Goal: Task Accomplishment & Management: Manage account settings

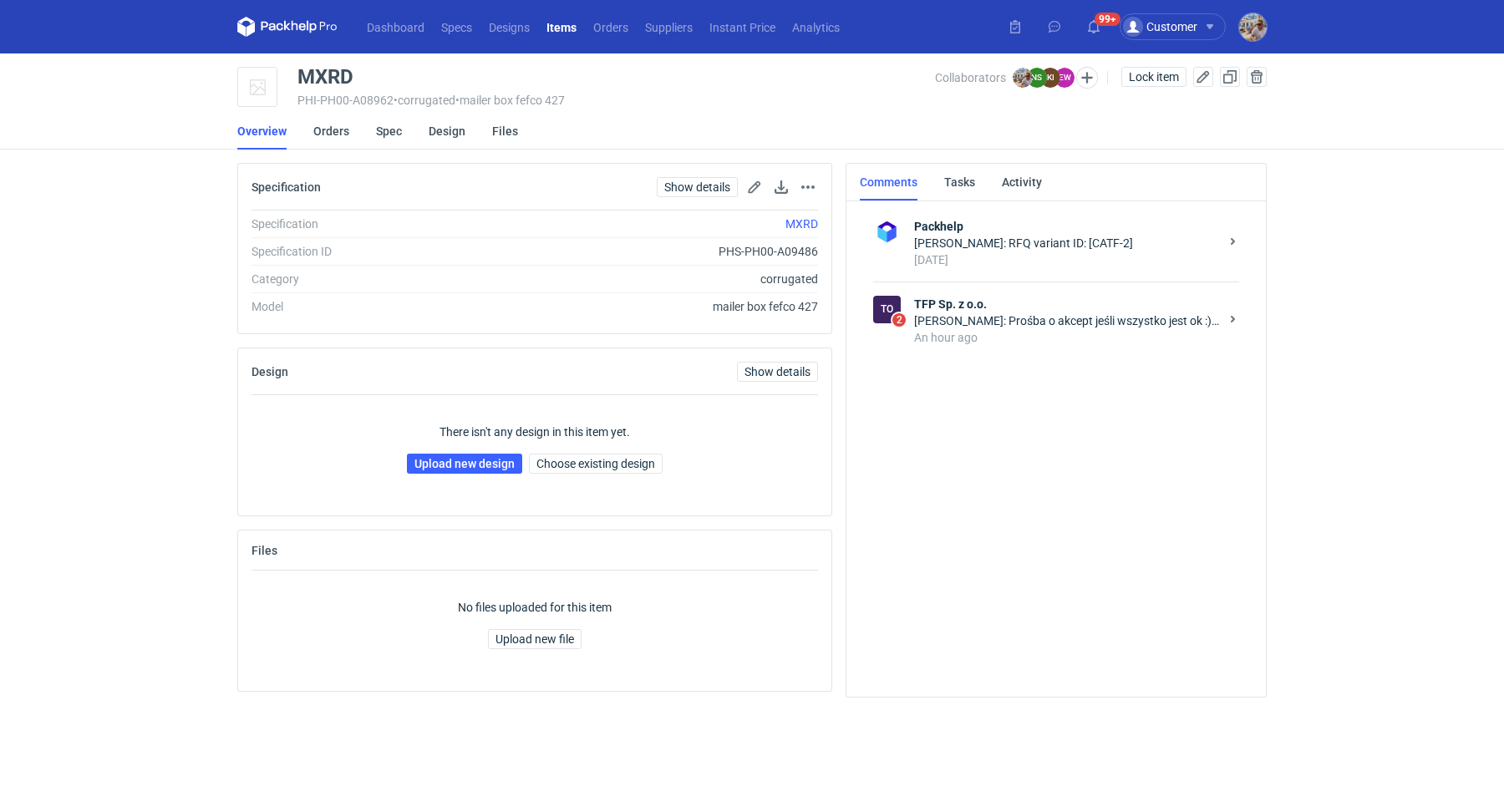
click at [967, 314] on div "[PERSON_NAME]: Prośba o akcept jeśli wszystko jest ok :) pozdrawiam" at bounding box center [1066, 321] width 305 height 17
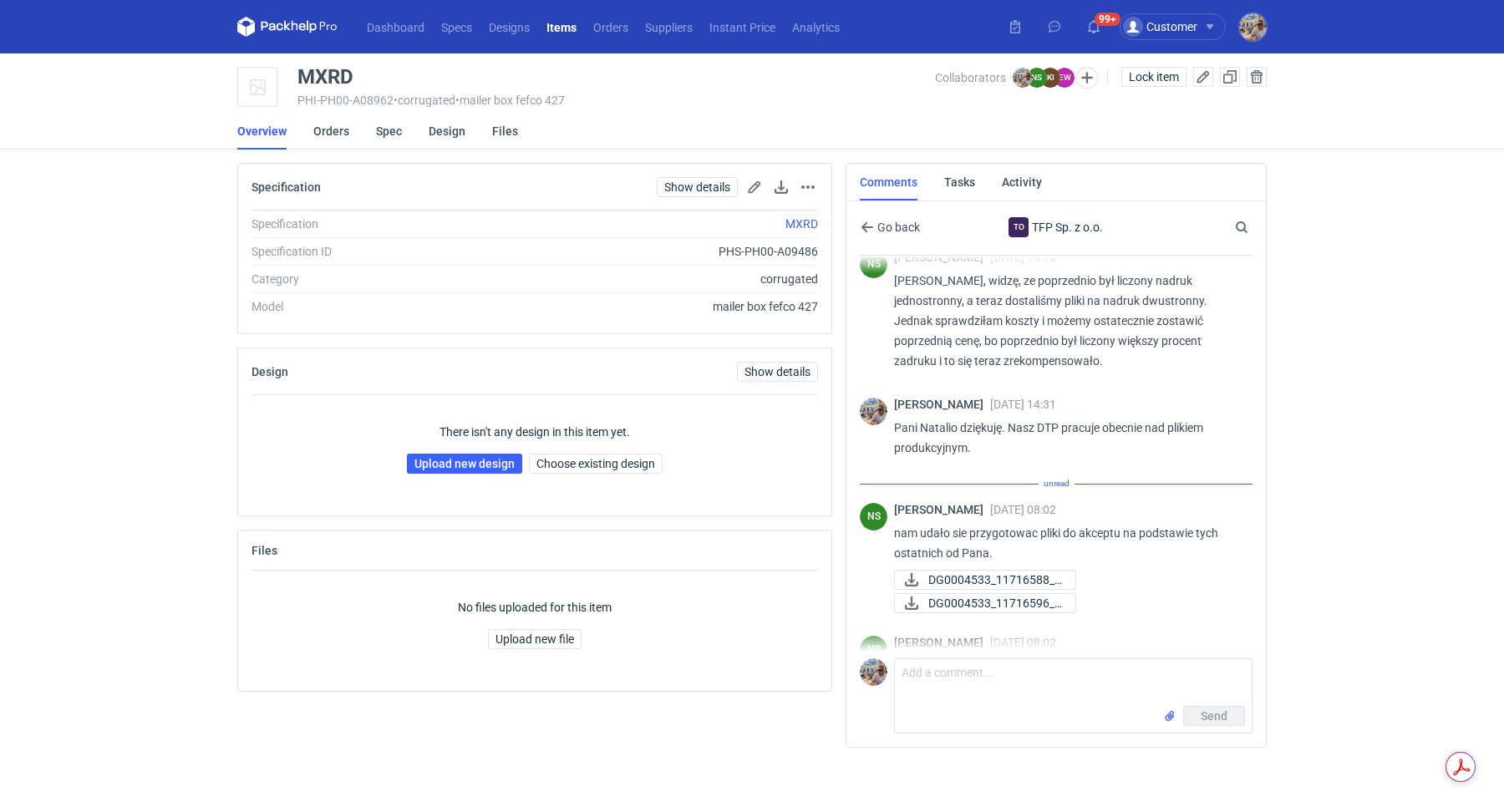
scroll to position [808, 0]
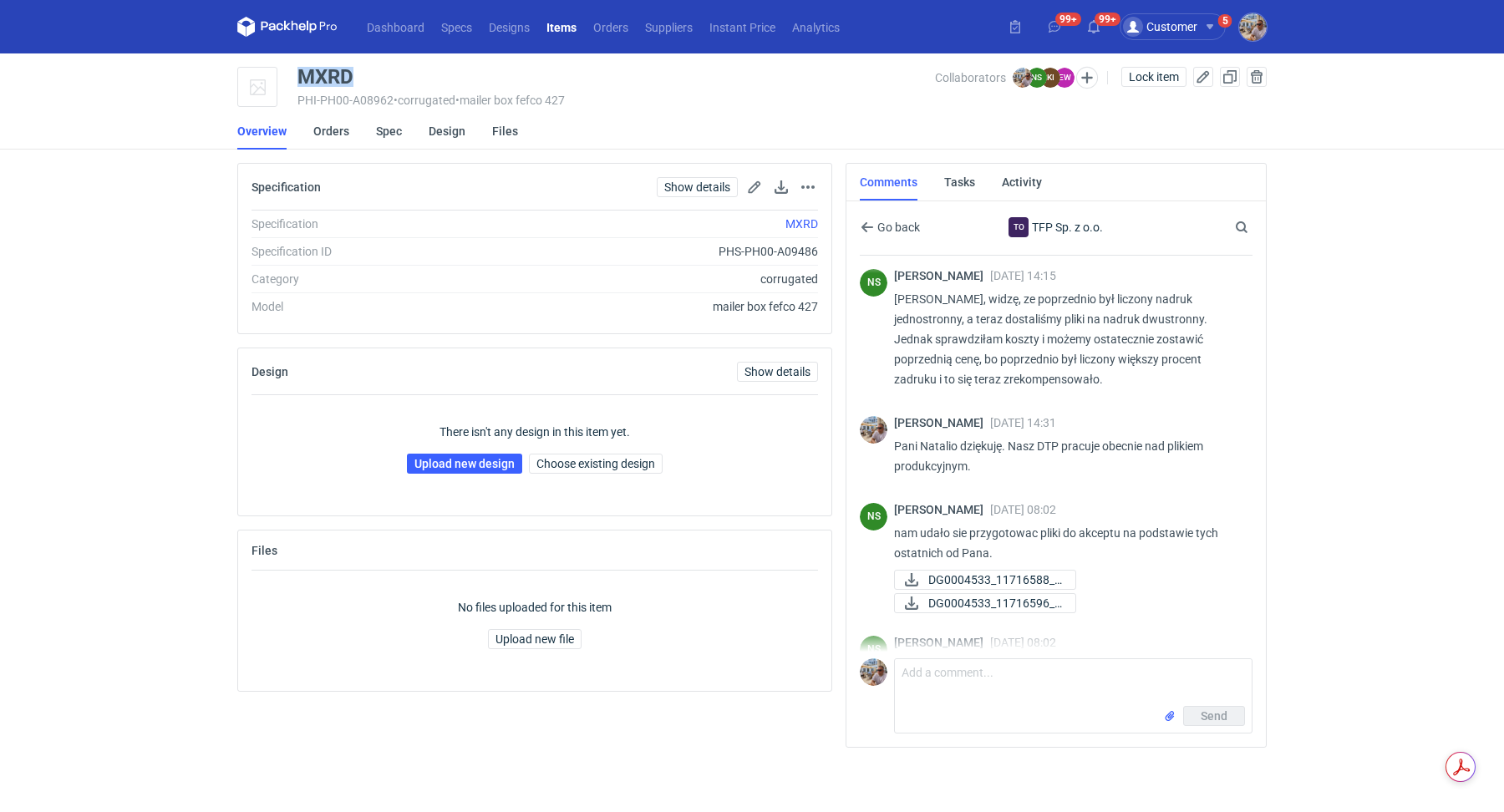
drag, startPoint x: 403, startPoint y: 69, endPoint x: 302, endPoint y: 71, distance: 101.0
click at [302, 71] on div "MXRD" at bounding box center [616, 76] width 638 height 20
copy div "MXRD"
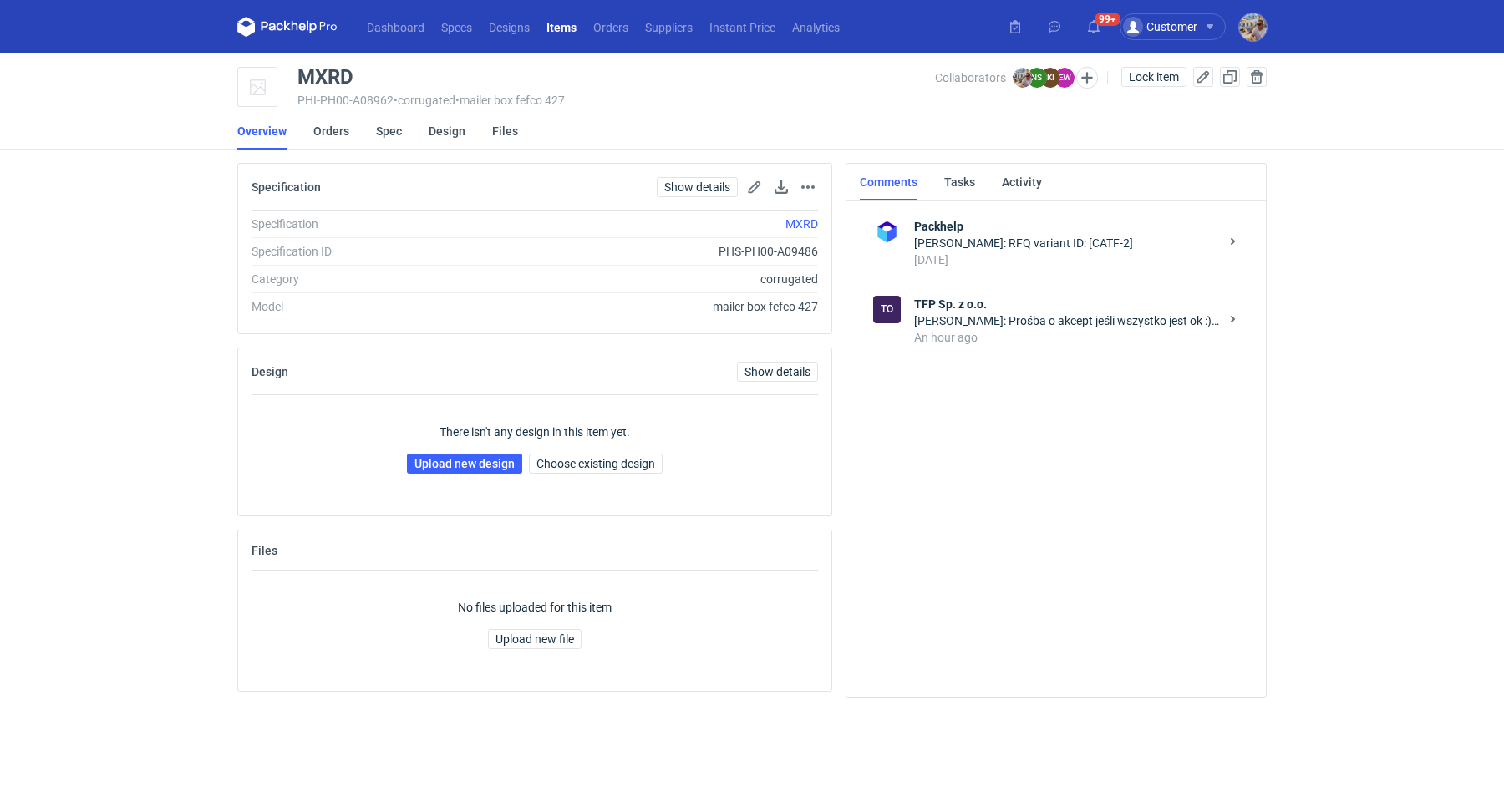
click at [1007, 328] on div "[PERSON_NAME]: Prośba o akcept jeśli wszystko jest ok :) pozdrawiam" at bounding box center [1066, 321] width 305 height 17
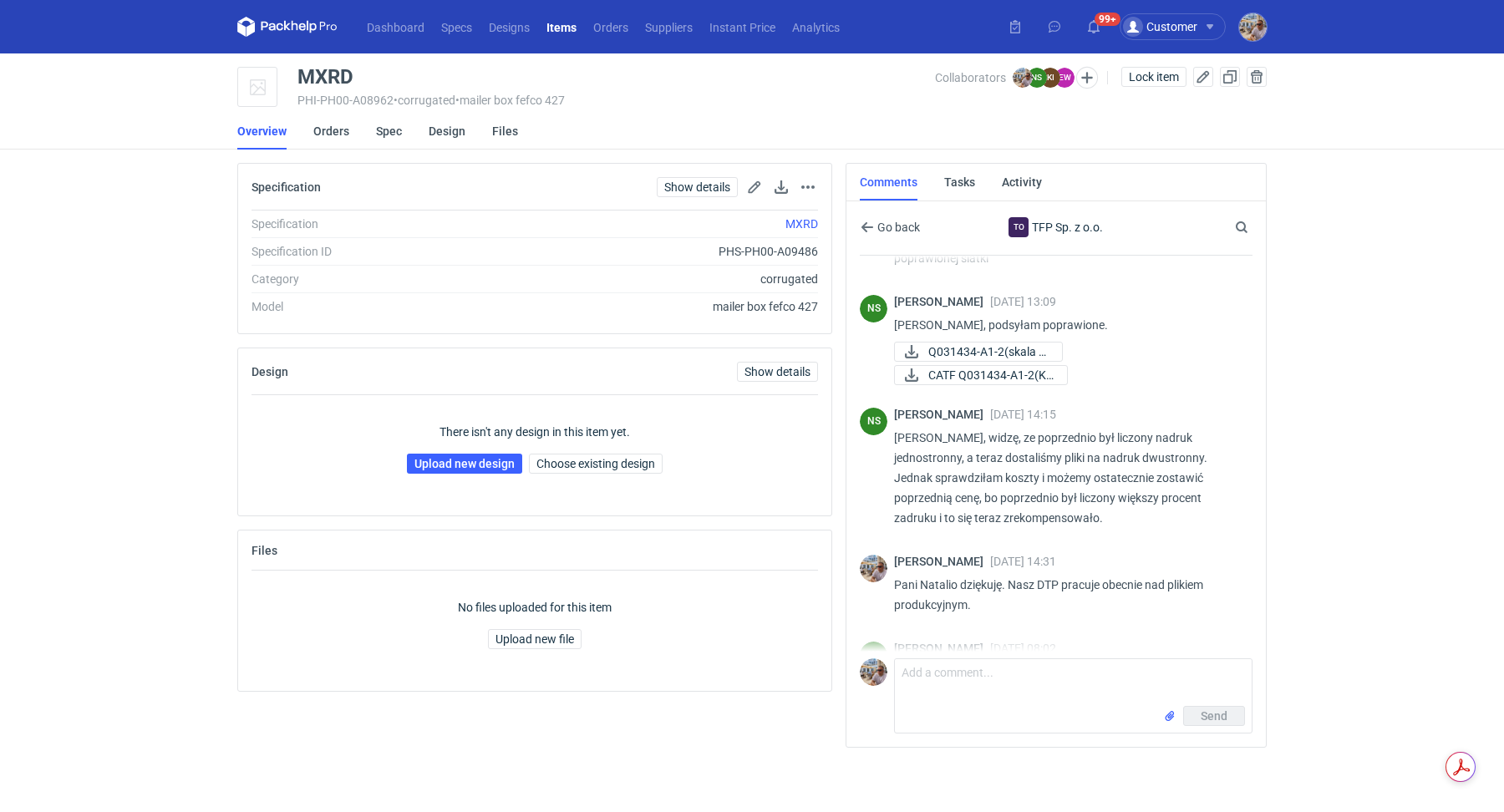
scroll to position [808, 0]
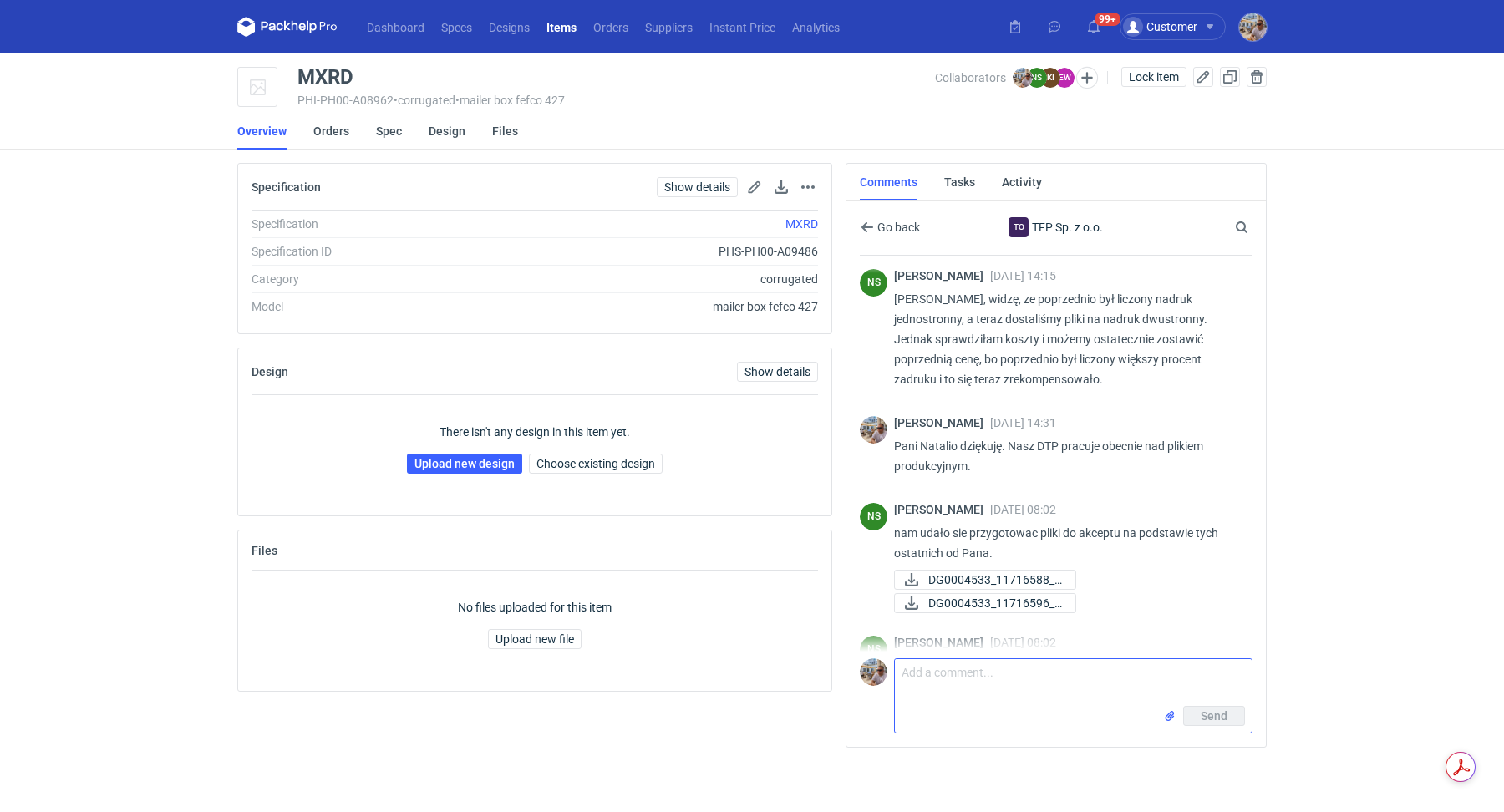
click at [1004, 672] on textarea "Comment message" at bounding box center [1073, 683] width 357 height 47
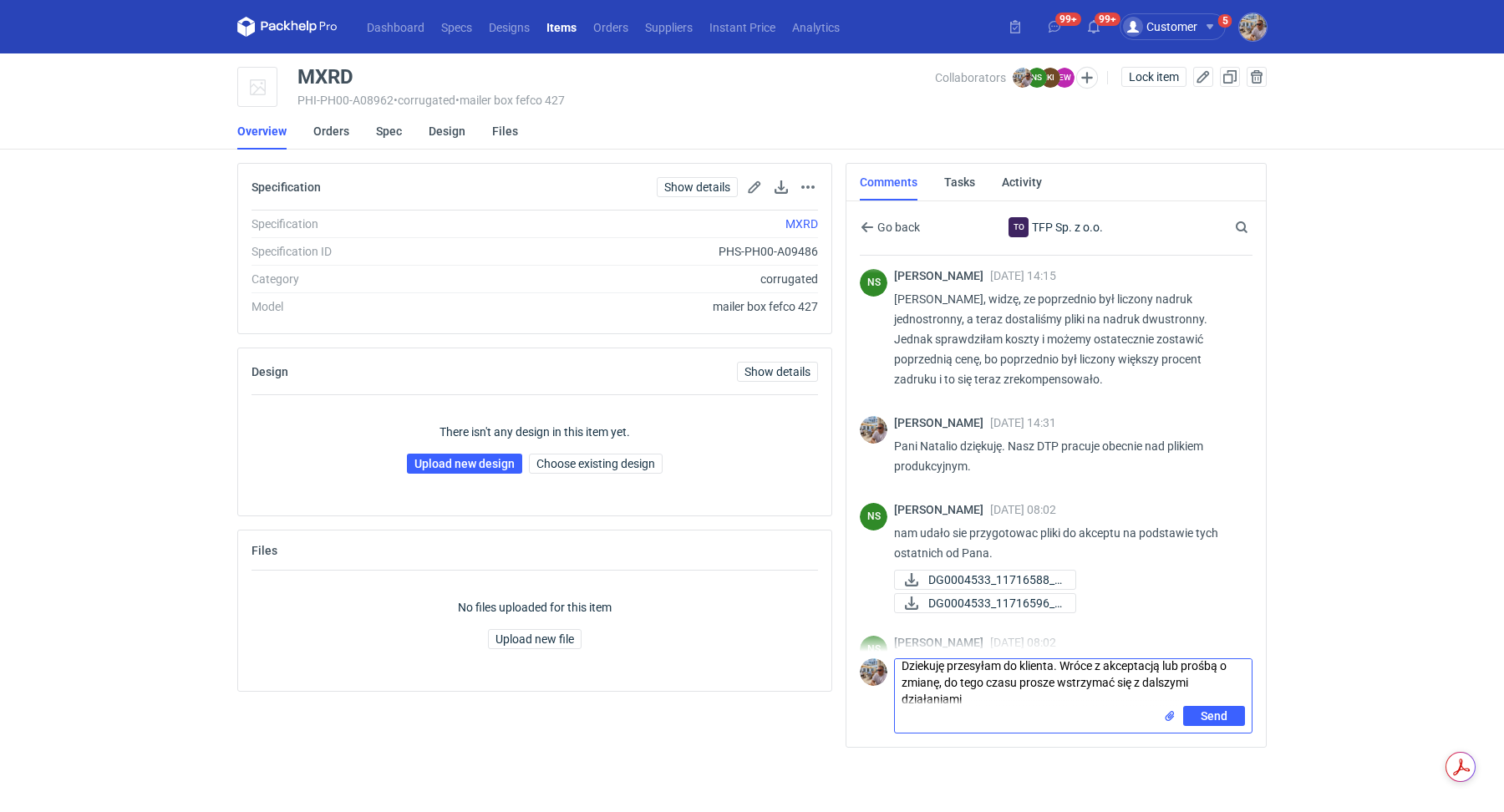
scroll to position [0, 0]
type textarea "Dziekuję przesyłam do klienta. Wróce z akceptacją lub prośbą o zmianę, do tego …"
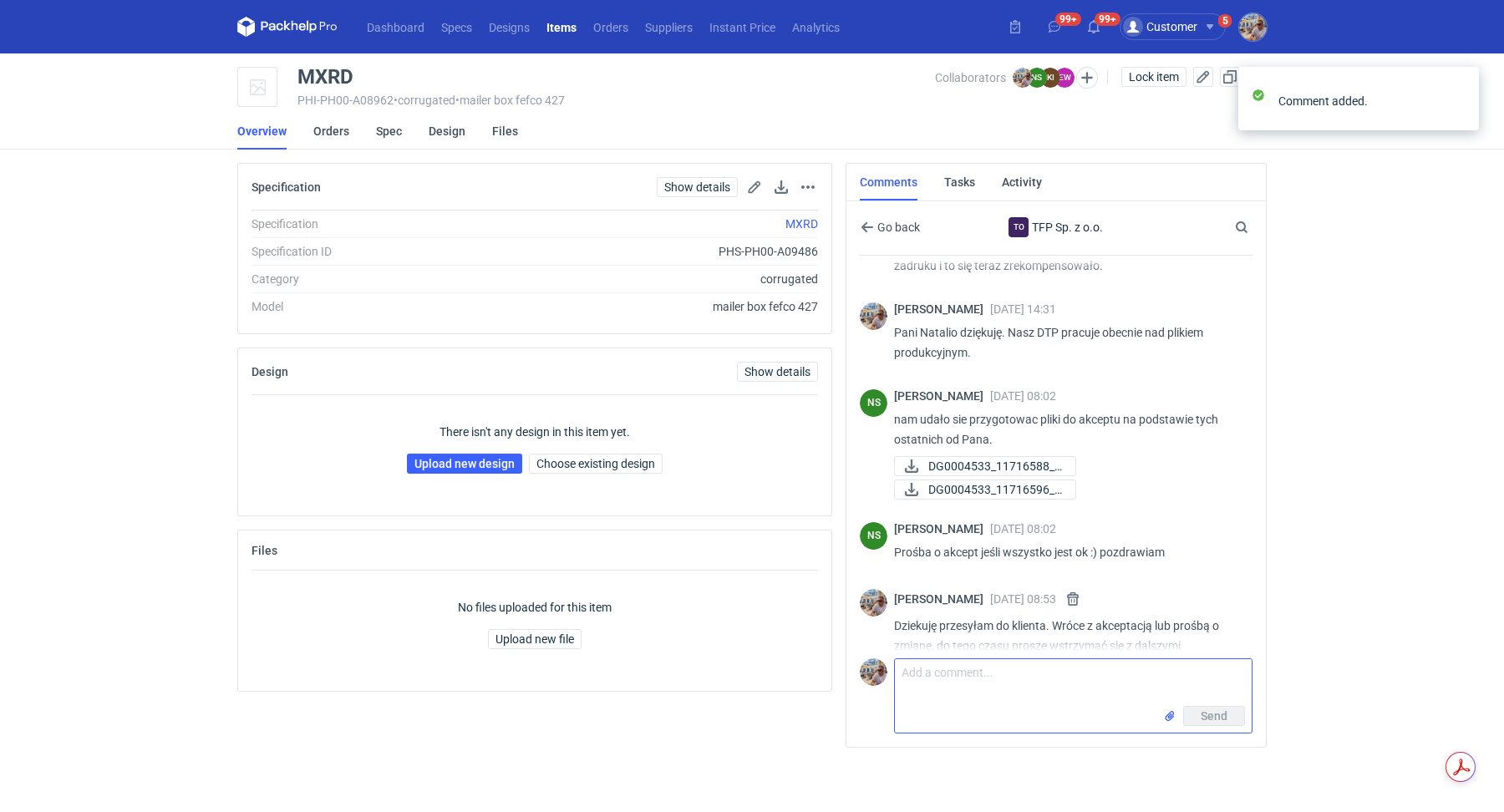
scroll to position [922, 0]
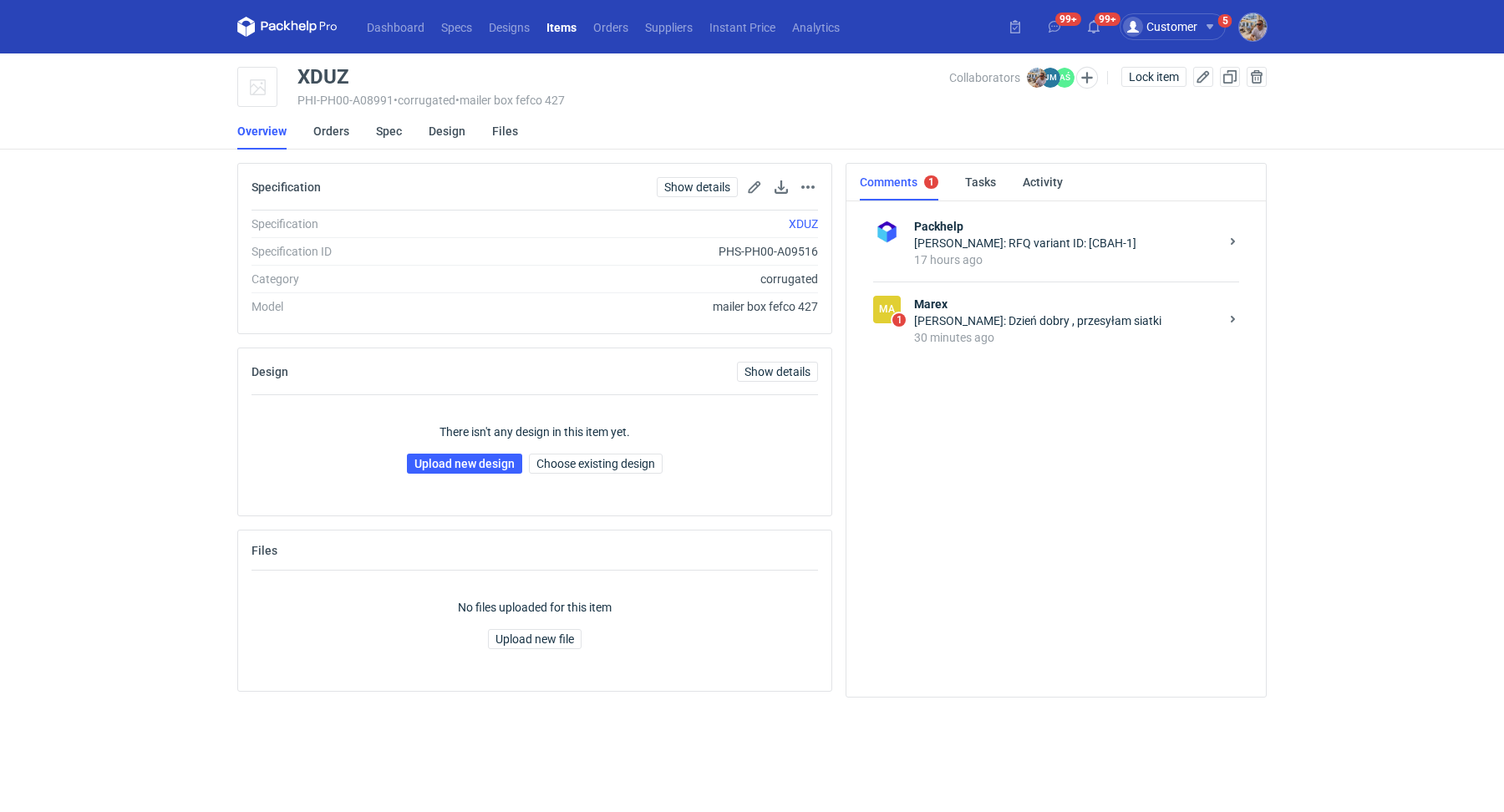
click at [1019, 301] on strong "Marex" at bounding box center [1066, 304] width 305 height 17
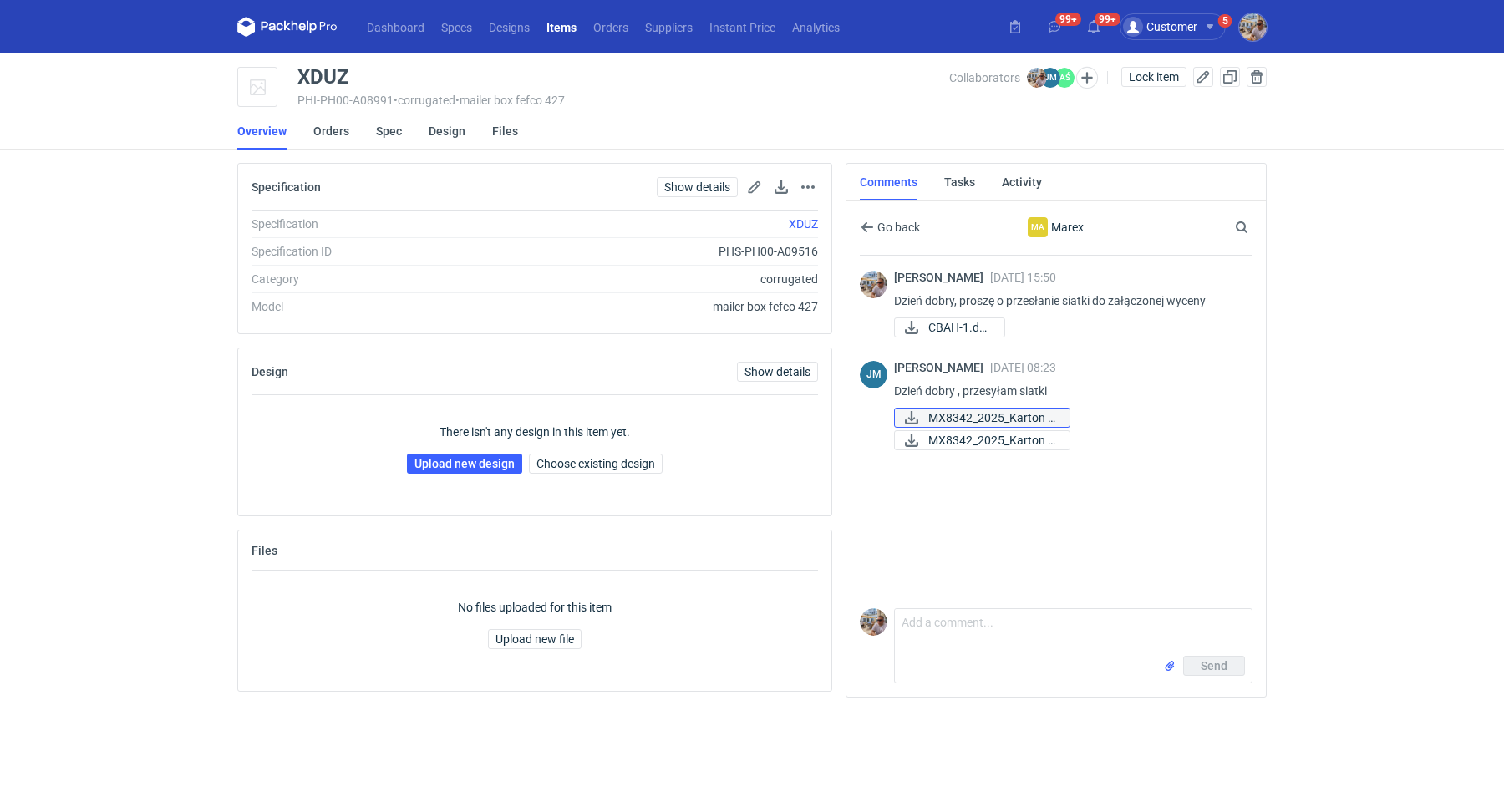
click at [1001, 414] on span "MX8342_2025_Karton F..." at bounding box center [991, 416] width 128 height 18
click at [1000, 432] on span "MX8342_2025_Karton F..." at bounding box center [991, 439] width 128 height 18
drag, startPoint x: 360, startPoint y: 69, endPoint x: 299, endPoint y: 70, distance: 61.0
click at [299, 70] on div "XDUZ" at bounding box center [624, 76] width 652 height 20
copy div "XDUZ"
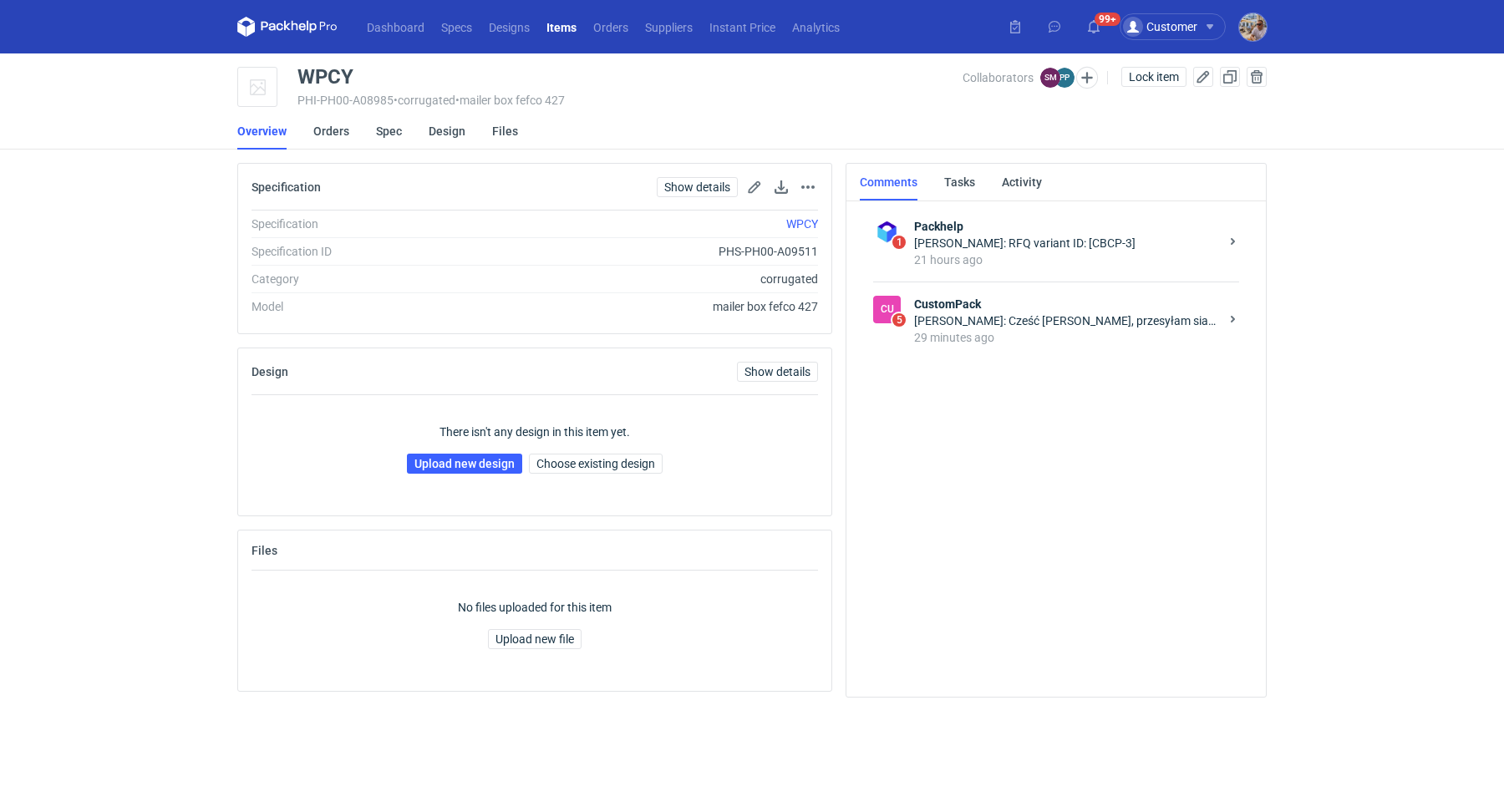
click at [1012, 341] on div "29 minutes ago" at bounding box center [1066, 337] width 305 height 17
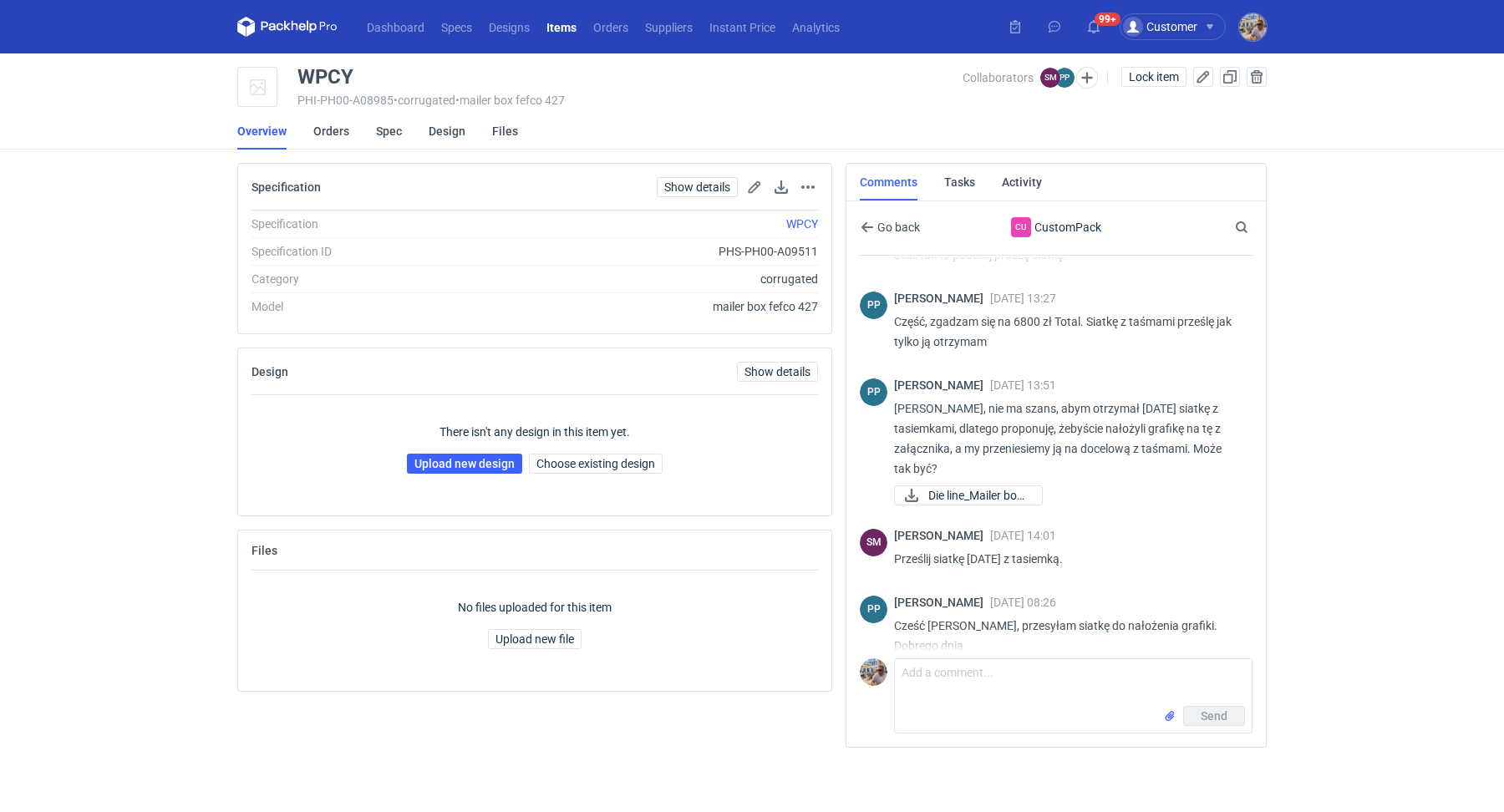
scroll to position [122, 0]
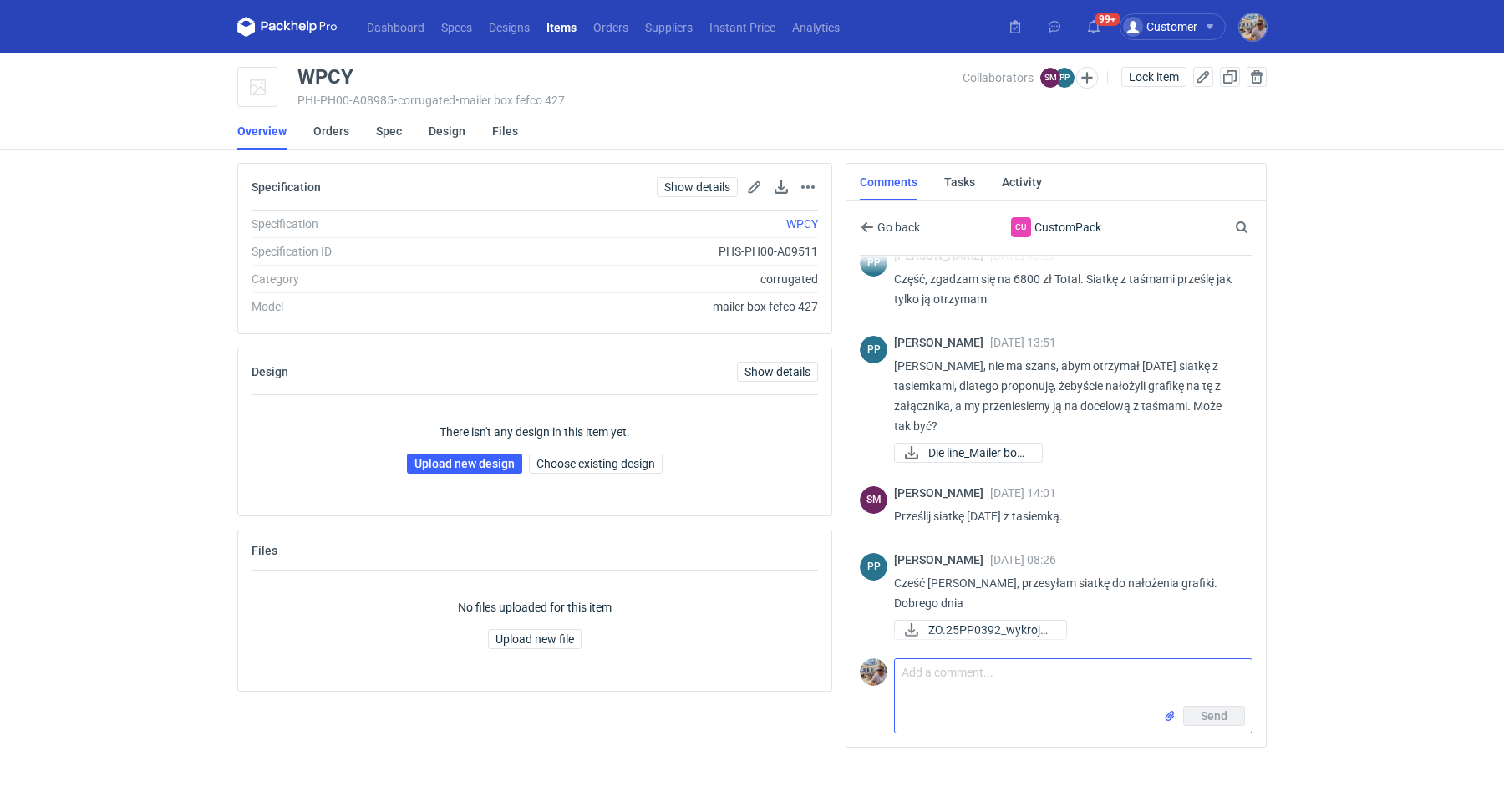
click at [976, 679] on textarea "Comment message" at bounding box center [1073, 683] width 357 height 47
click at [992, 629] on span "ZO.25PP0392_wykrojni..." at bounding box center [990, 629] width 125 height 18
drag, startPoint x: 359, startPoint y: 67, endPoint x: 302, endPoint y: 66, distance: 57.0
click at [302, 67] on div "WPCY" at bounding box center [630, 76] width 665 height 20
copy div "WPCY"
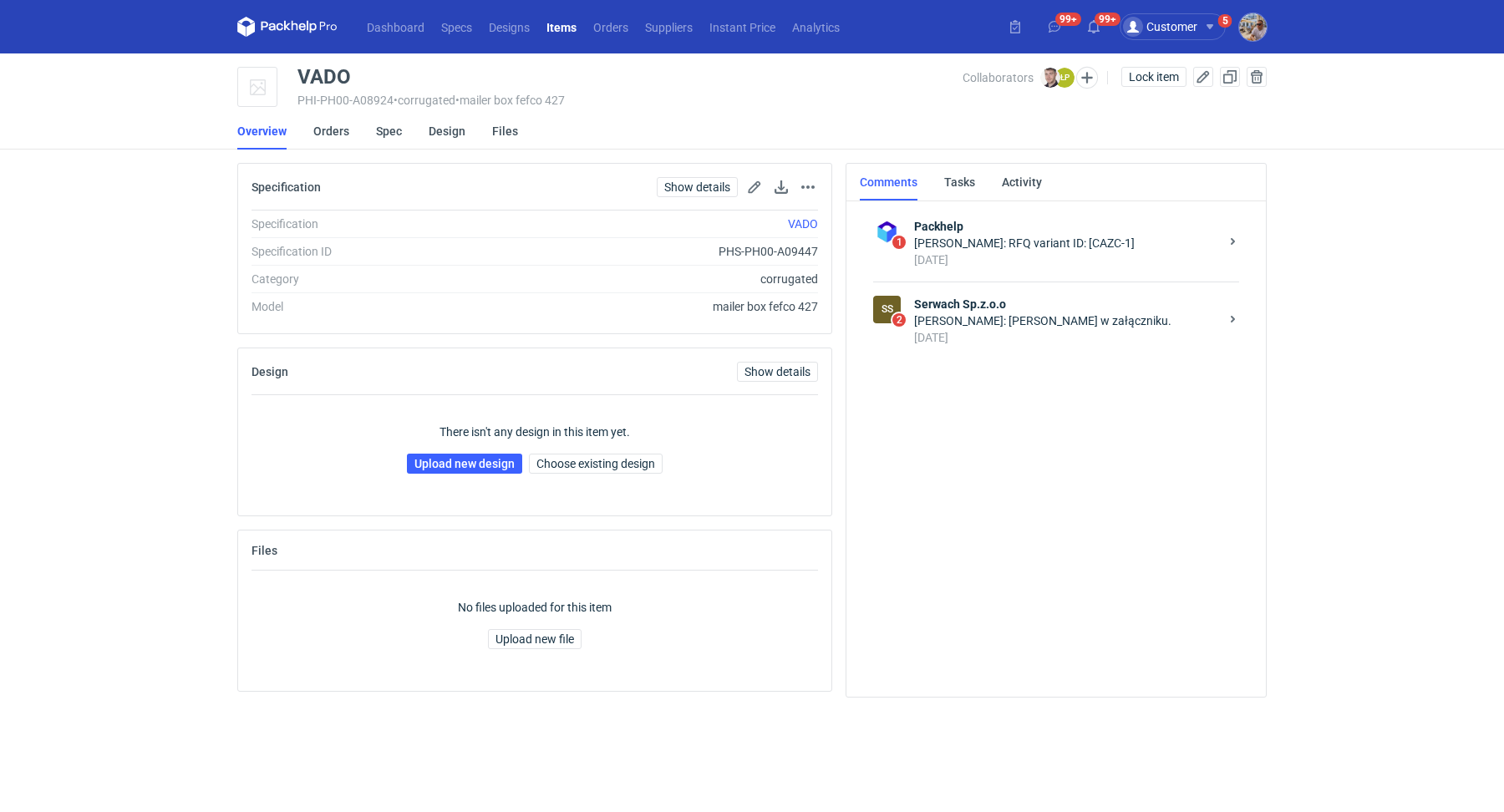
click at [978, 296] on strong "Serwach Sp.z.o.o" at bounding box center [1066, 304] width 305 height 17
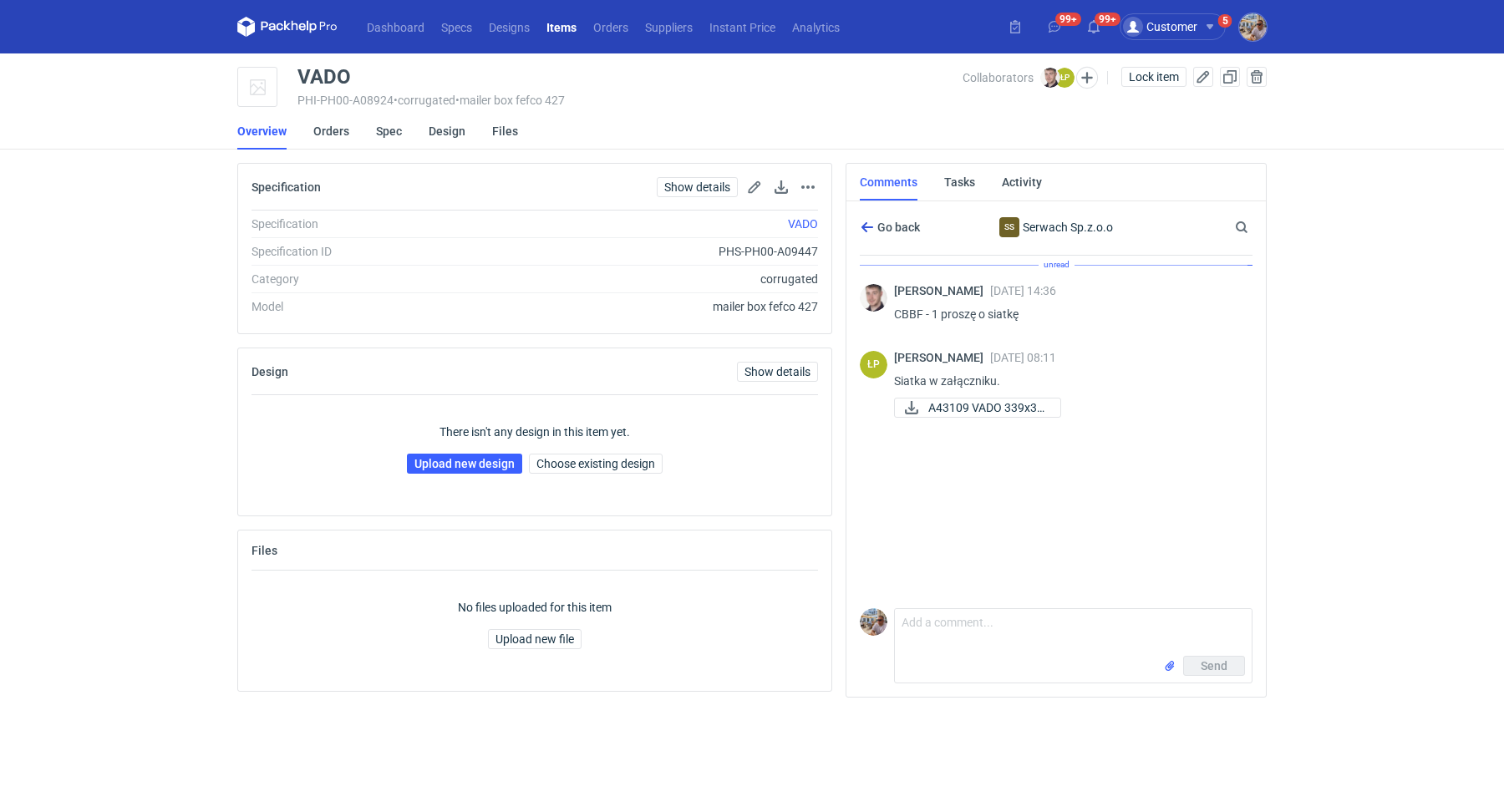
click at [890, 221] on span "Go back" at bounding box center [897, 227] width 46 height 11
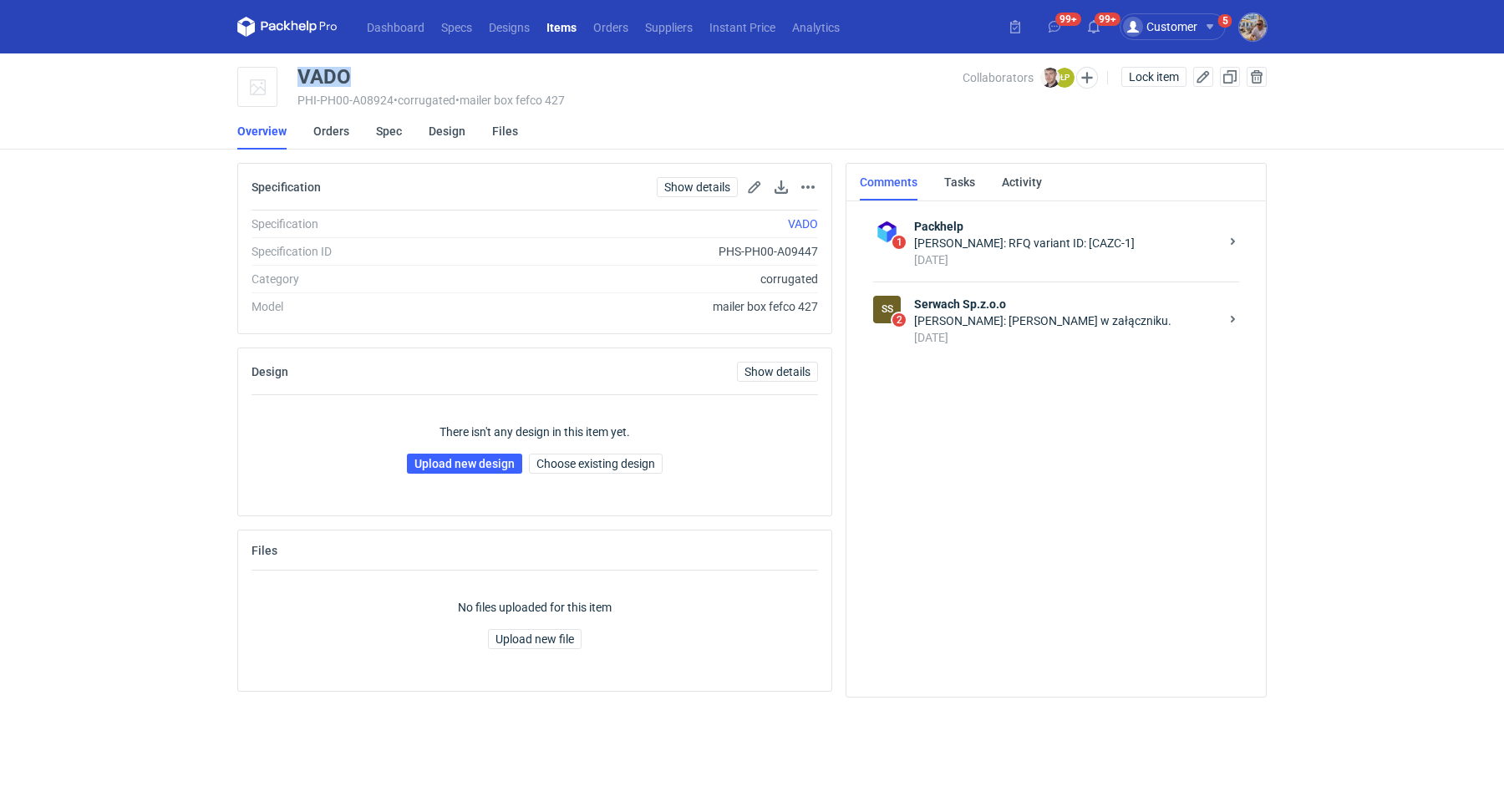
drag, startPoint x: 361, startPoint y: 85, endPoint x: 300, endPoint y: 75, distance: 61.8
click at [300, 75] on div "VADO" at bounding box center [630, 76] width 665 height 20
copy div "VADO"
click at [439, 450] on div "There isn't any design in this item yet. Upload new design Choose existing desi…" at bounding box center [535, 448] width 567 height 107
click at [441, 457] on link "Upload new design" at bounding box center [465, 463] width 115 height 20
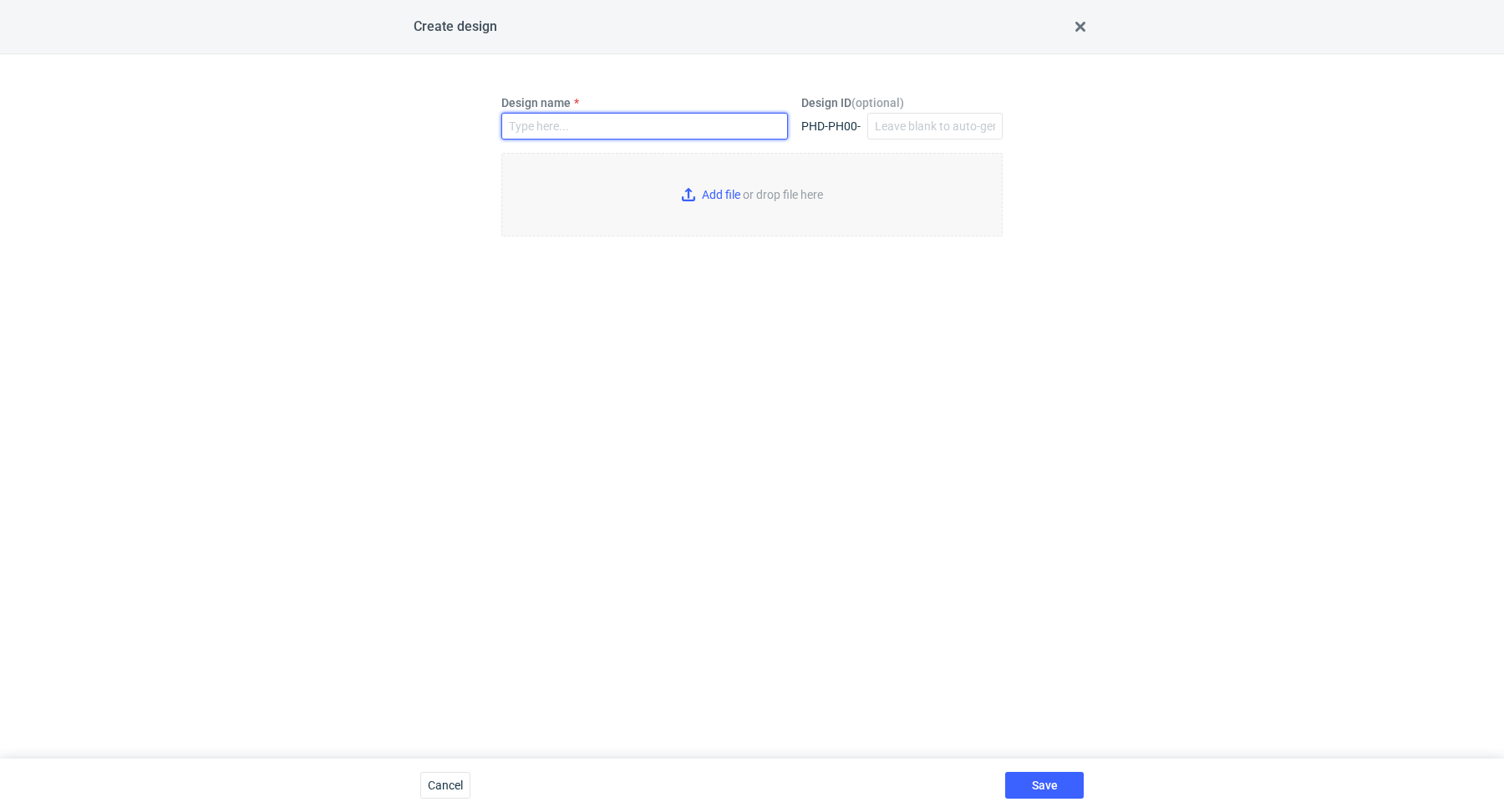
click at [594, 127] on input "Design name" at bounding box center [644, 126] width 286 height 26
paste input "VADO"
type input "VADO"
click at [726, 197] on input "Add file or drop file here" at bounding box center [752, 195] width 502 height 83
type input "C:\fakepath\custom____VADO__d0__oR565763732__outside.pdf"
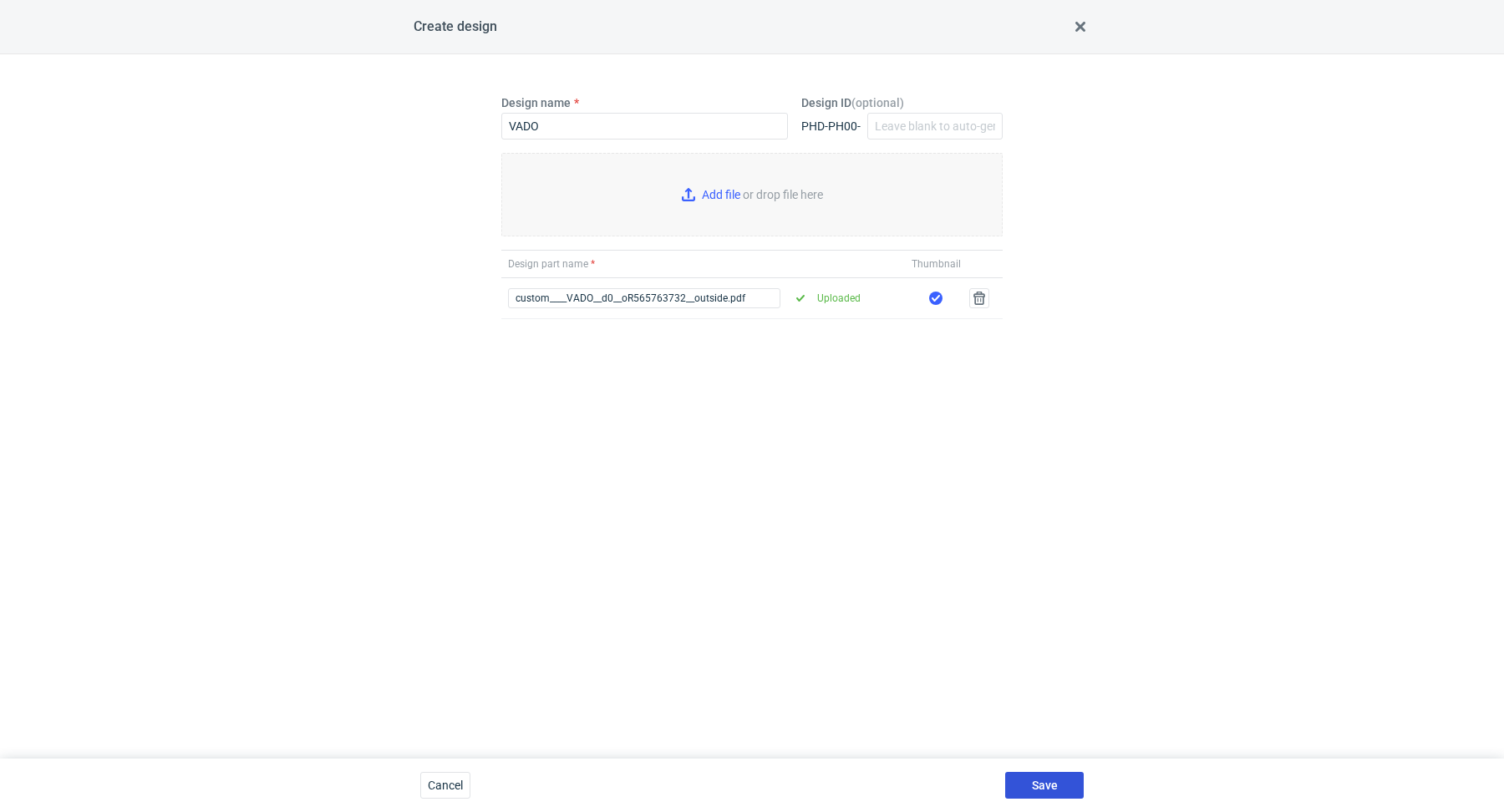
click at [1065, 785] on button "Save" at bounding box center [1044, 785] width 78 height 26
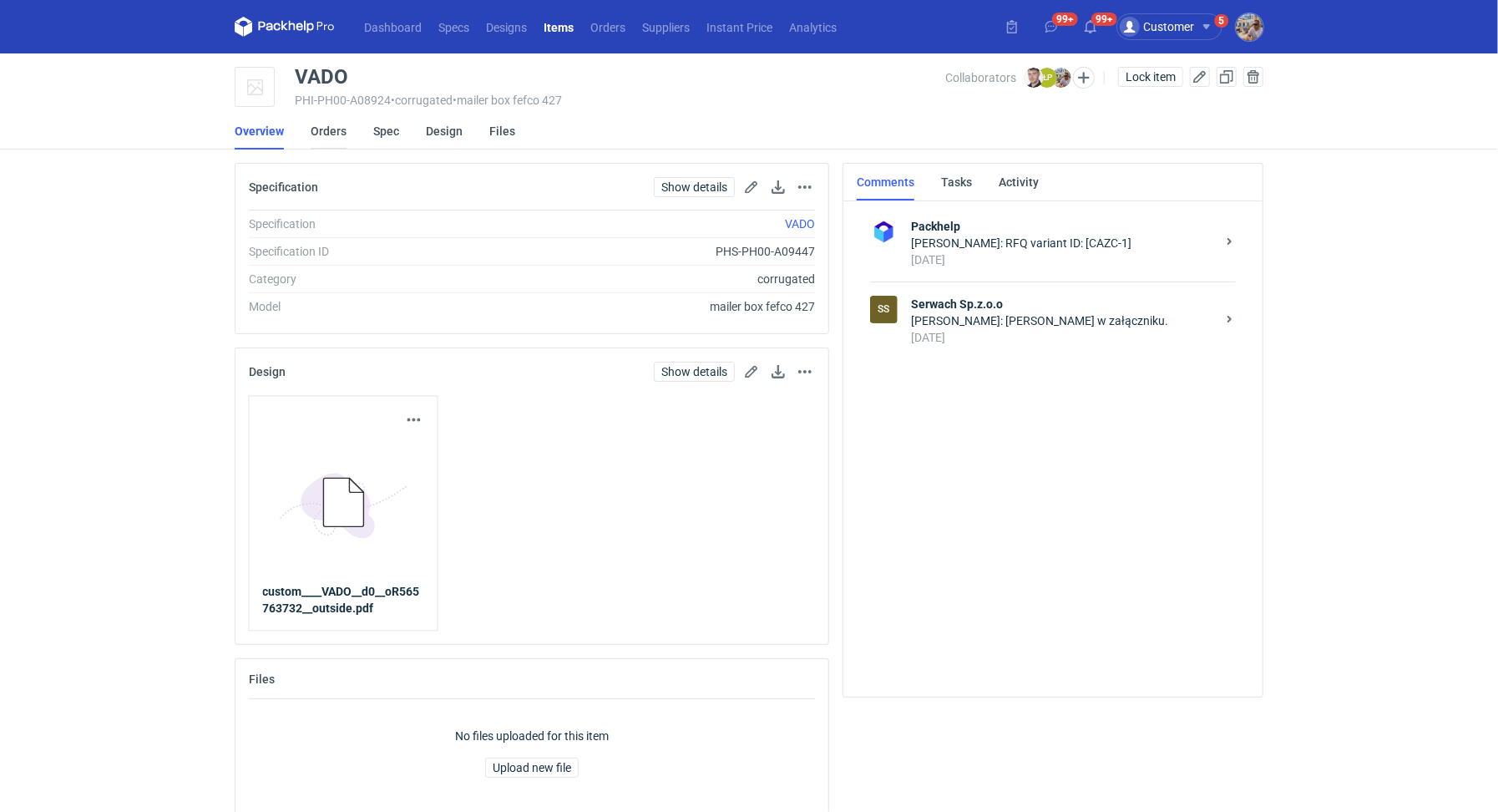
click at [329, 131] on link "Orders" at bounding box center [329, 130] width 36 height 37
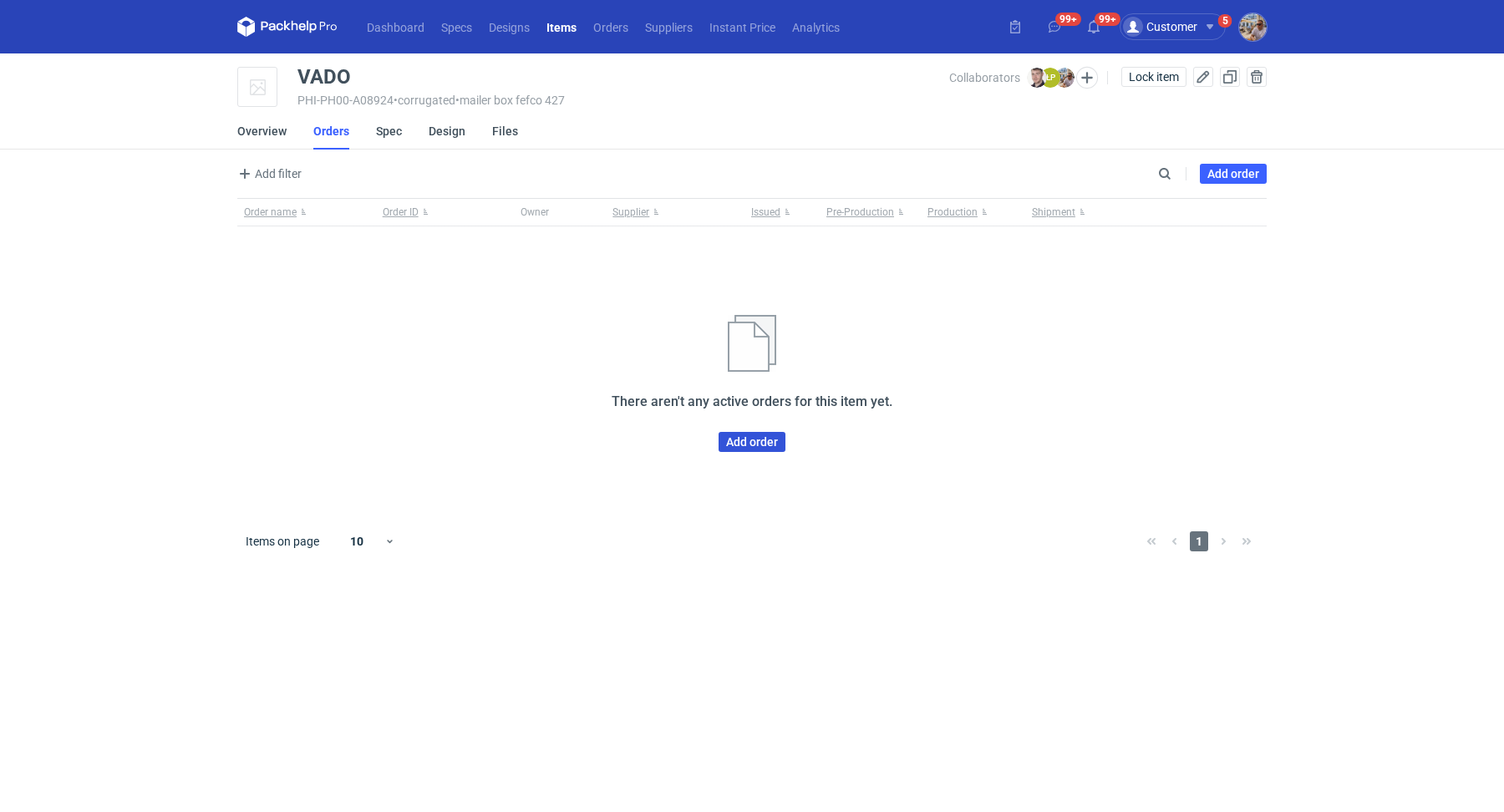
click at [733, 442] on link "Add order" at bounding box center [751, 441] width 67 height 20
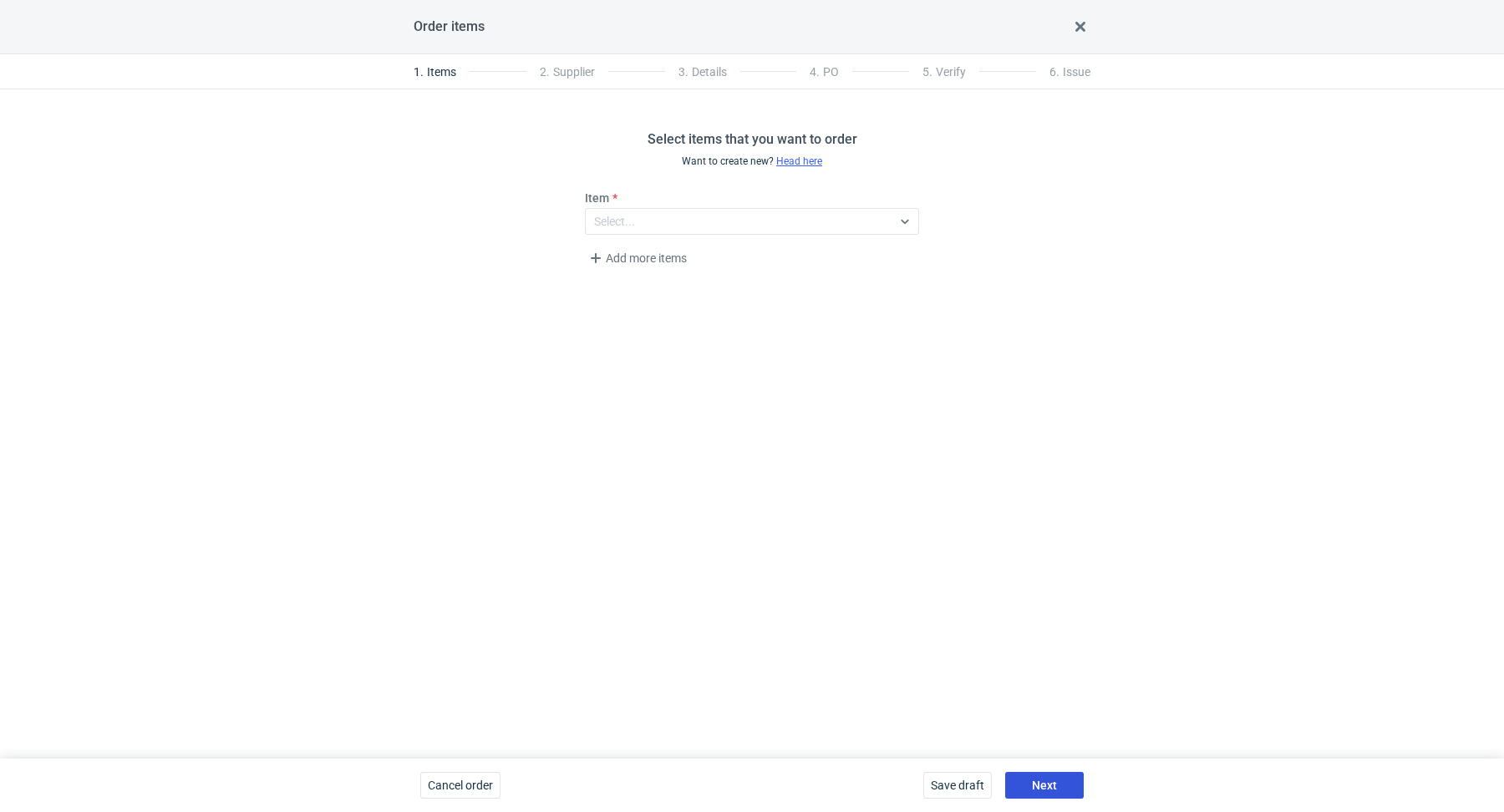
click at [1038, 779] on span "Next" at bounding box center [1044, 785] width 26 height 11
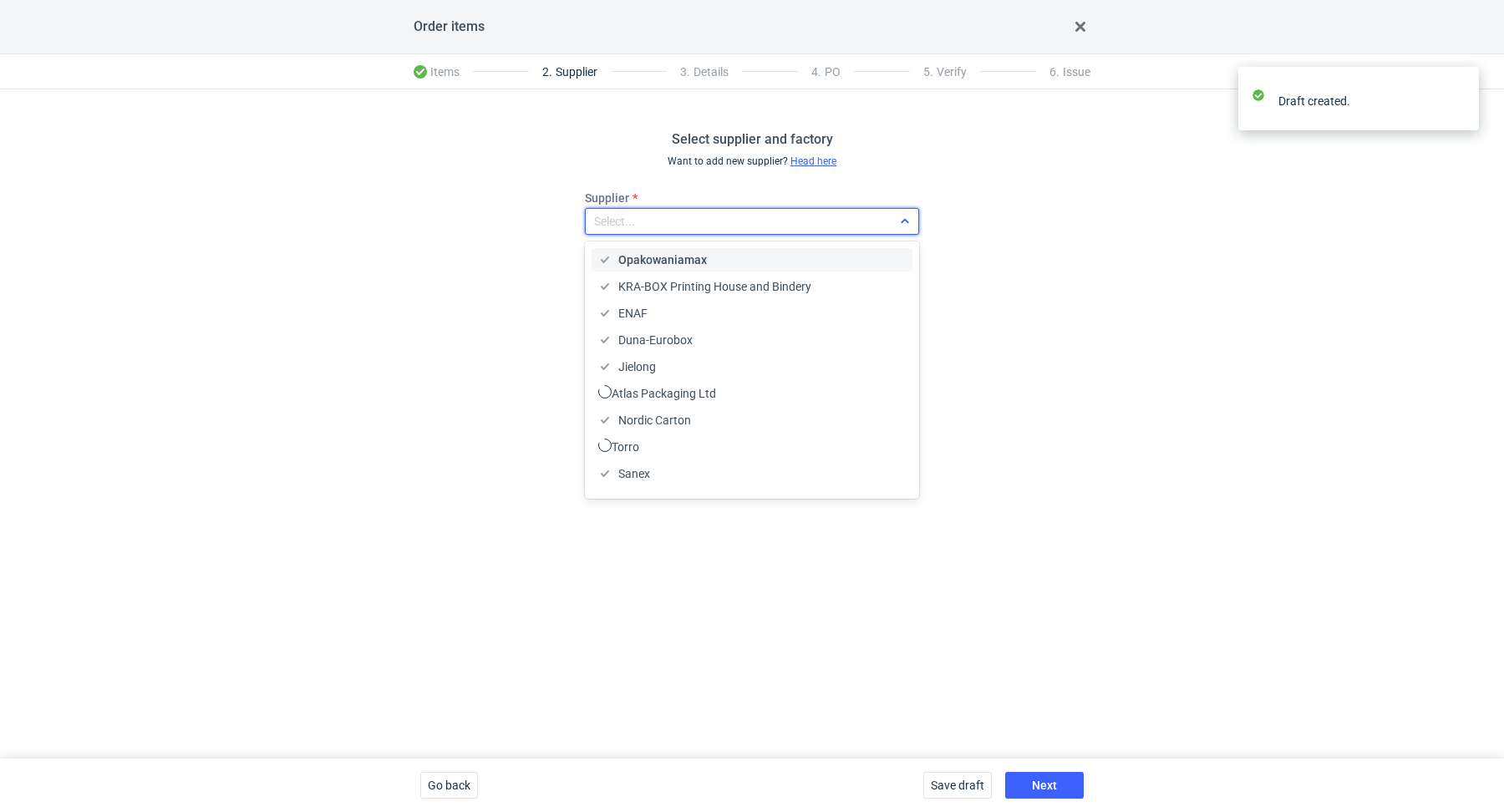
click at [682, 225] on div "Select..." at bounding box center [739, 221] width 306 height 24
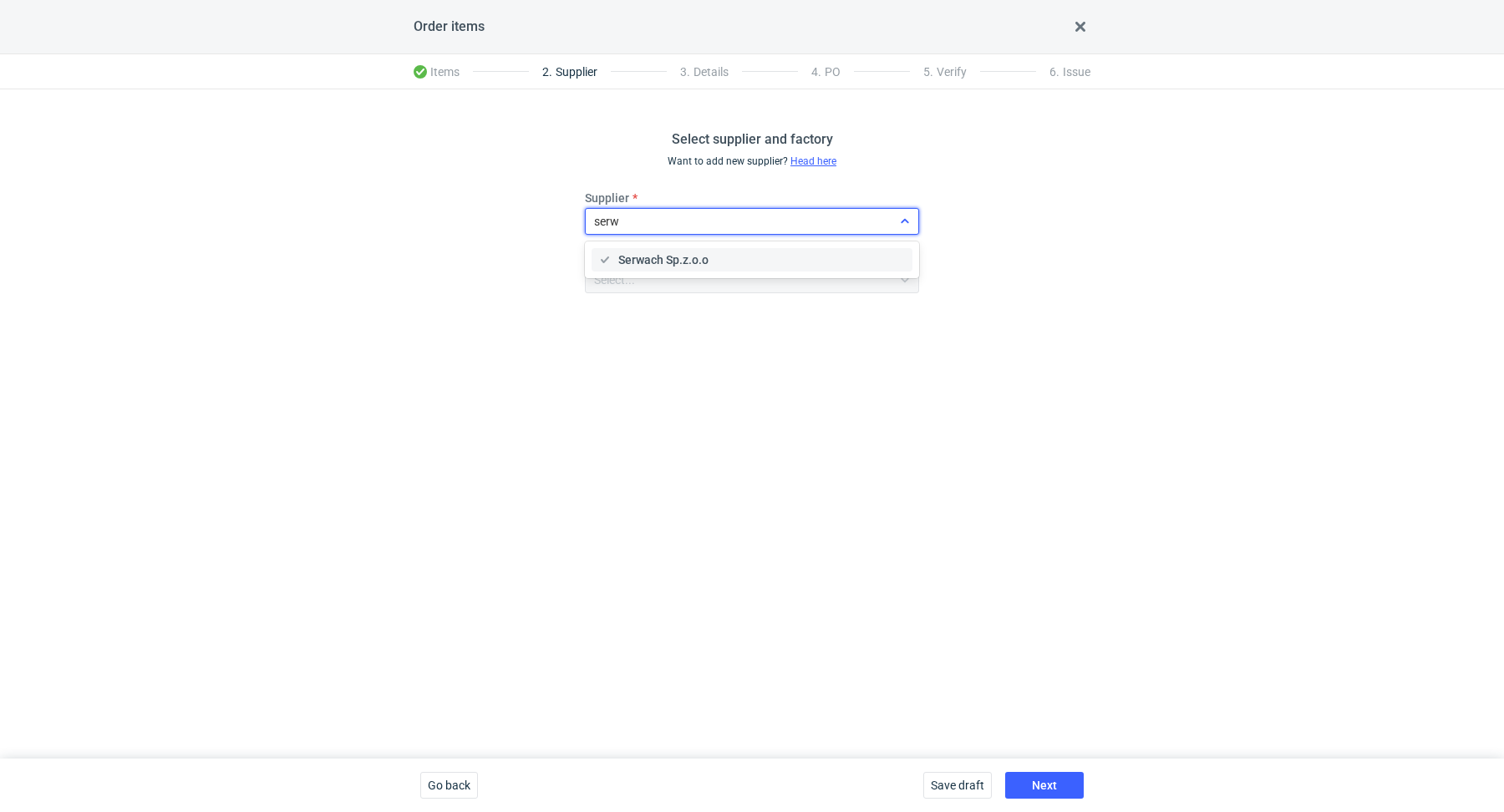
type input "serwa"
click at [680, 249] on div "Serwach Sp.z.o.o" at bounding box center [752, 260] width 321 height 24
click at [1047, 784] on span "Next" at bounding box center [1044, 785] width 26 height 11
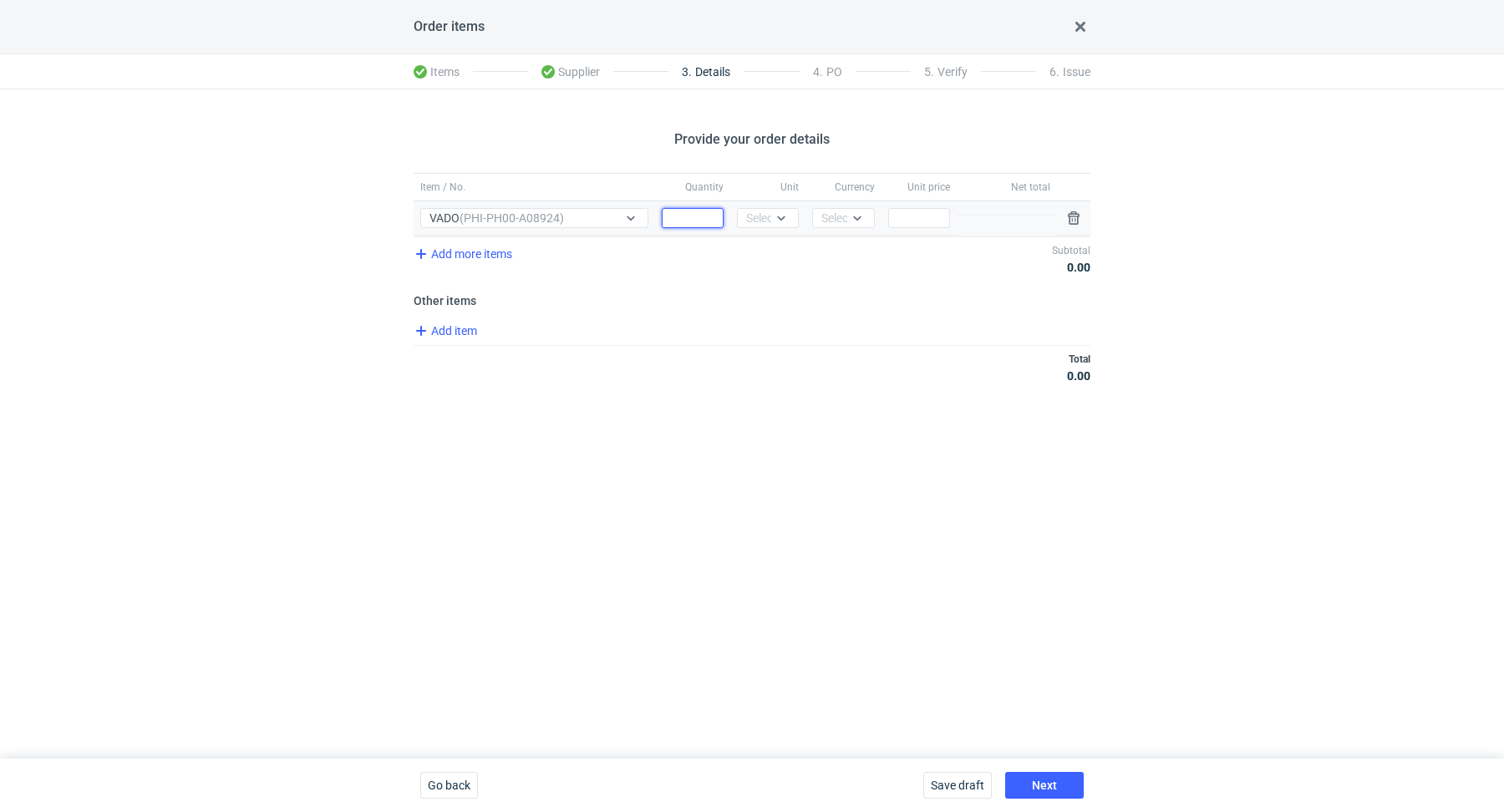
click at [675, 218] on input "Quantity" at bounding box center [692, 217] width 61 height 20
paste input "1000"
type input "1000"
click at [772, 219] on div at bounding box center [780, 218] width 20 height 13
click at [775, 250] on div "pcs" at bounding box center [767, 252] width 35 height 17
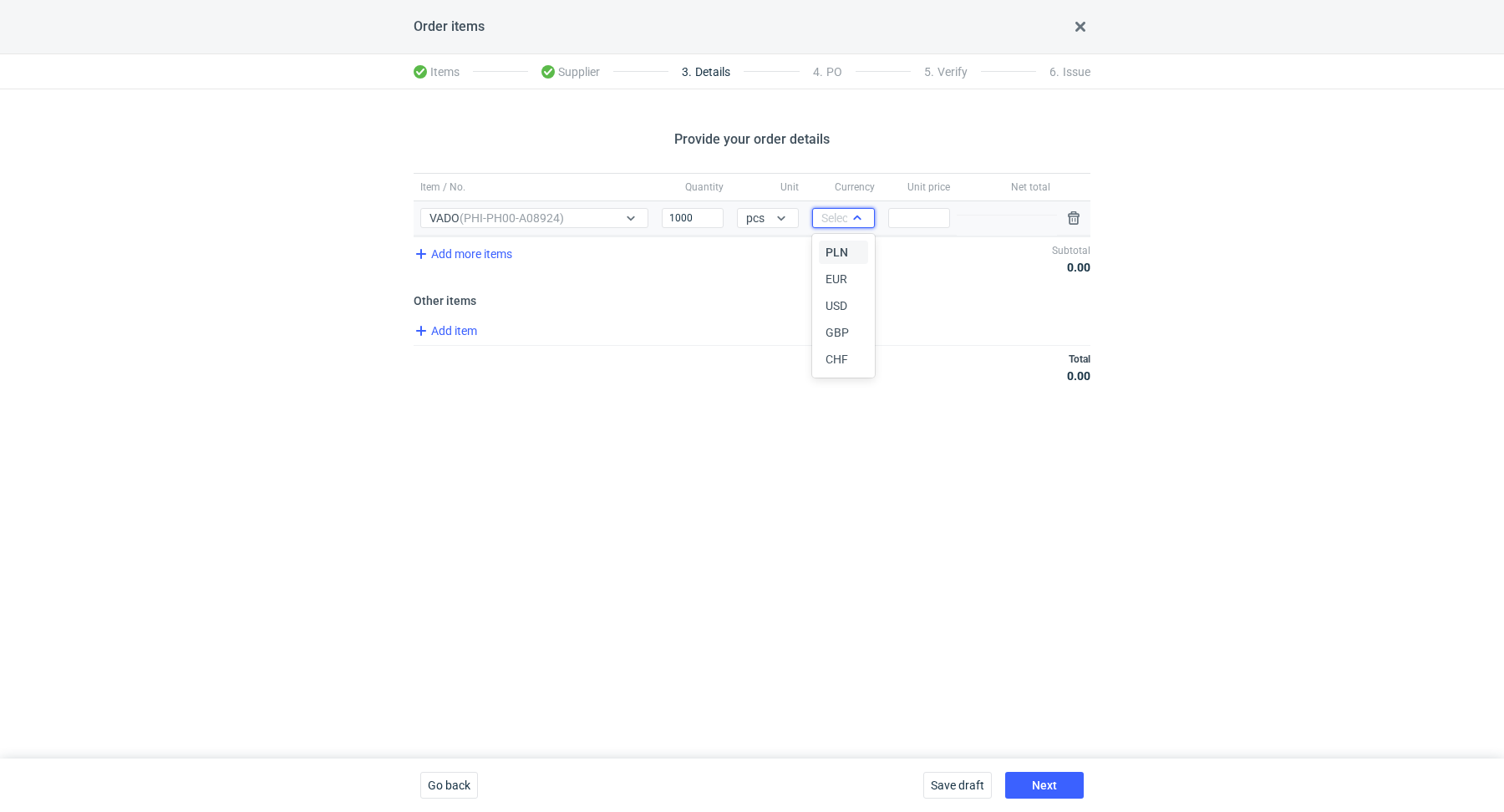
click at [851, 214] on icon at bounding box center [857, 218] width 13 height 13
click at [848, 249] on div "PLN" at bounding box center [843, 252] width 35 height 17
click at [906, 224] on input "Price" at bounding box center [918, 217] width 61 height 20
paste input "1.93"
type input "1.93"
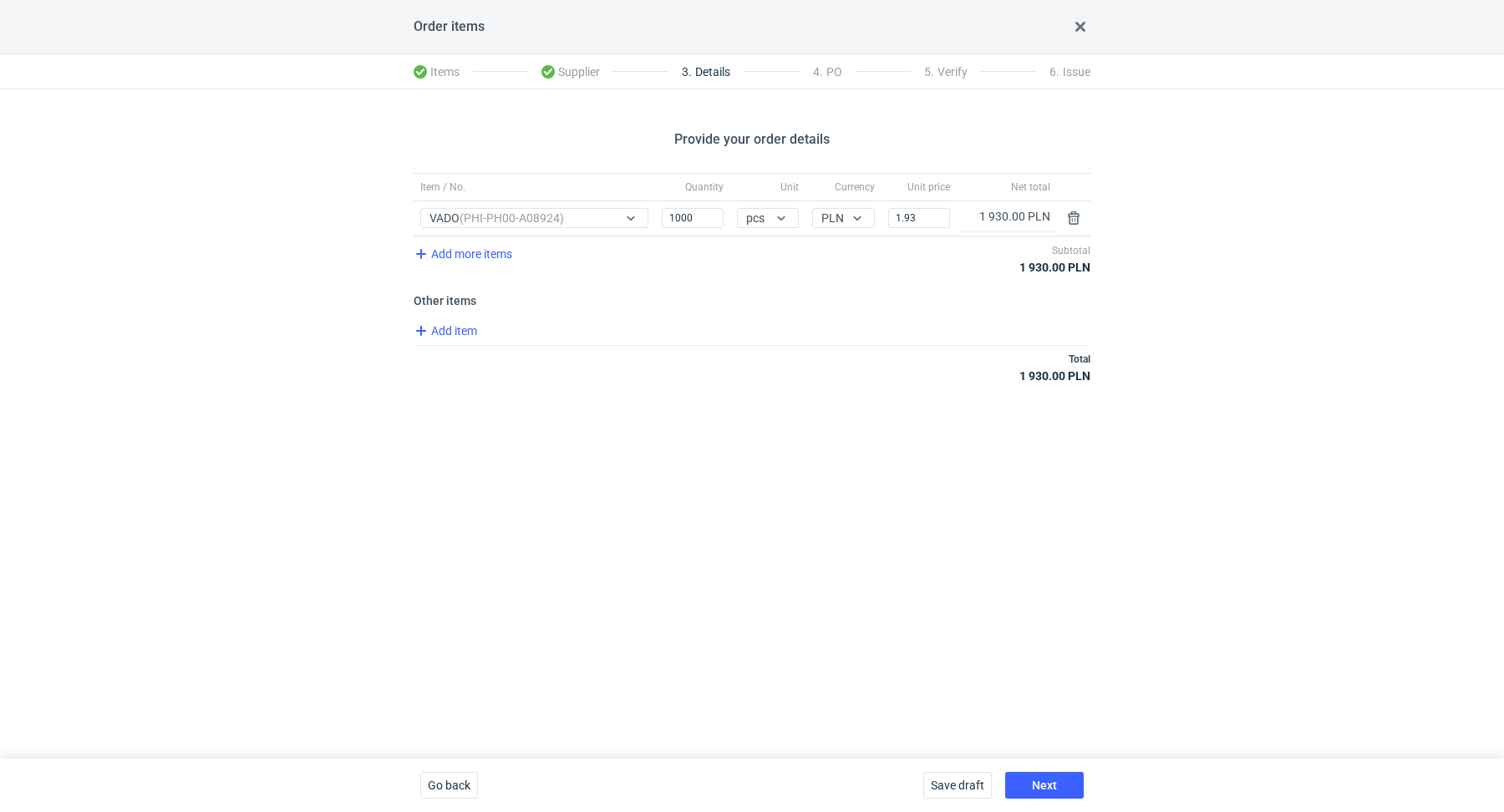
click at [857, 444] on div "Provide your order details Item / No. Quantity Unit Currency Unit price Net tot…" at bounding box center [752, 424] width 1504 height 668
click at [458, 326] on span "Add item" at bounding box center [445, 330] width 68 height 20
click at [472, 398] on span "Add item" at bounding box center [445, 400] width 68 height 20
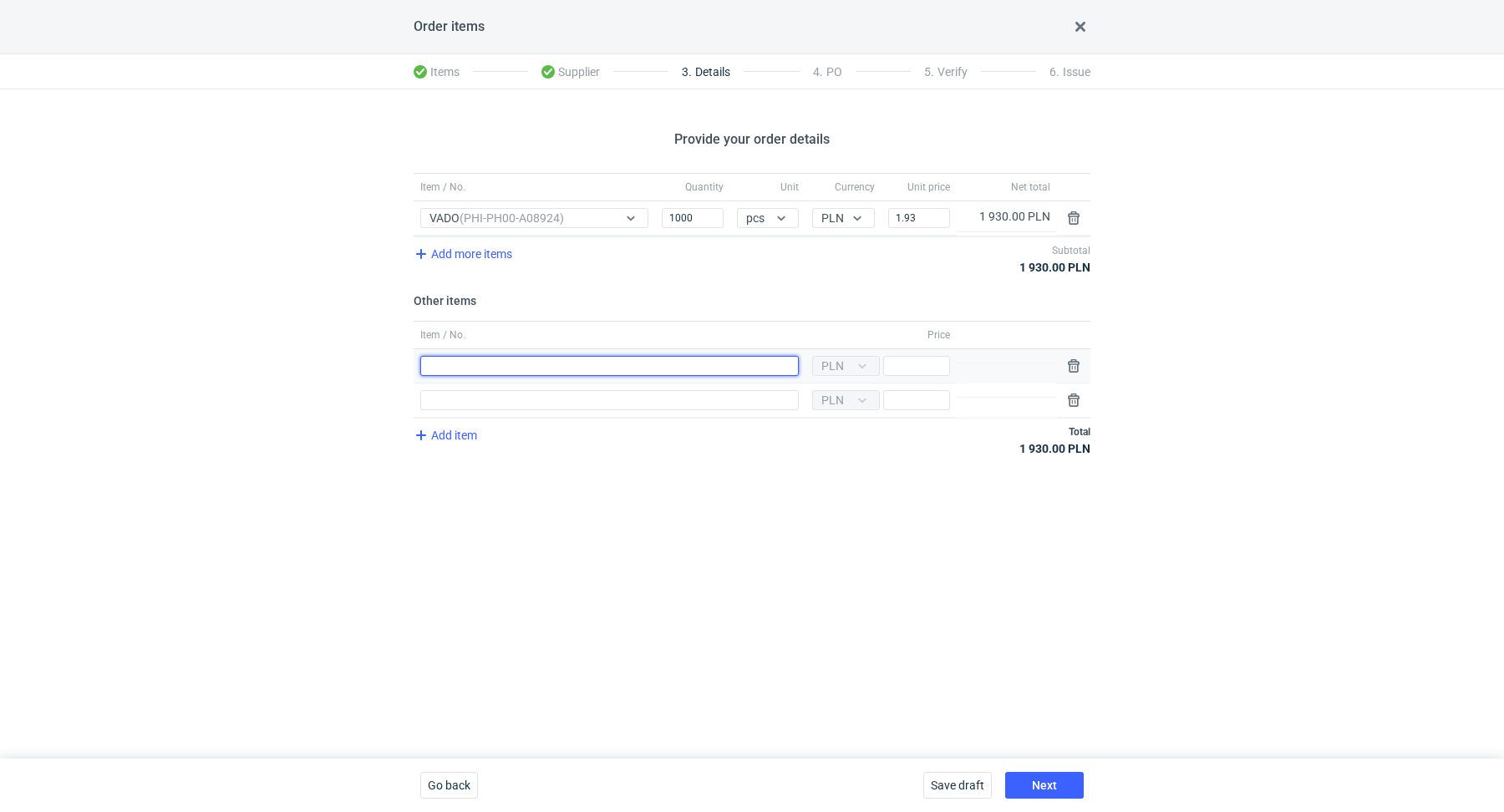
click at [572, 363] on input "Item / No." at bounding box center [609, 365] width 379 height 20
type input "Wykrojnik"
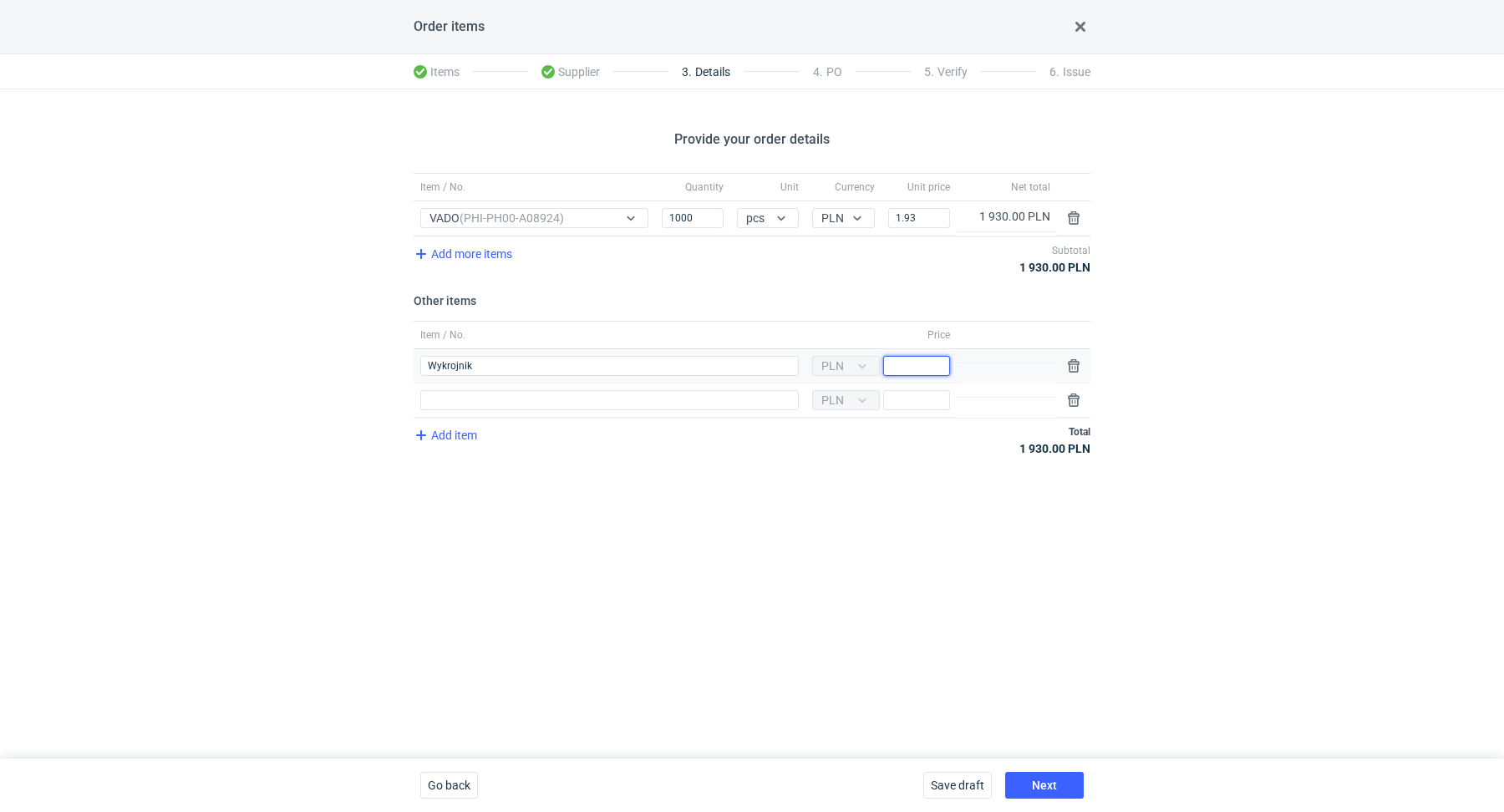
click at [928, 367] on input "Price" at bounding box center [916, 365] width 67 height 20
type input "1000"
click at [863, 476] on div "Provide your order details Item / No. Quantity Unit Currency Unit price Net tot…" at bounding box center [752, 424] width 1504 height 668
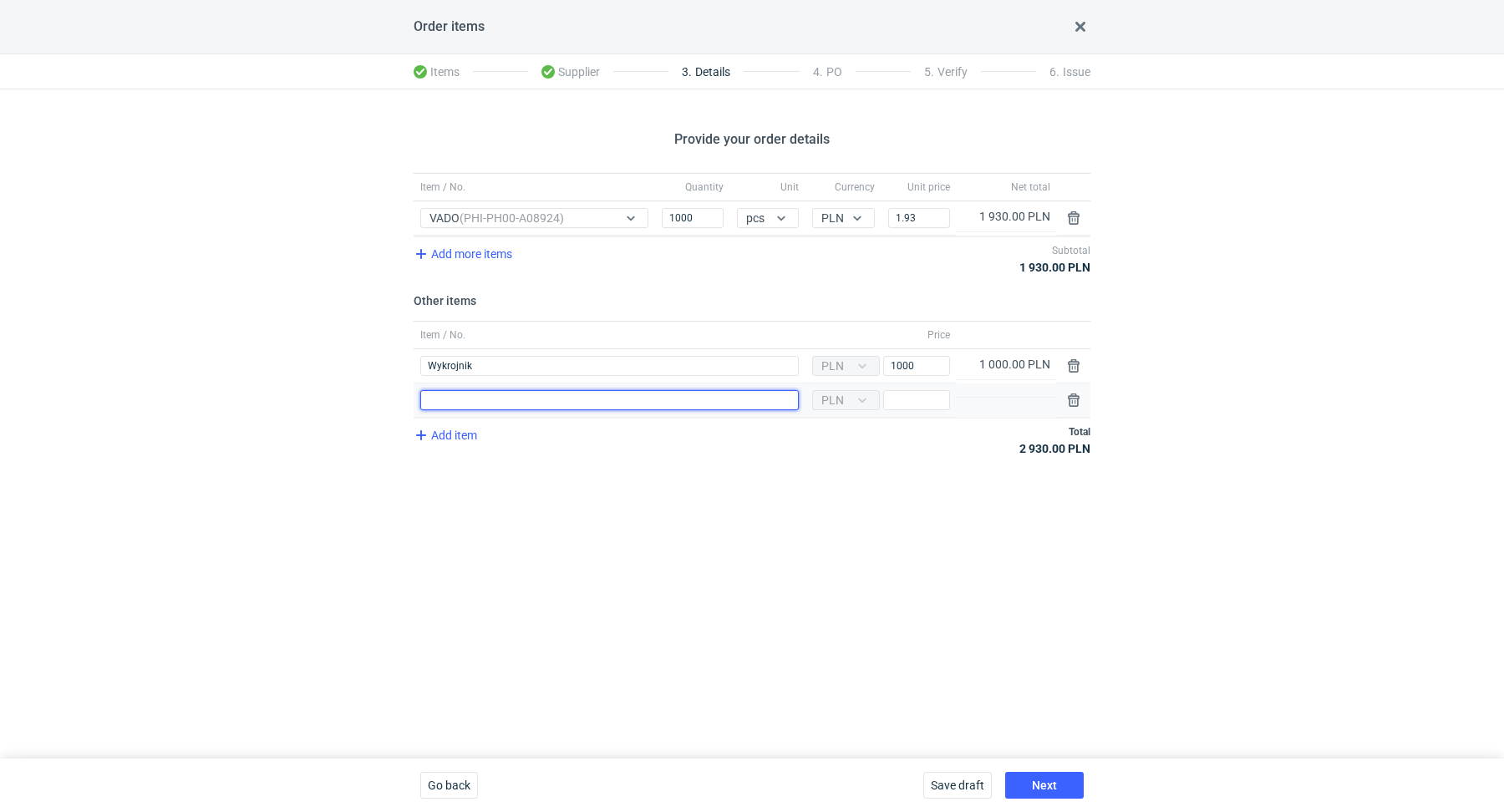
click at [474, 392] on input "Item / No." at bounding box center [609, 399] width 379 height 20
type input "Polimer"
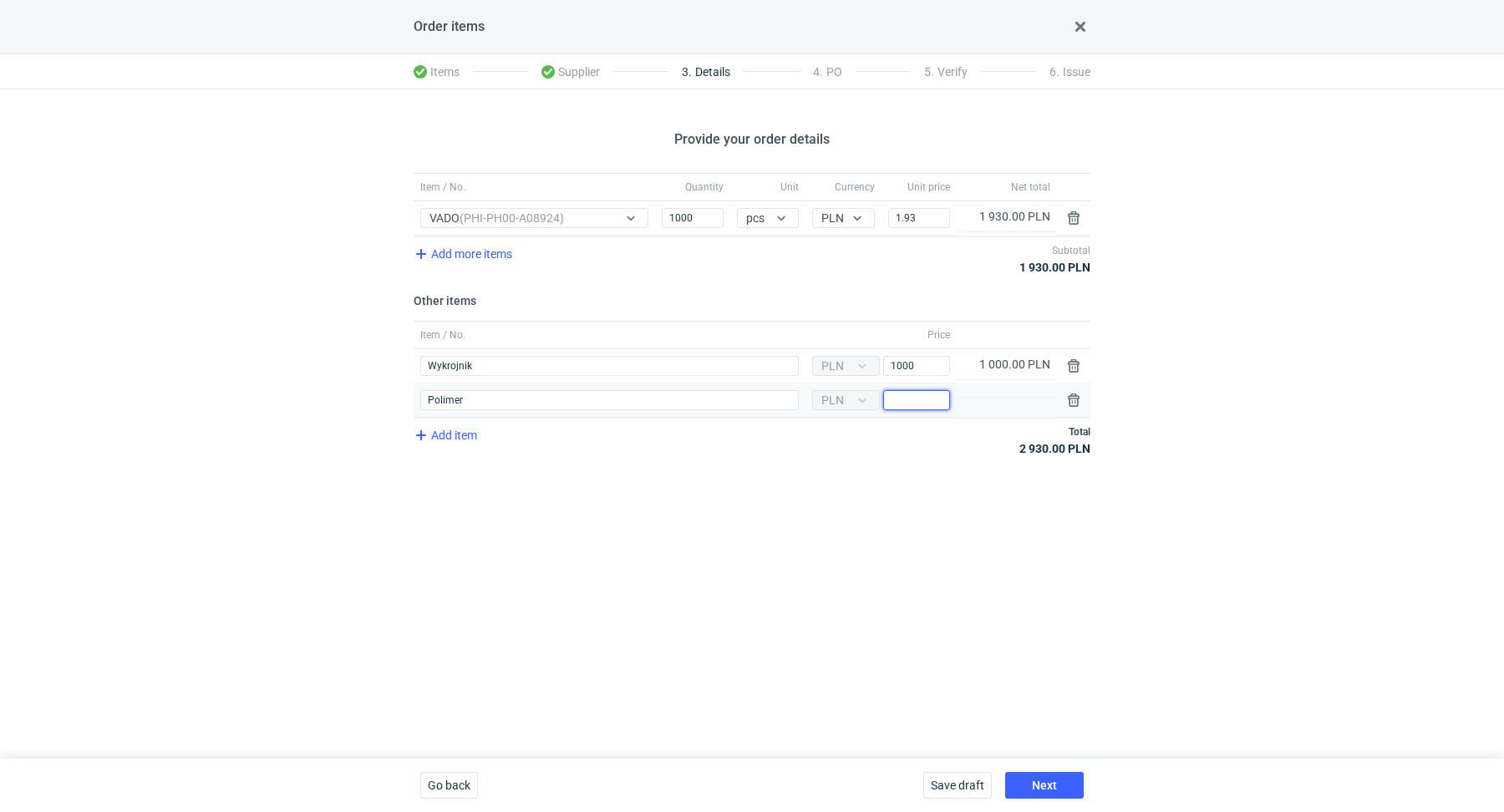
click at [932, 390] on input "Price" at bounding box center [916, 399] width 67 height 20
type input "700"
click at [911, 496] on div "Provide your order details Item / No. Quantity Unit Currency Unit price Net tot…" at bounding box center [752, 424] width 1504 height 668
click at [1029, 783] on button "Next" at bounding box center [1044, 785] width 78 height 26
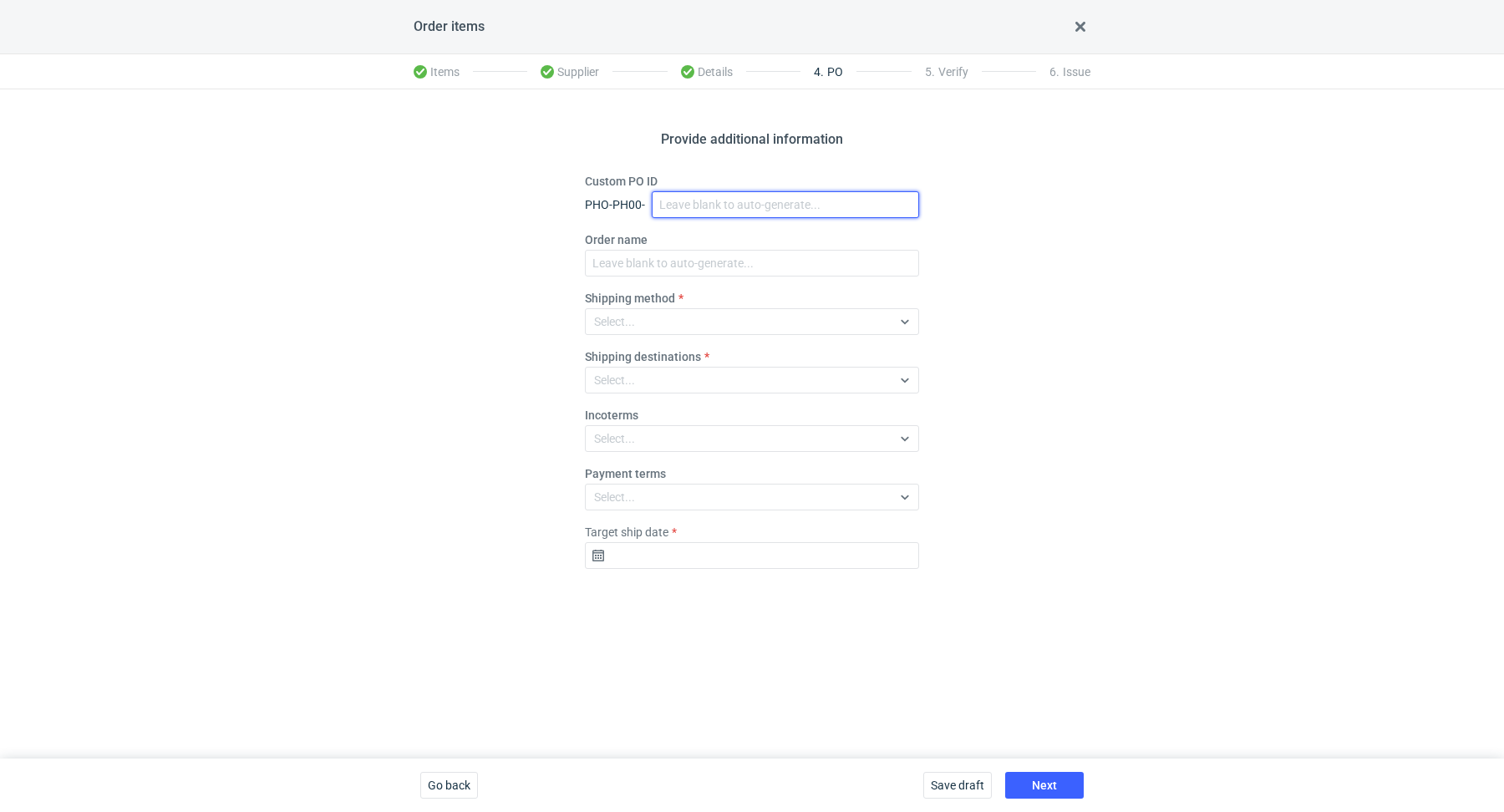
click at [720, 197] on input "Custom PO ID" at bounding box center [785, 204] width 267 height 26
paste input "R565763732"
paste input "VADO"
drag, startPoint x: 783, startPoint y: 199, endPoint x: 620, endPoint y: 159, distance: 167.8
click at [620, 158] on div "Provide additional information Custom PO ID PHO-PH00- R565763732_VADO Order nam…" at bounding box center [752, 424] width 1504 height 668
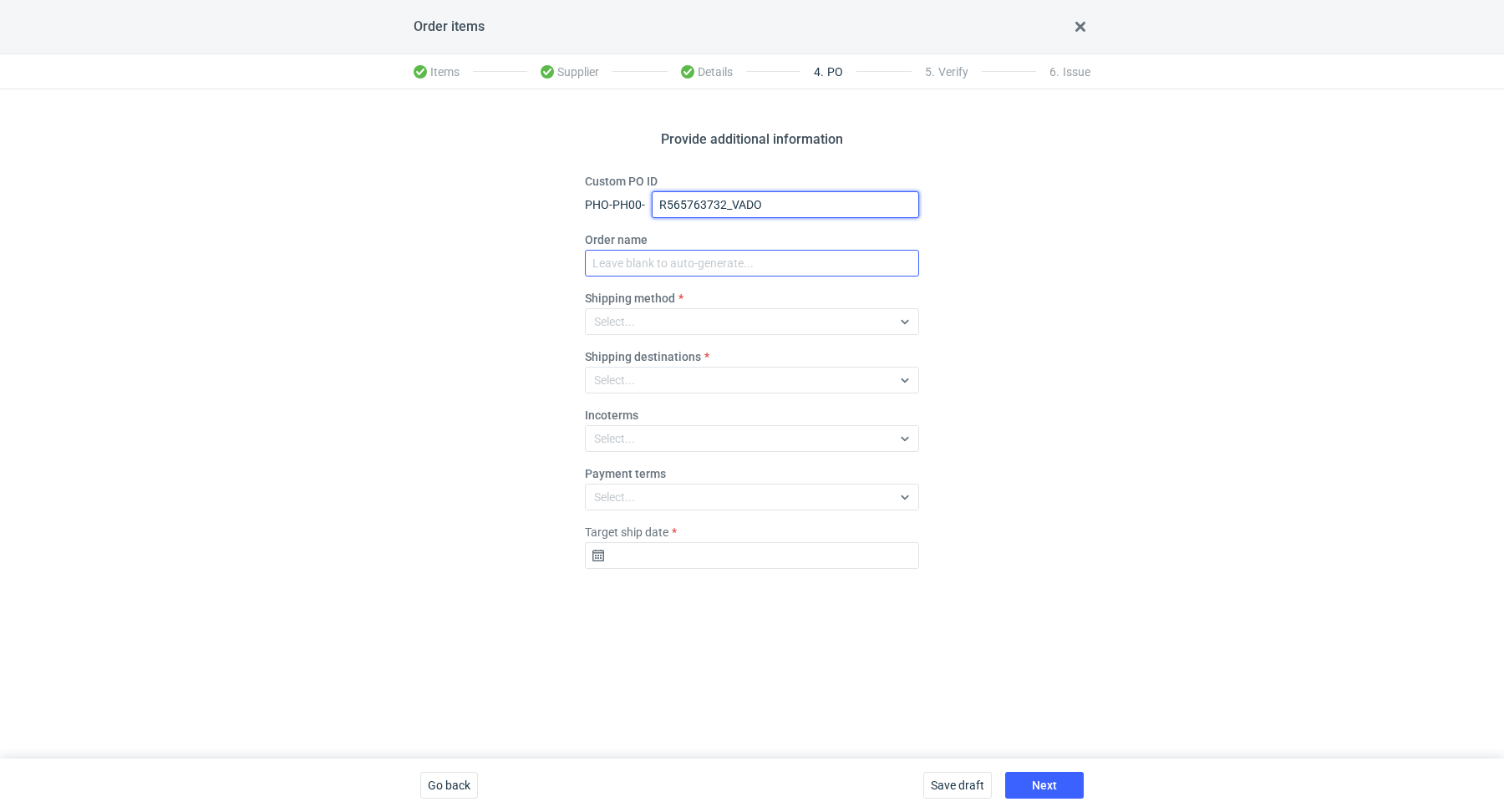
type input "R565763732_VADO"
click at [679, 254] on input "Order name" at bounding box center [752, 262] width 334 height 26
paste input "R565763732_VADO"
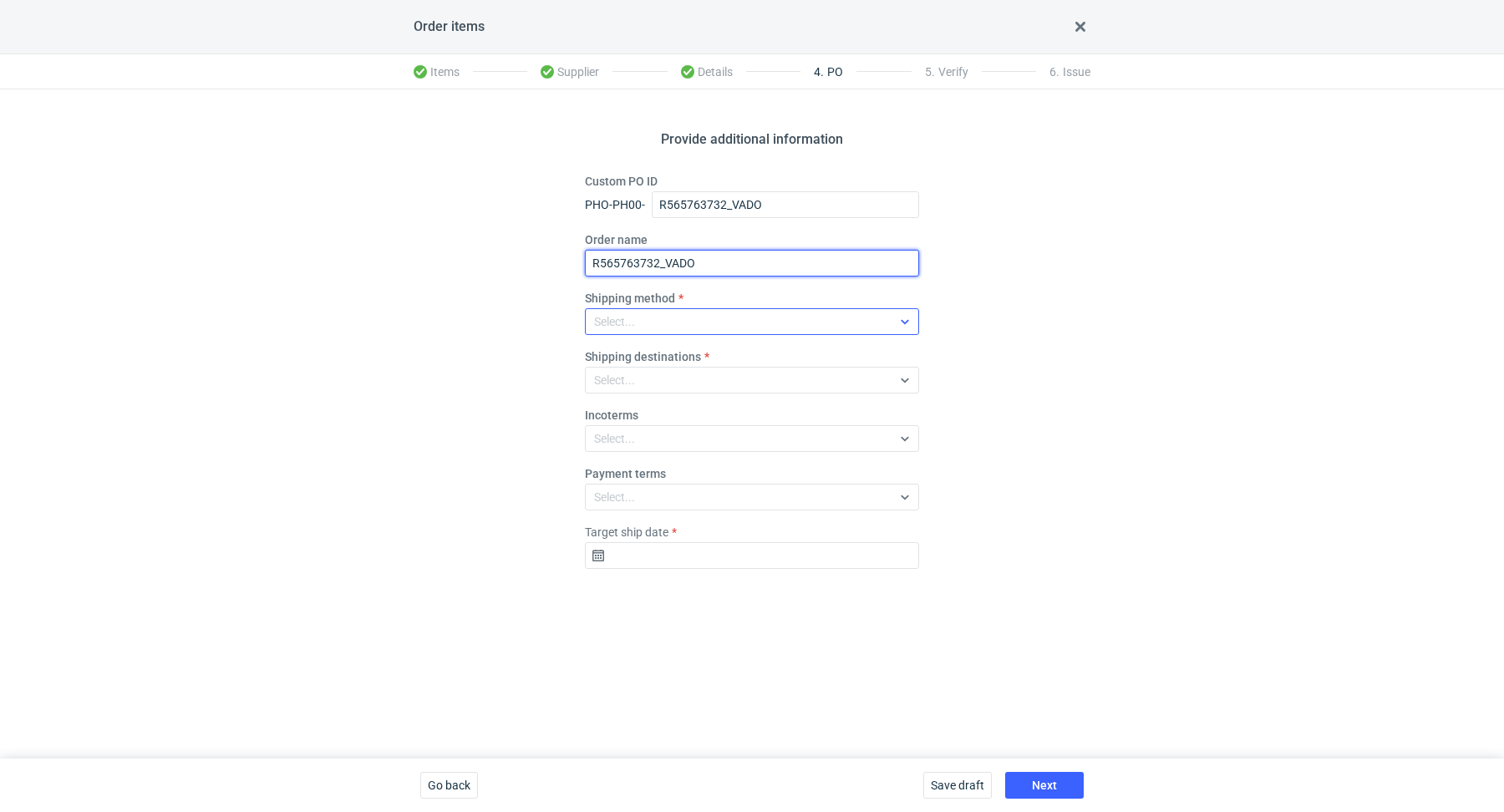
type input "R565763732_VADO"
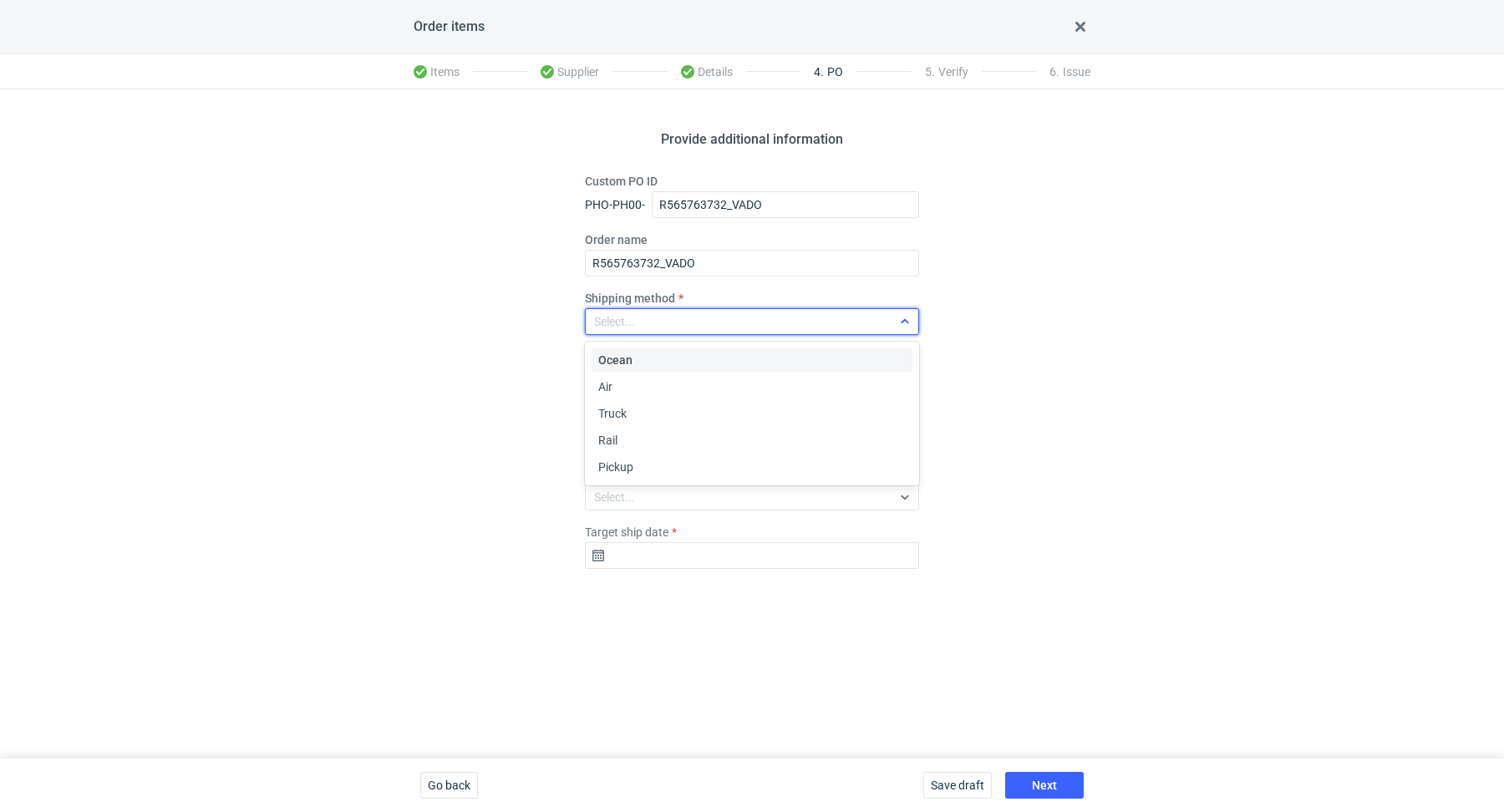
click at [645, 321] on div "Select..." at bounding box center [739, 321] width 306 height 24
click at [664, 462] on div "Pickup" at bounding box center [751, 466] width 307 height 17
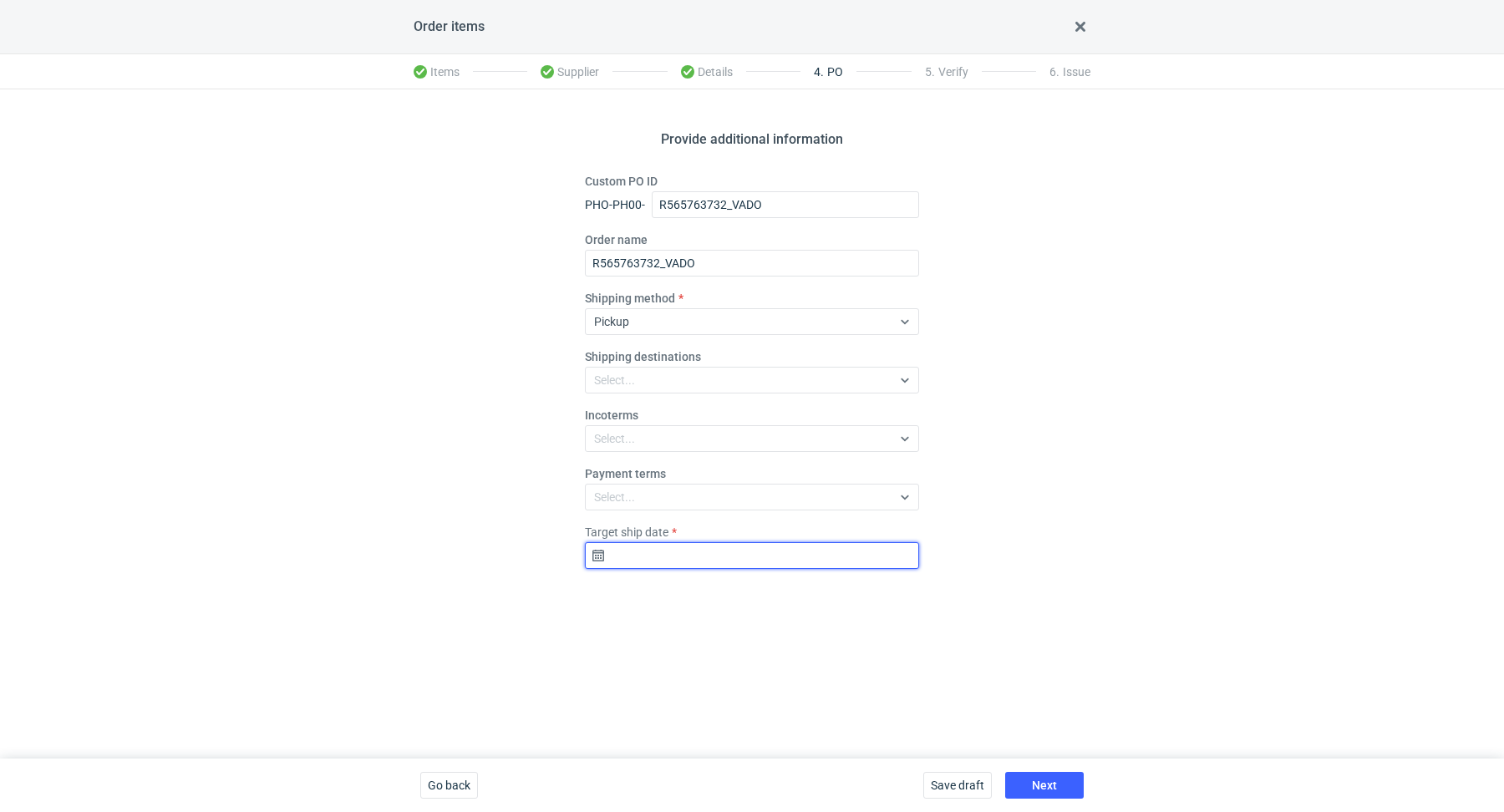
click at [747, 550] on input "Target ship date" at bounding box center [752, 555] width 334 height 26
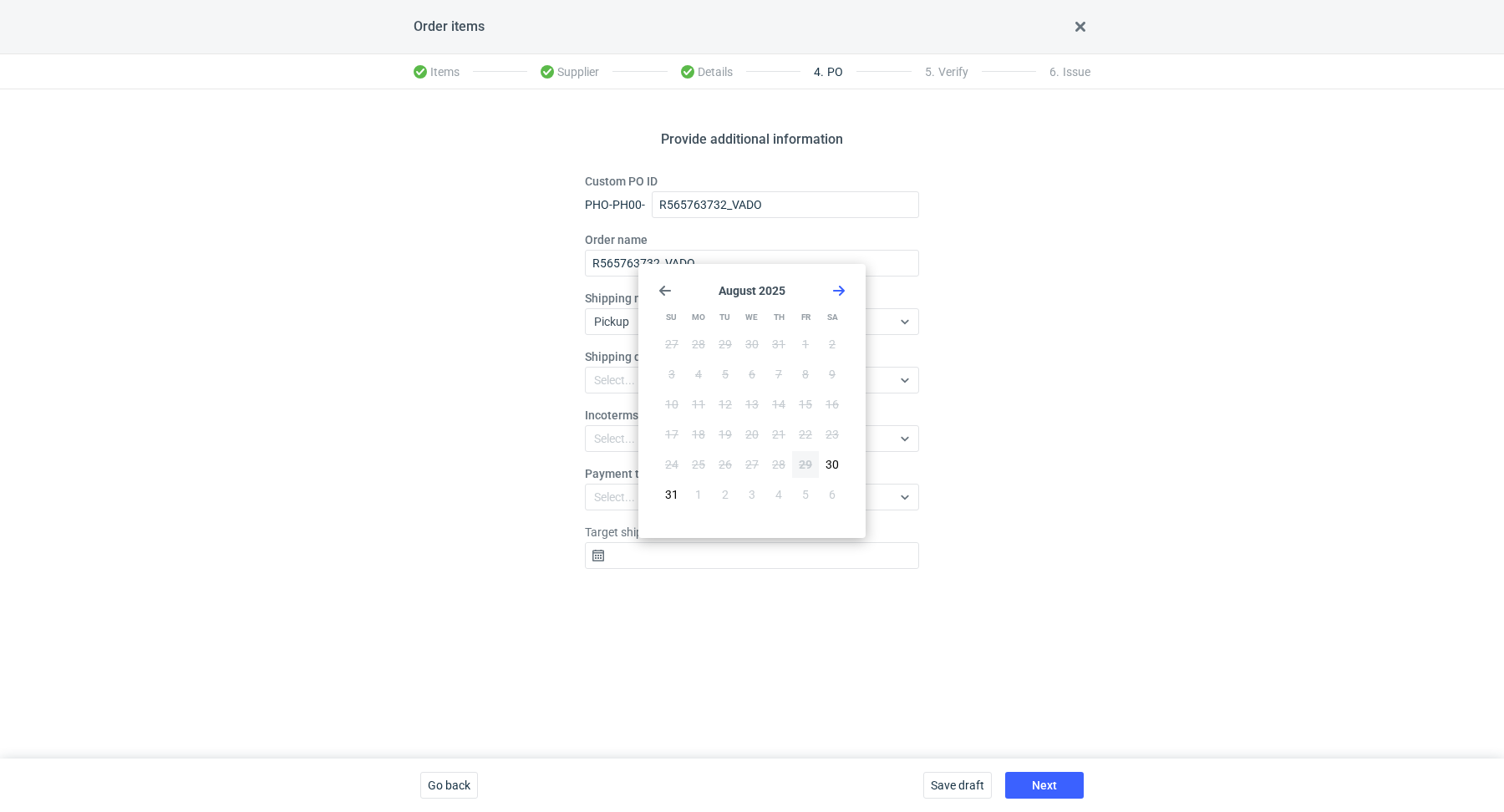
click at [843, 289] on use "Go forward 1 month" at bounding box center [839, 290] width 11 height 10
click at [812, 400] on span "19" at bounding box center [805, 404] width 13 height 17
type input "2025-09-19"
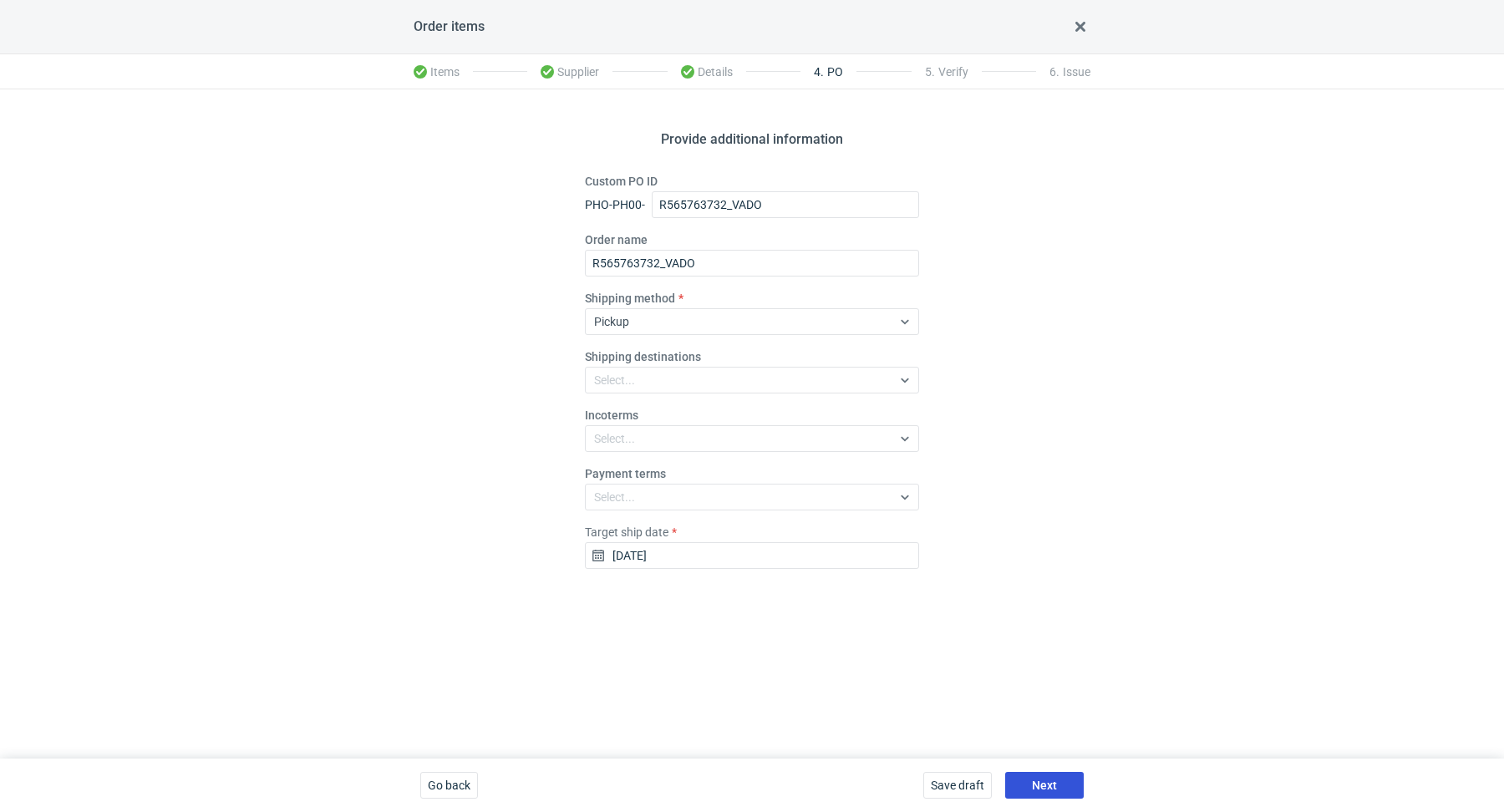
click at [1064, 783] on button "Next" at bounding box center [1044, 785] width 78 height 26
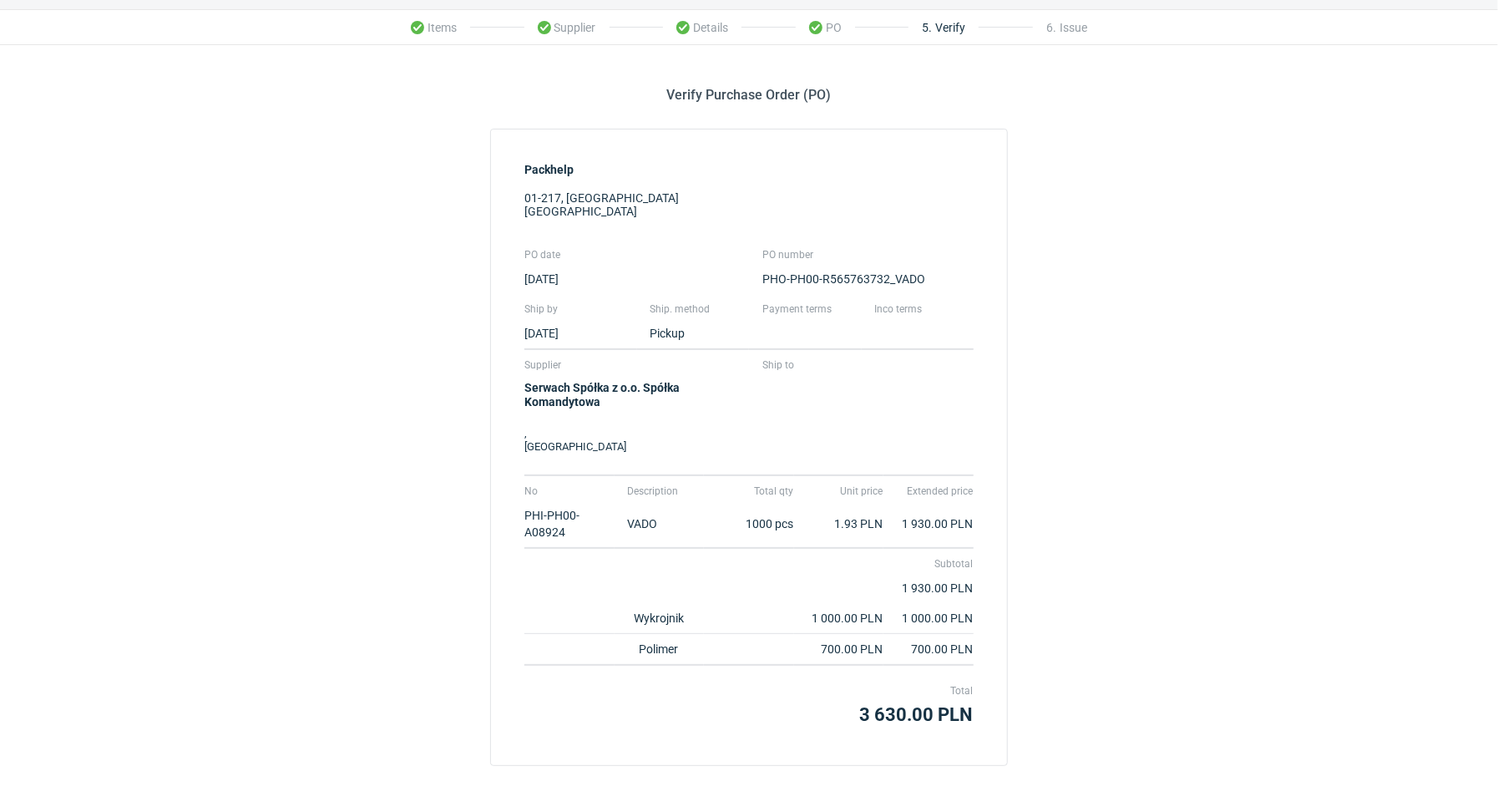
scroll to position [110, 0]
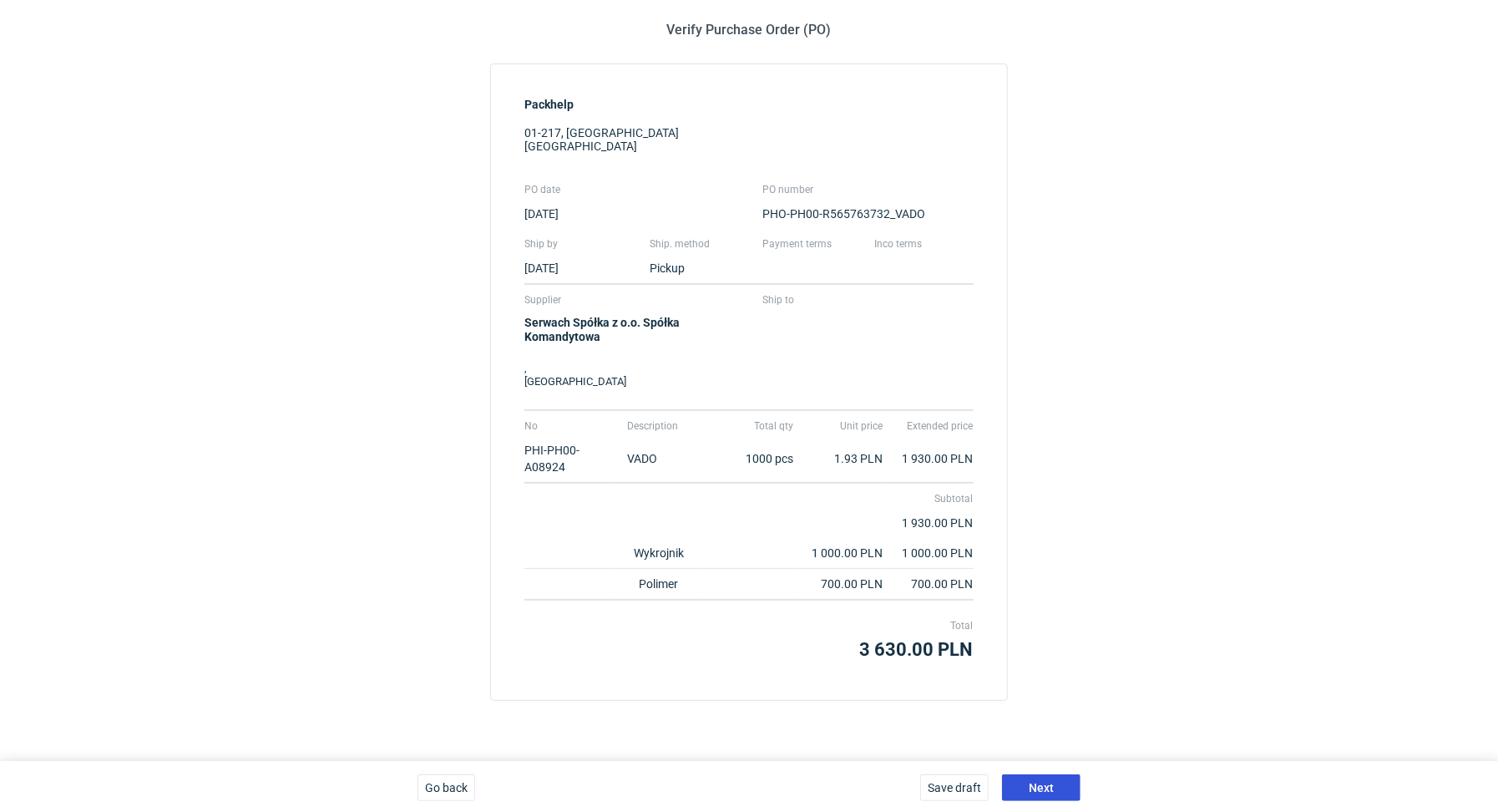
click at [1038, 787] on span "Next" at bounding box center [1041, 787] width 26 height 11
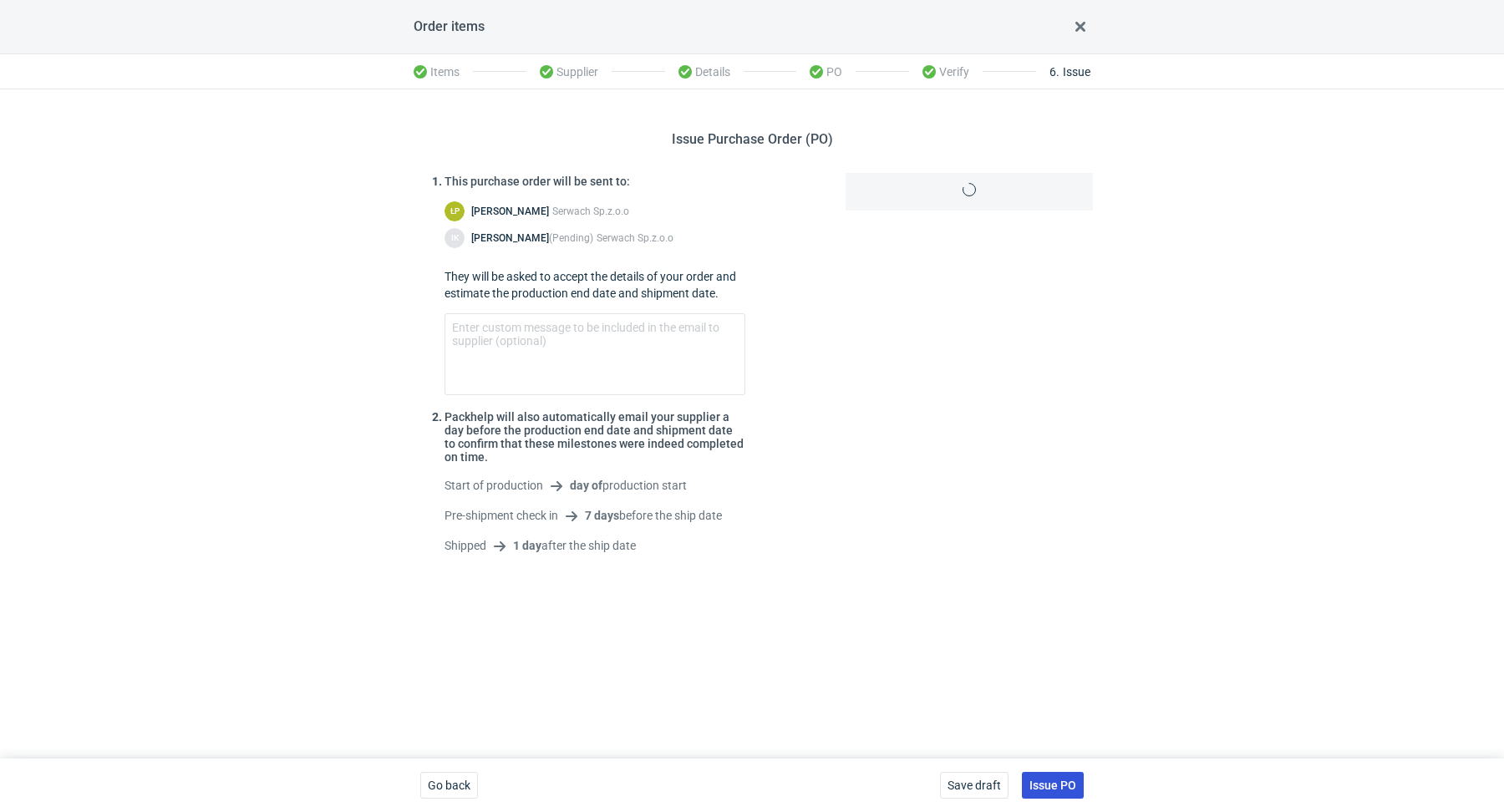
click at [1049, 788] on span "Issue PO" at bounding box center [1052, 785] width 47 height 11
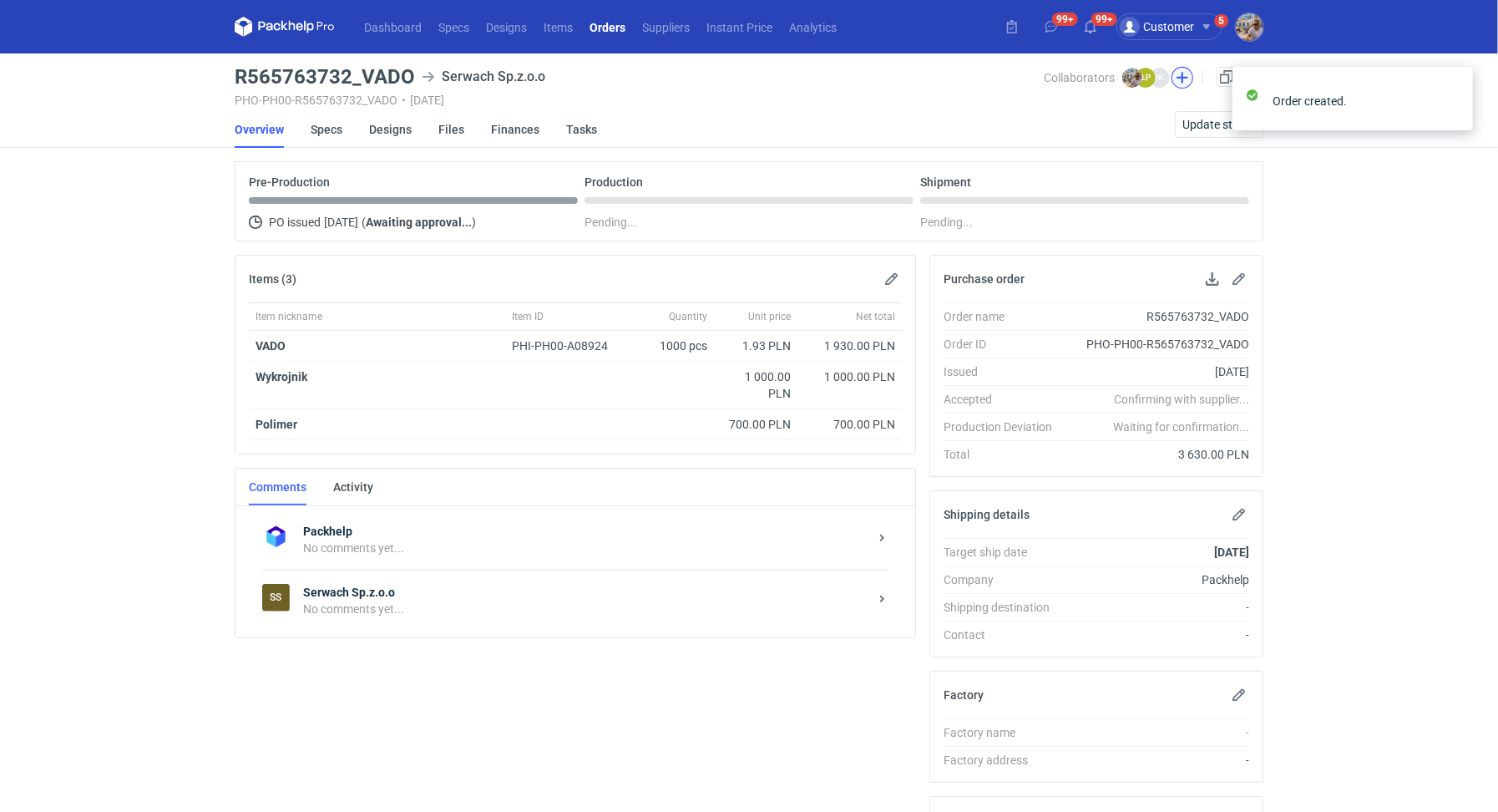
click at [1179, 74] on button "button" at bounding box center [1183, 77] width 22 height 22
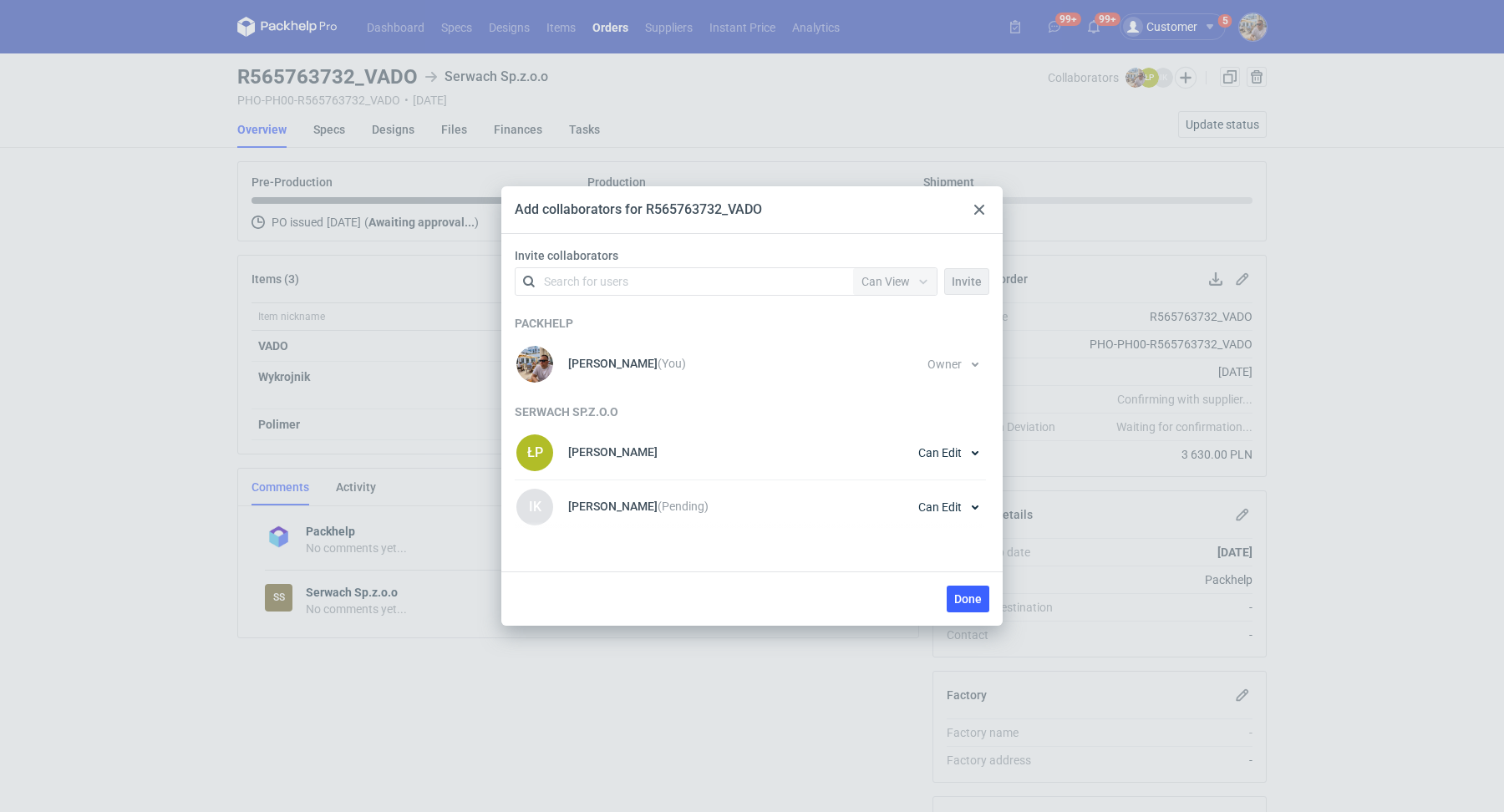
click at [621, 286] on div "Search for users" at bounding box center [586, 281] width 84 height 17
type input "[PERSON_NAME]"
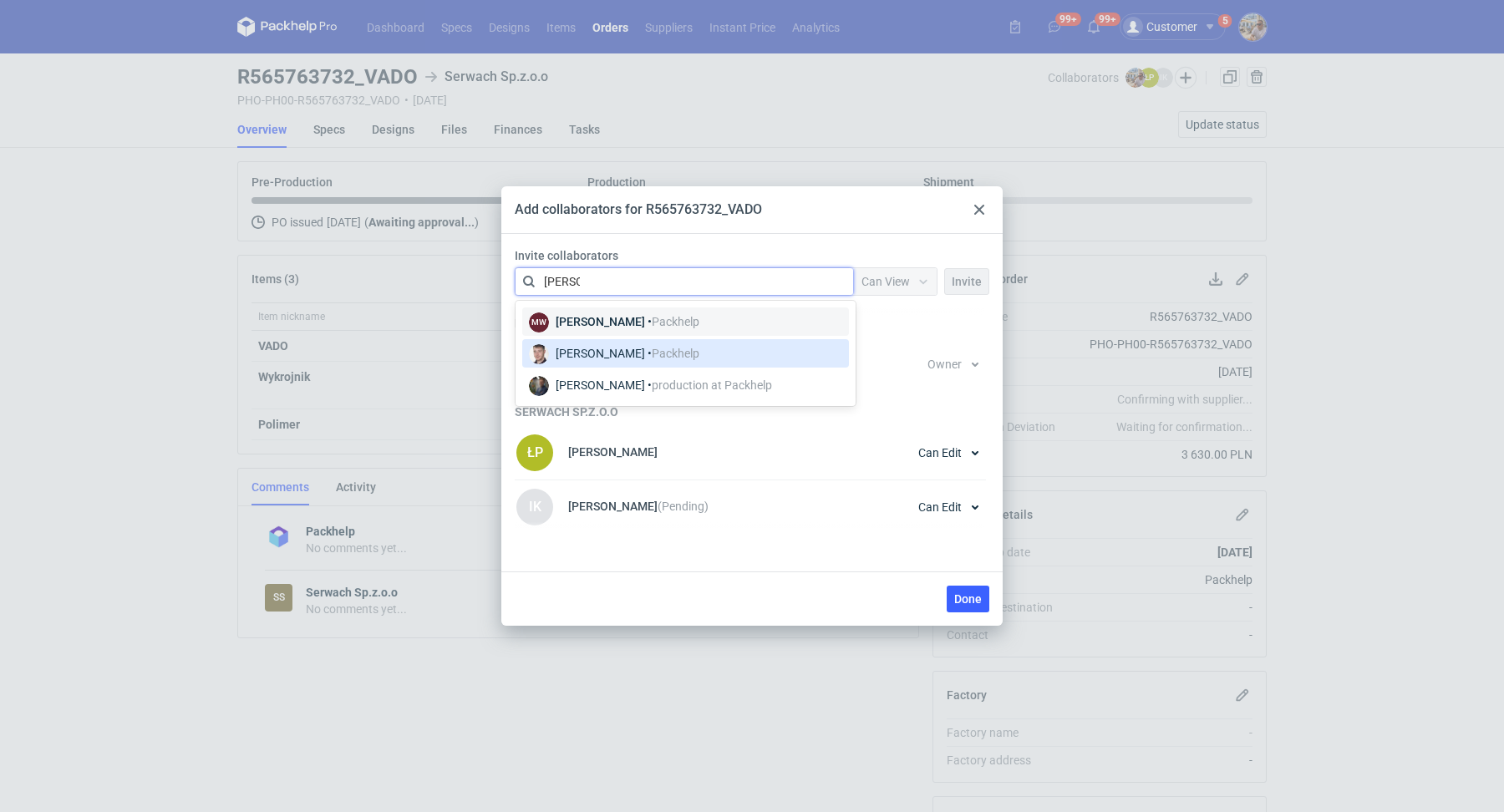
click at [624, 347] on div "[PERSON_NAME] • Packhelp" at bounding box center [627, 353] width 144 height 17
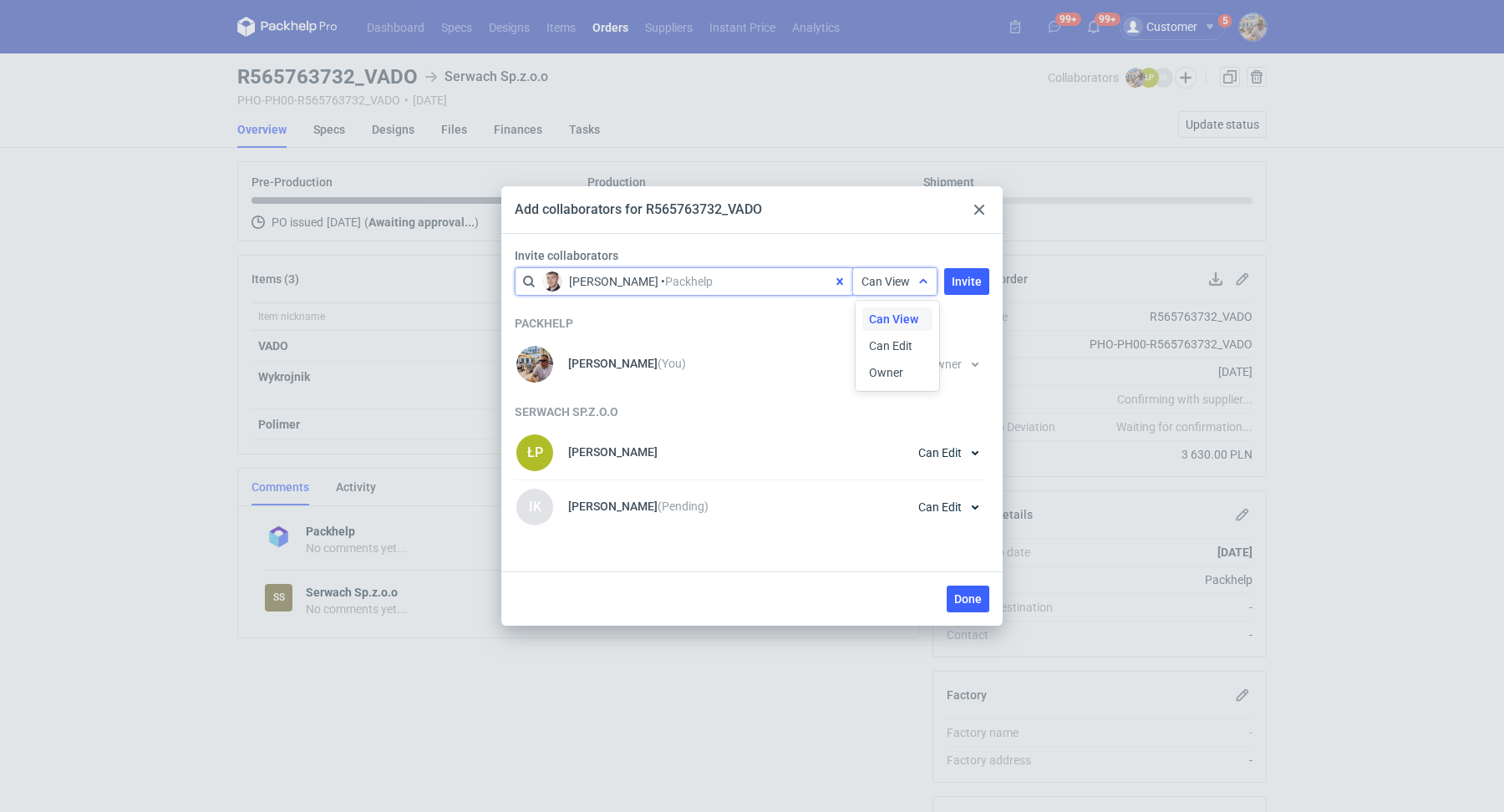
click at [895, 277] on span "Can View" at bounding box center [885, 281] width 48 height 13
click at [888, 371] on span "Owner" at bounding box center [886, 373] width 34 height 17
click at [970, 284] on span "Invite" at bounding box center [966, 281] width 30 height 11
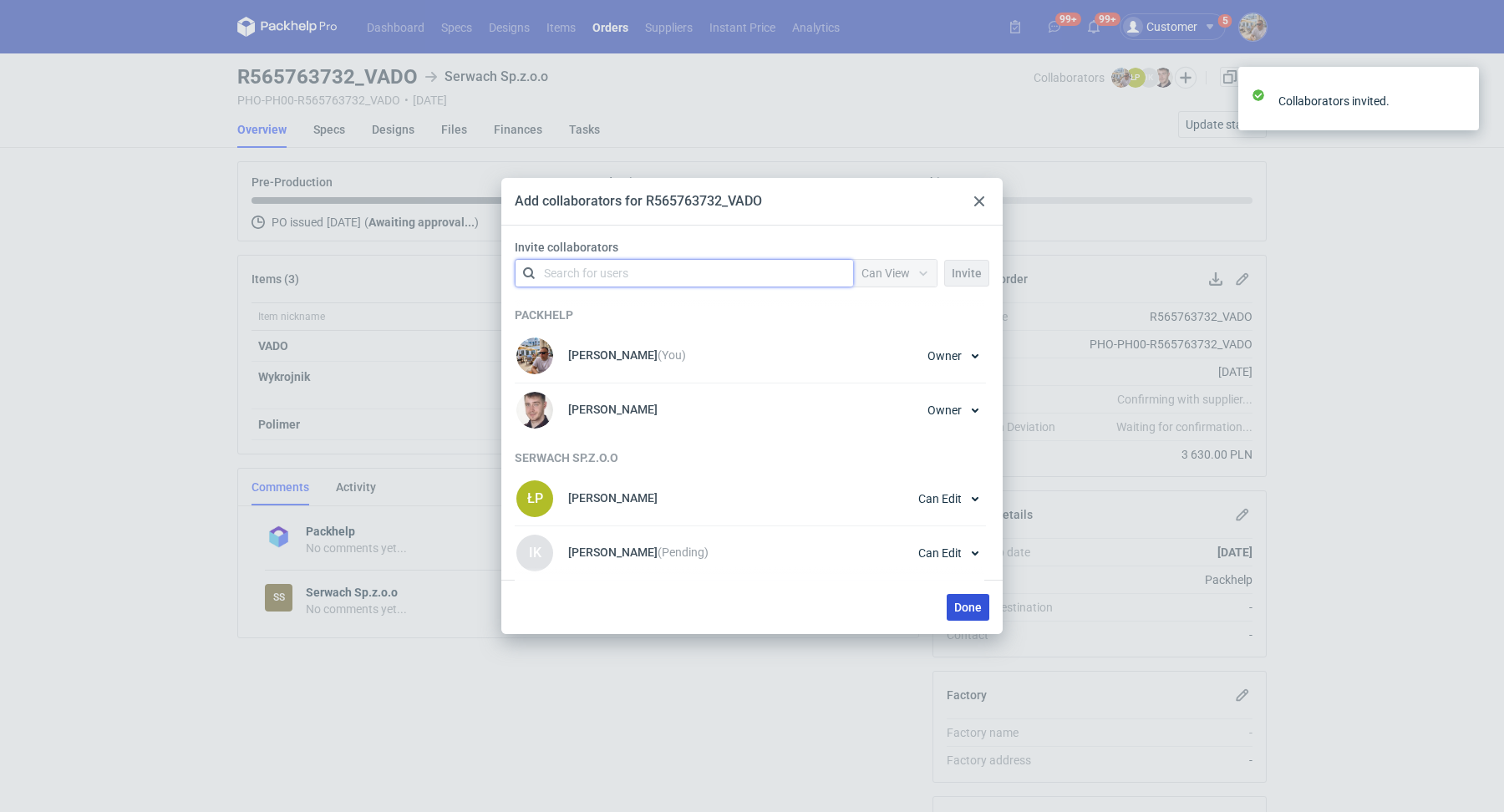
click at [966, 609] on span "Done" at bounding box center [967, 607] width 27 height 11
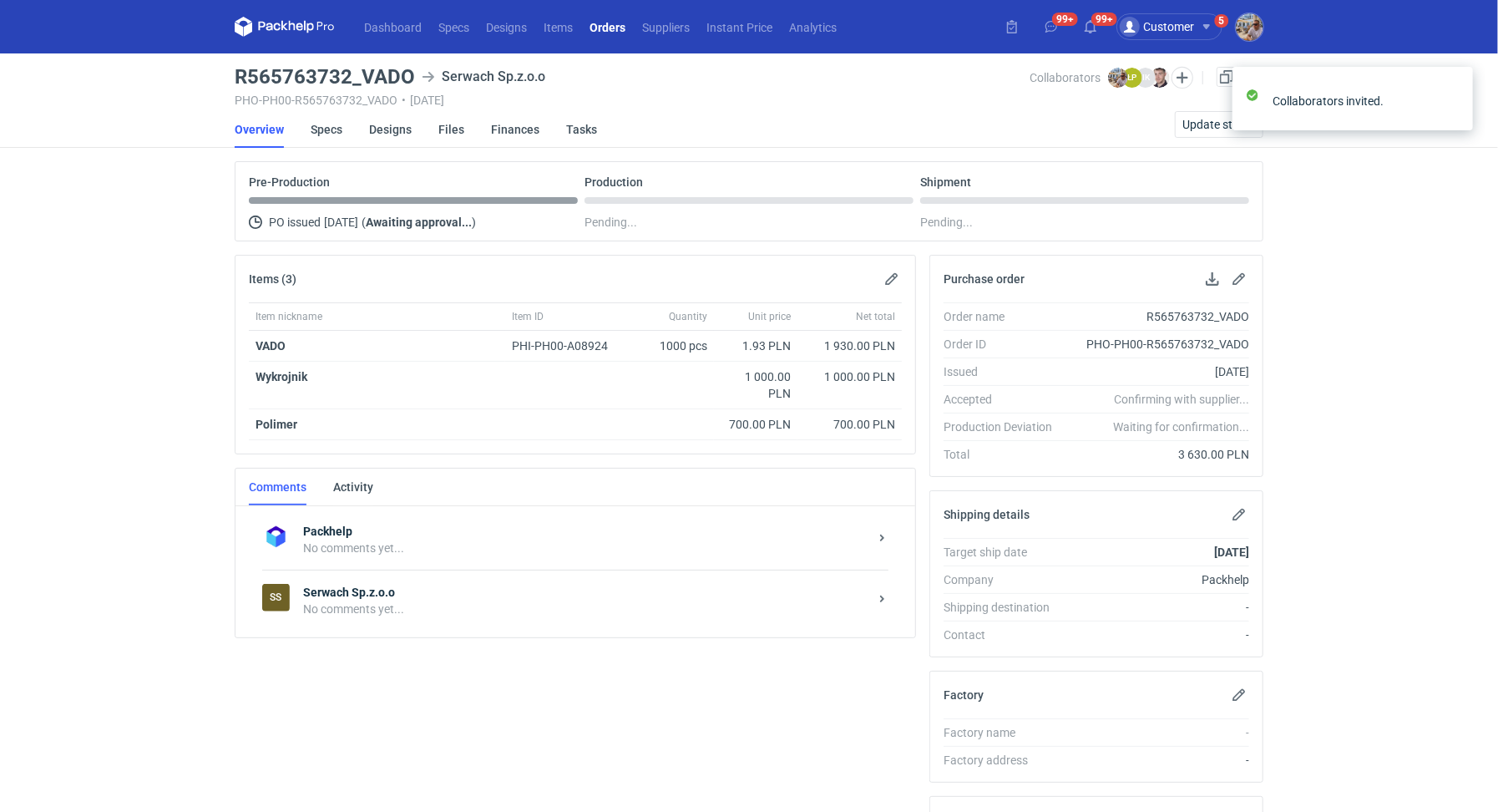
click at [537, 614] on div "SS Serwach Sp.z.o.o No comments yet..." at bounding box center [575, 600] width 626 height 61
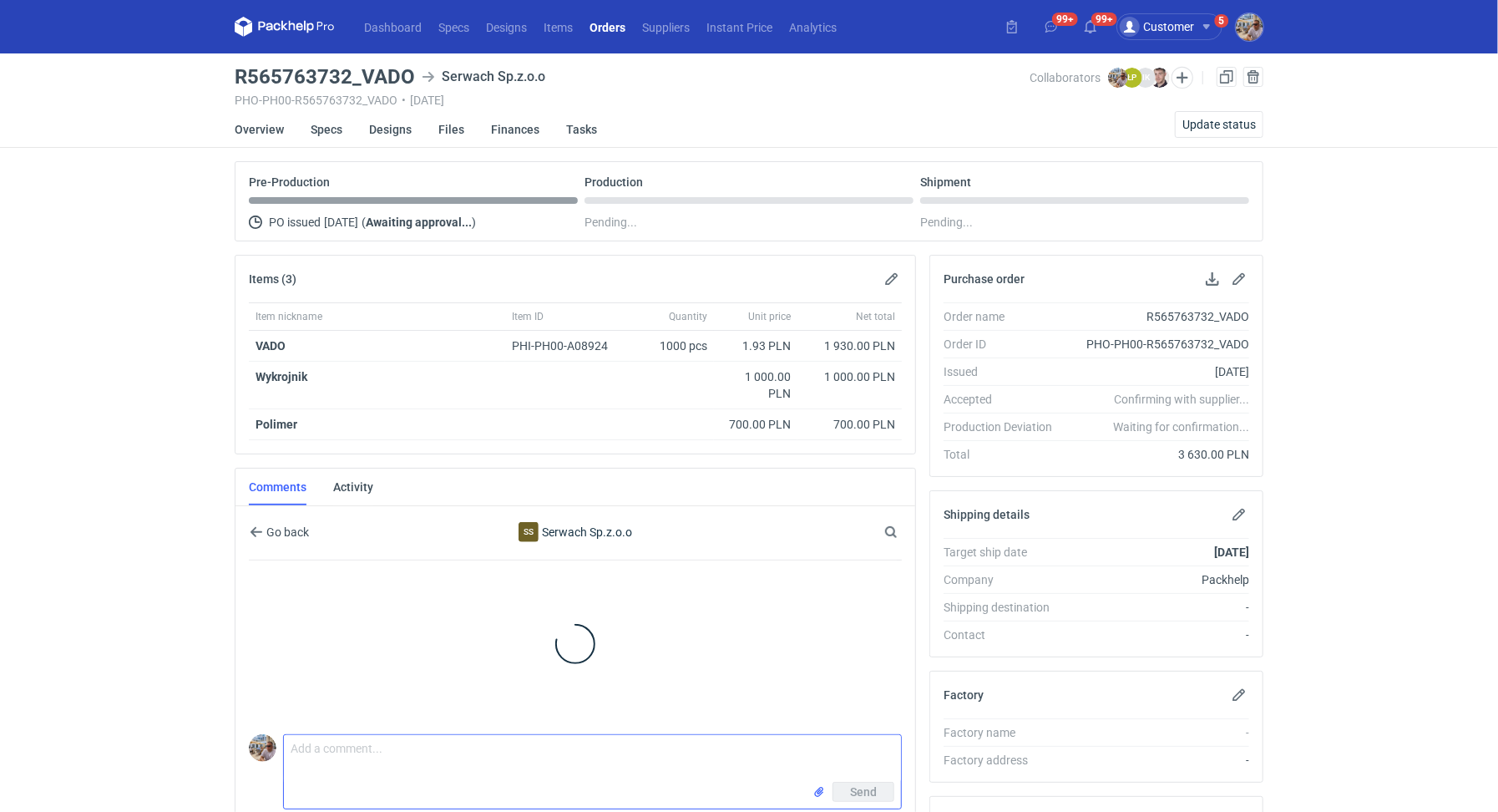
click at [425, 753] on textarea "Comment message" at bounding box center [592, 758] width 617 height 47
paste textarea "CBBF - 1"
type textarea "Panie Łukaszu zamówienie do wyceny CBBF - 1"
click at [862, 786] on span "Send" at bounding box center [863, 791] width 26 height 11
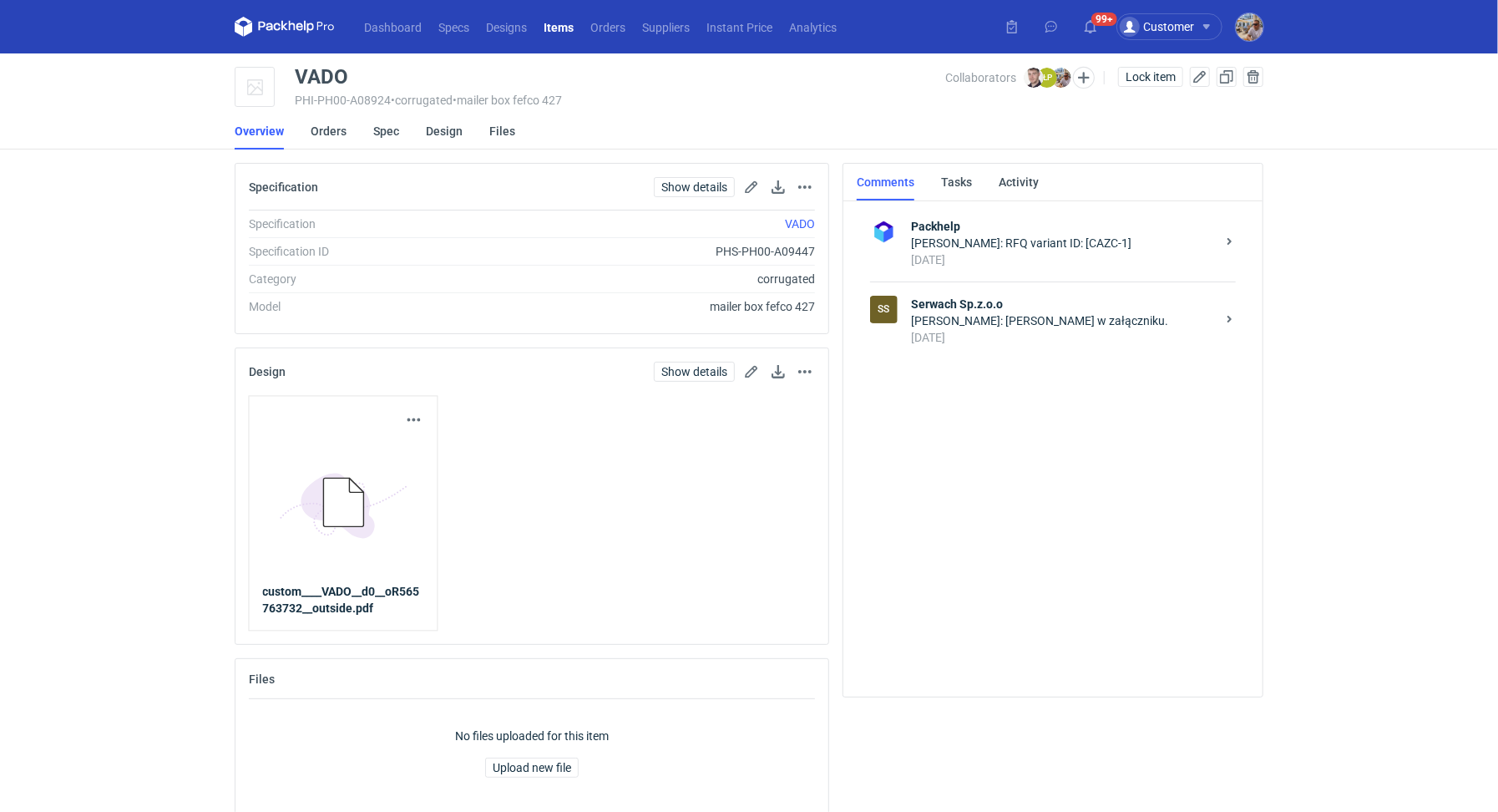
click at [998, 321] on div "Łukasz Postawa: Siatka w załączniku." at bounding box center [1064, 321] width 305 height 17
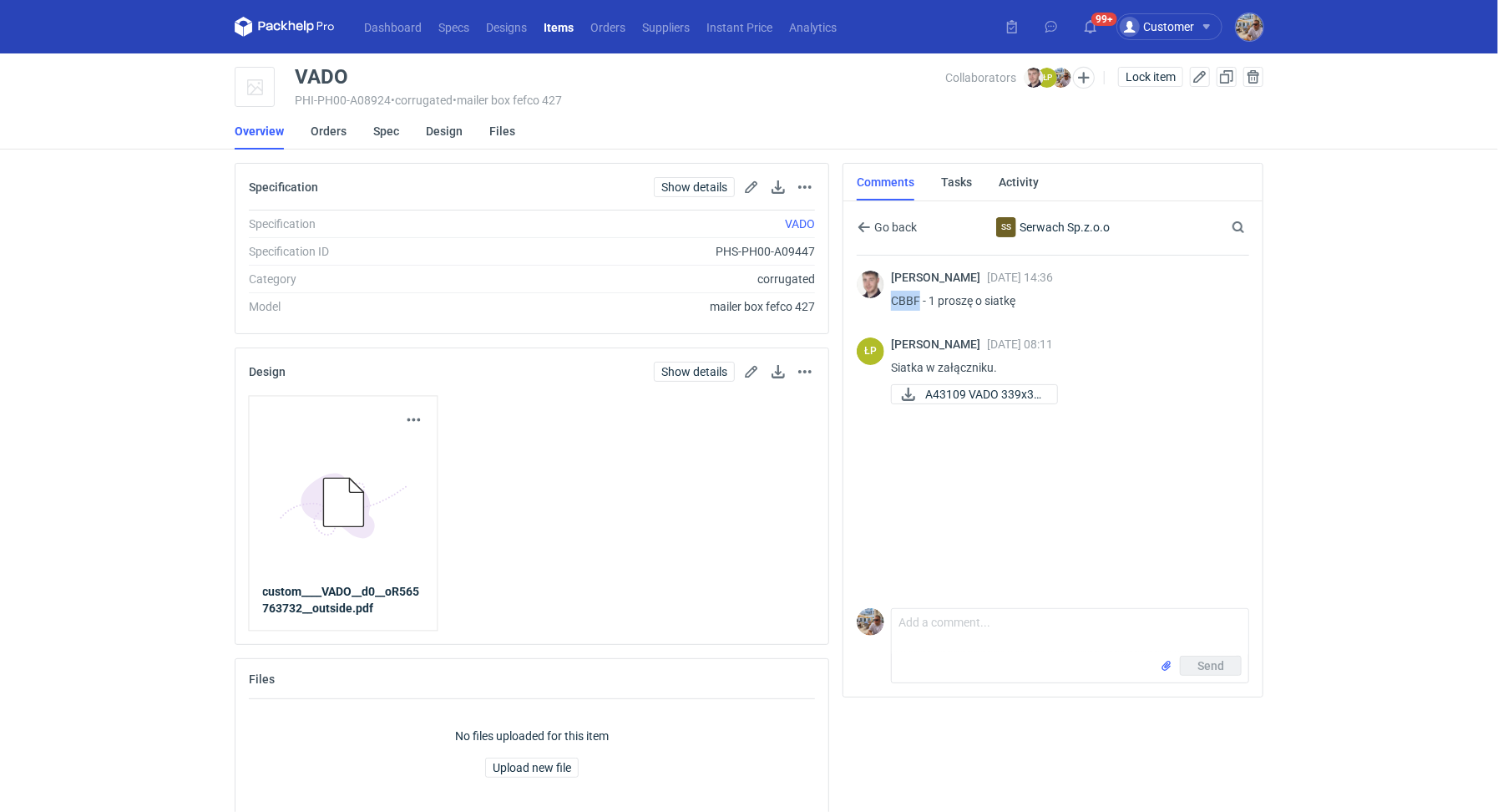
drag, startPoint x: 892, startPoint y: 301, endPoint x: 917, endPoint y: 298, distance: 25.2
click at [917, 298] on p "CBBF - 1 proszę o siatkę" at bounding box center [1064, 300] width 345 height 20
copy p "CBBF"
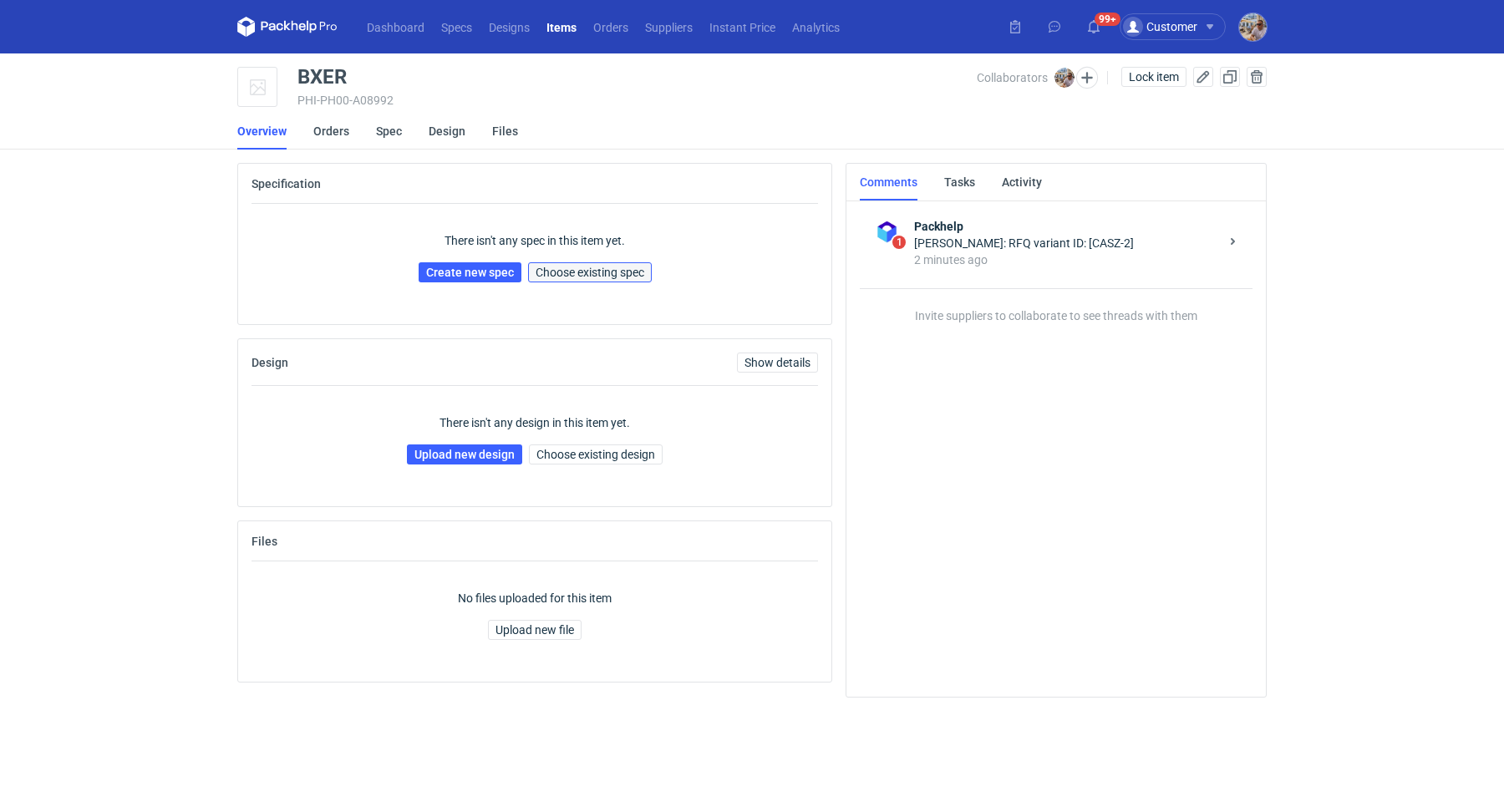
click at [584, 267] on span "Choose existing spec" at bounding box center [590, 272] width 109 height 11
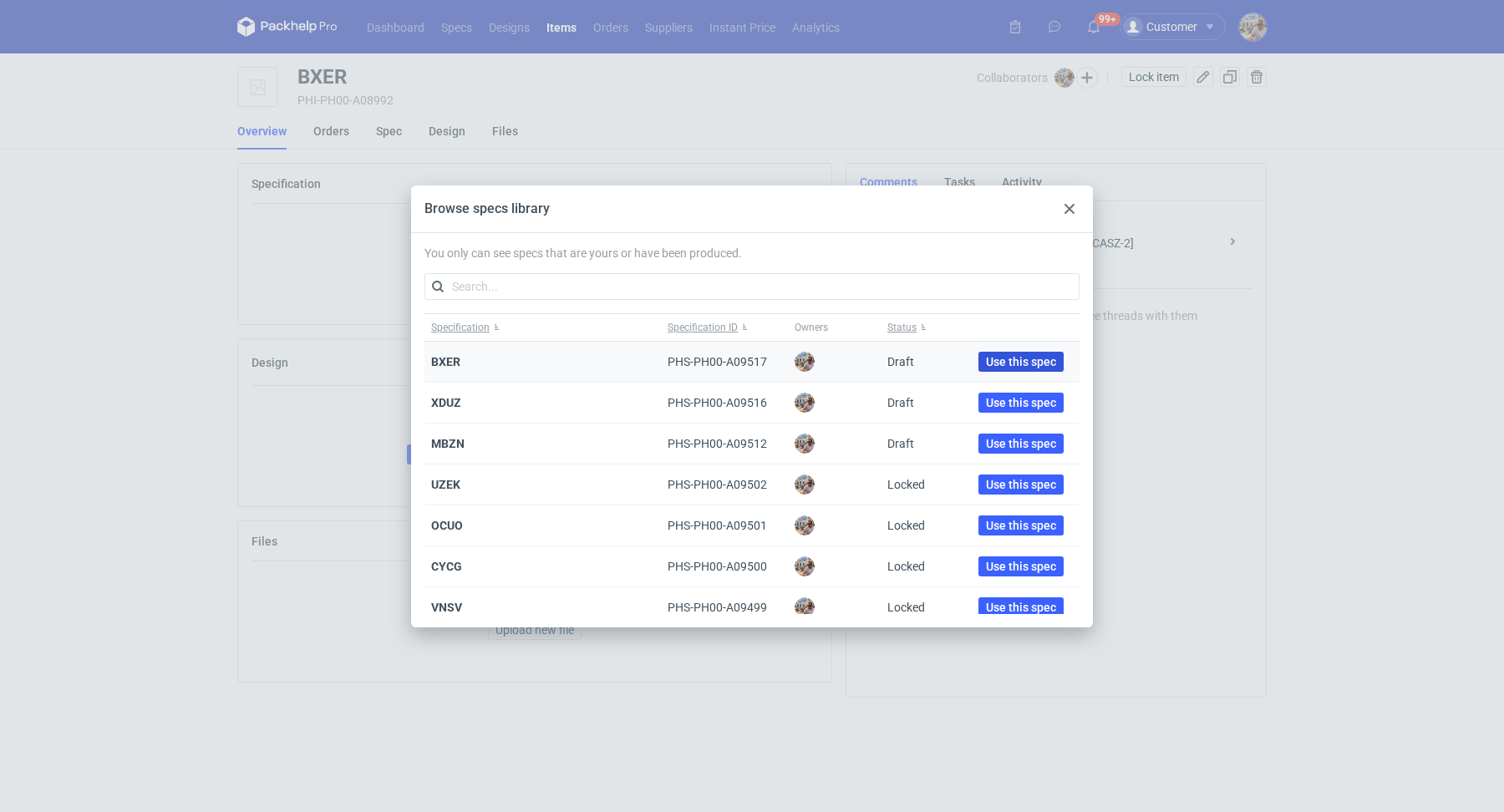
click at [985, 361] on span "Use this spec" at bounding box center [1020, 362] width 70 height 11
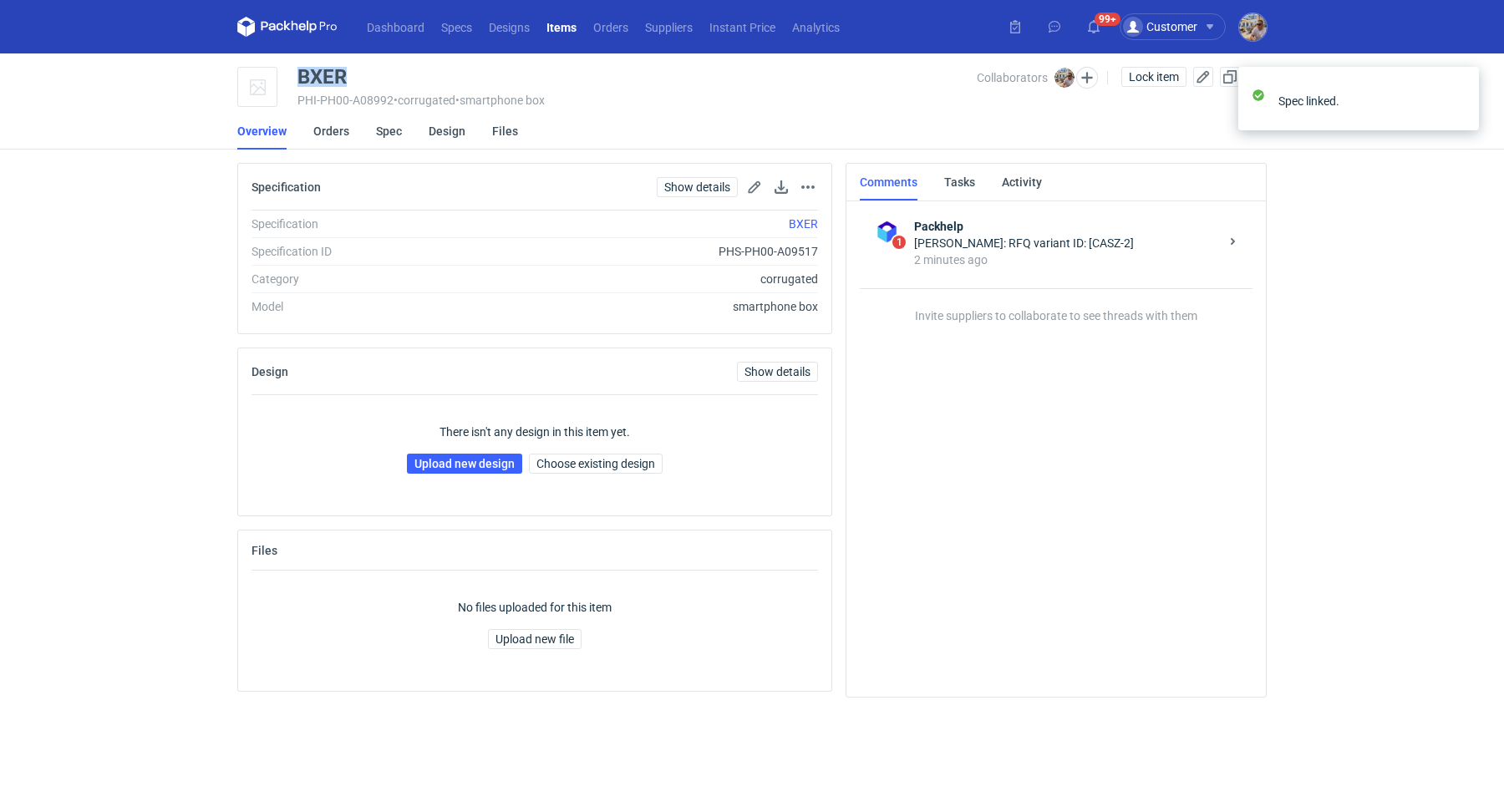
drag, startPoint x: 379, startPoint y: 81, endPoint x: 299, endPoint y: 79, distance: 80.0
click at [299, 79] on div "BXER" at bounding box center [637, 76] width 679 height 20
copy div "BXER"
click at [470, 453] on link "Upload new design" at bounding box center [465, 463] width 115 height 20
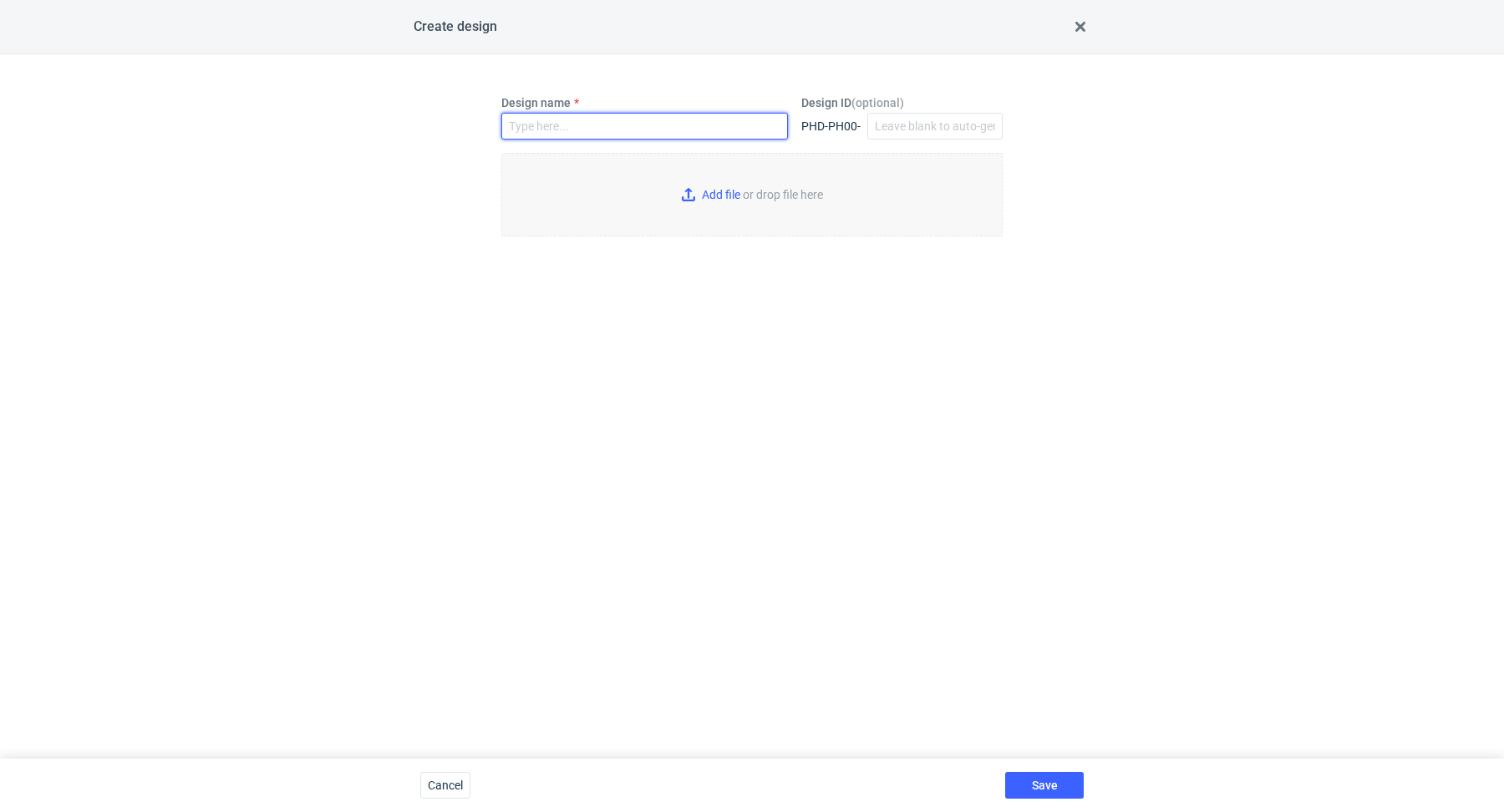
click at [572, 132] on input "Design name" at bounding box center [644, 126] width 286 height 26
paste input "BXER"
type input "BXER"
click at [705, 198] on input "Add file or drop file here" at bounding box center [752, 195] width 502 height 83
type input "C:\fakepath\tfpd__custom____BXER__d0__oR419689057__outside__v2.pdf"
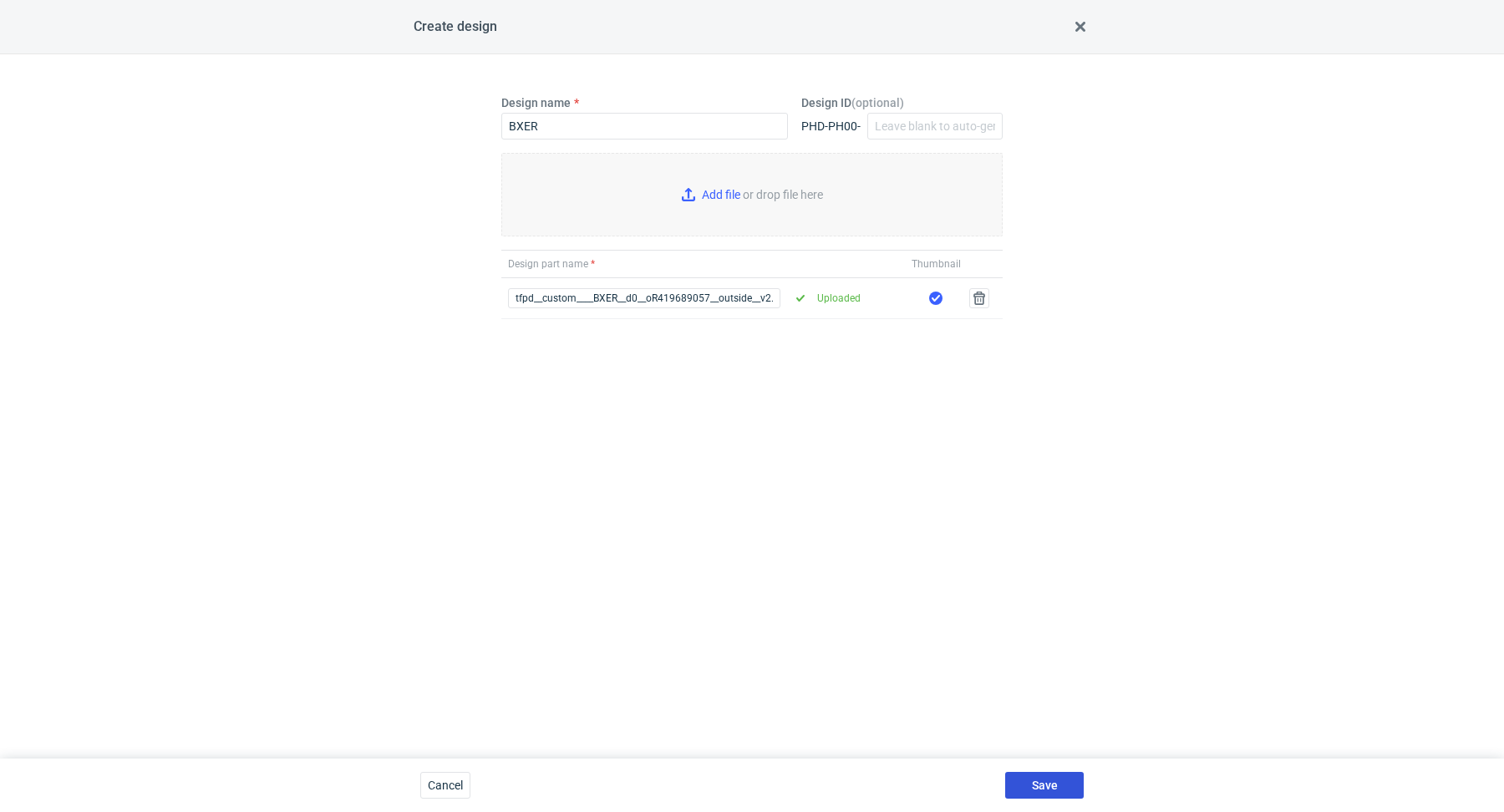
click at [1050, 780] on span "Save" at bounding box center [1044, 785] width 26 height 11
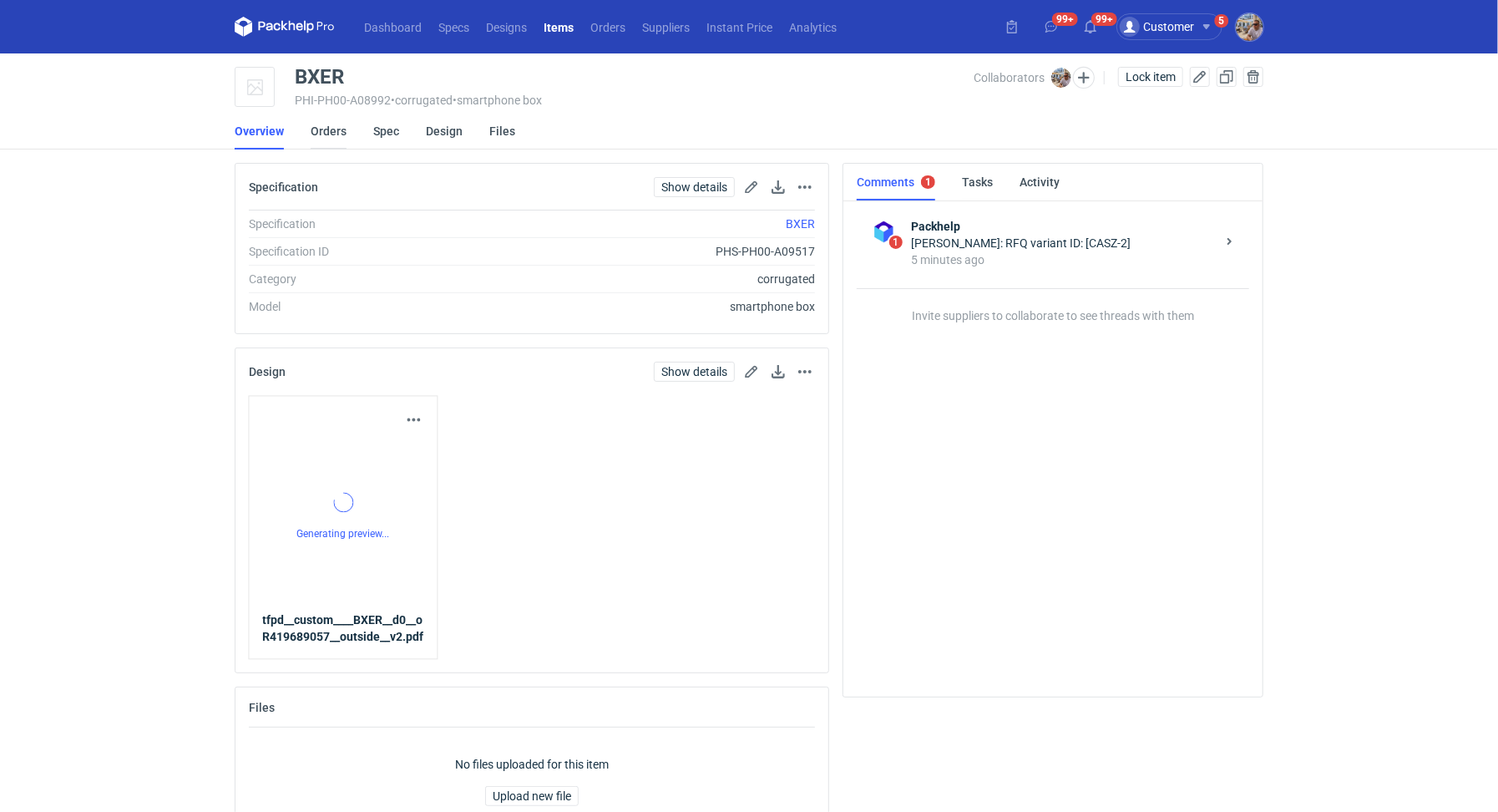
click at [341, 131] on link "Orders" at bounding box center [329, 130] width 36 height 37
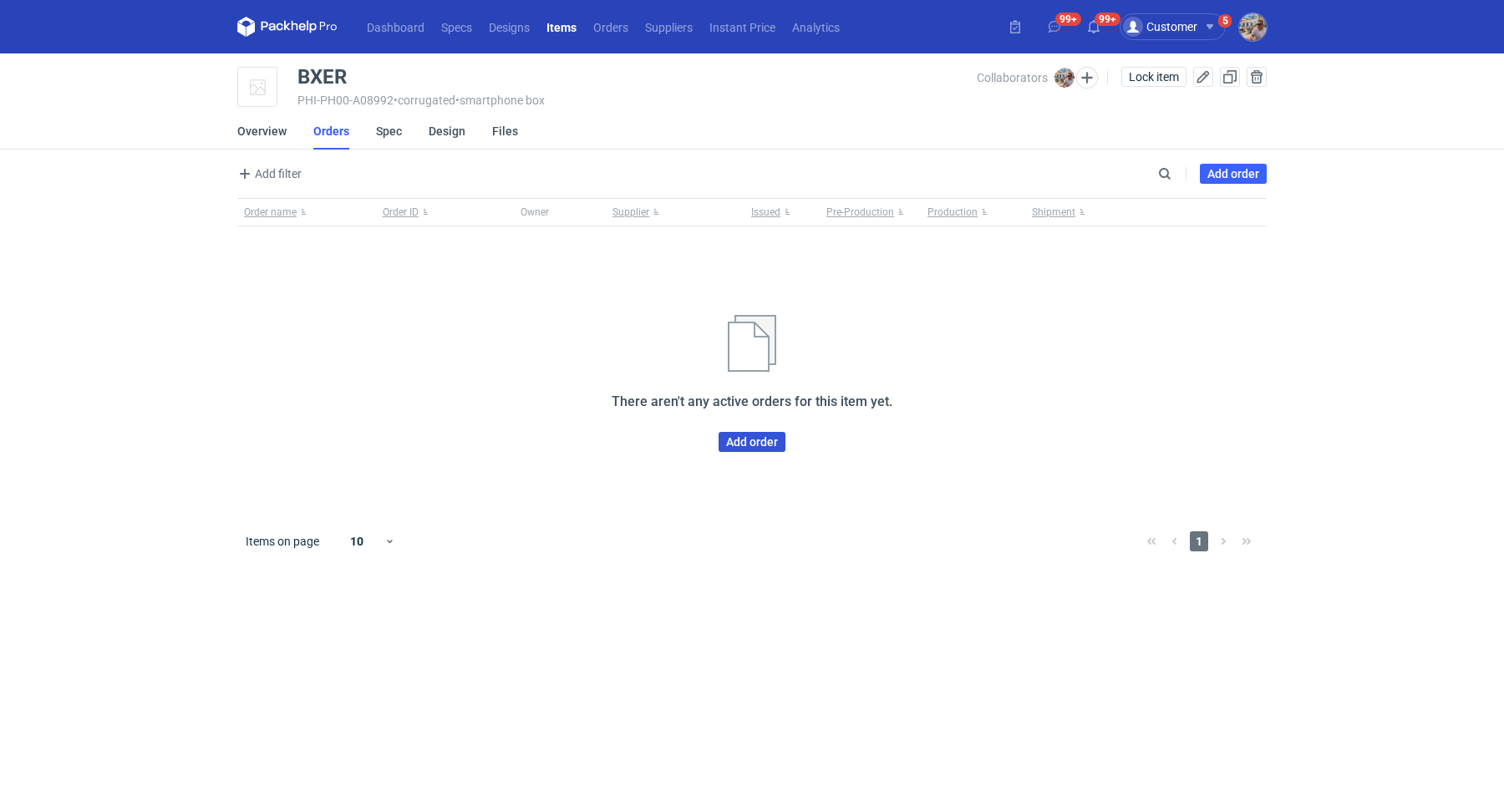
click at [742, 446] on link "Add order" at bounding box center [751, 441] width 67 height 20
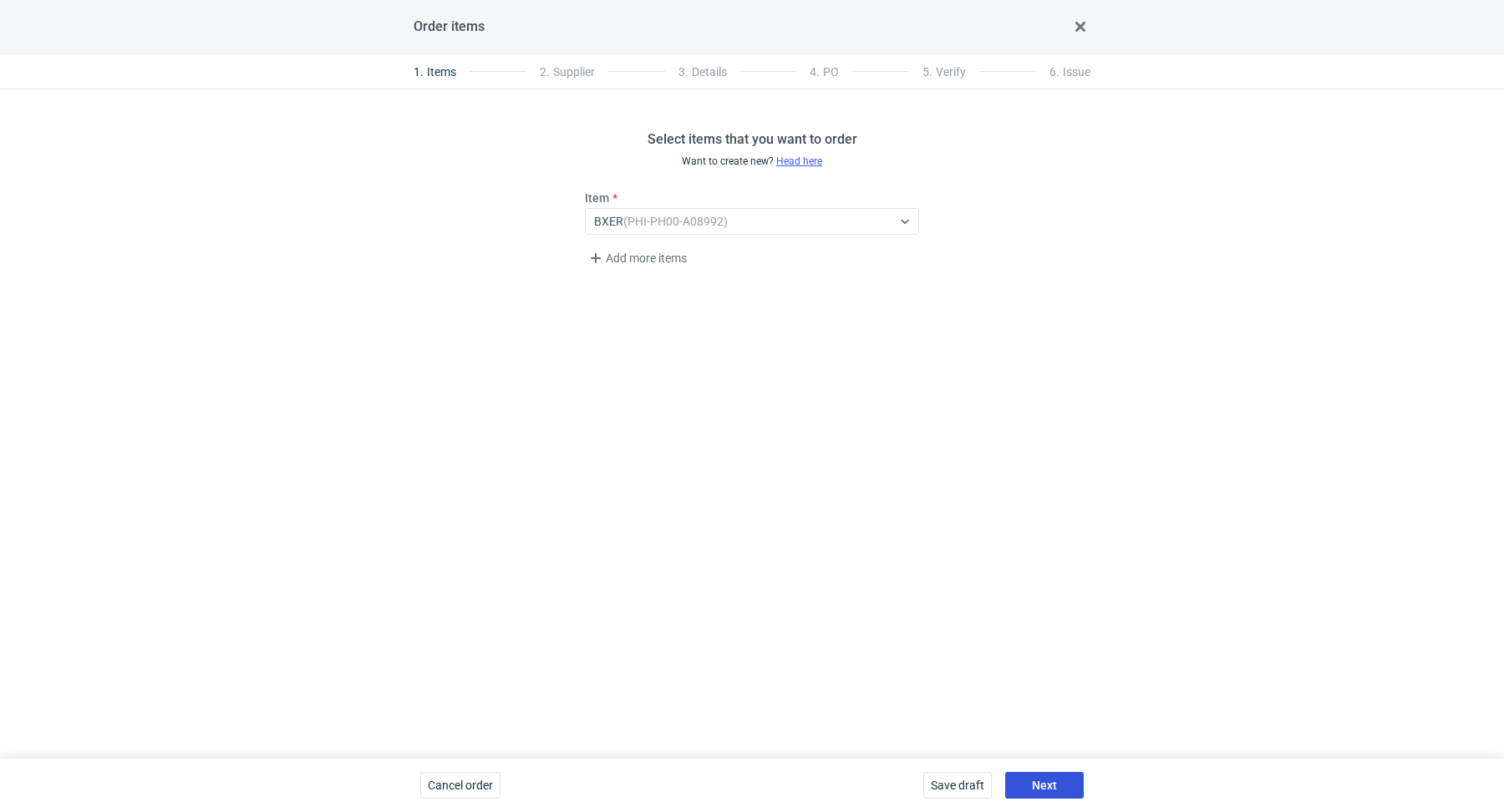
click at [1036, 776] on button "Next" at bounding box center [1044, 785] width 78 height 26
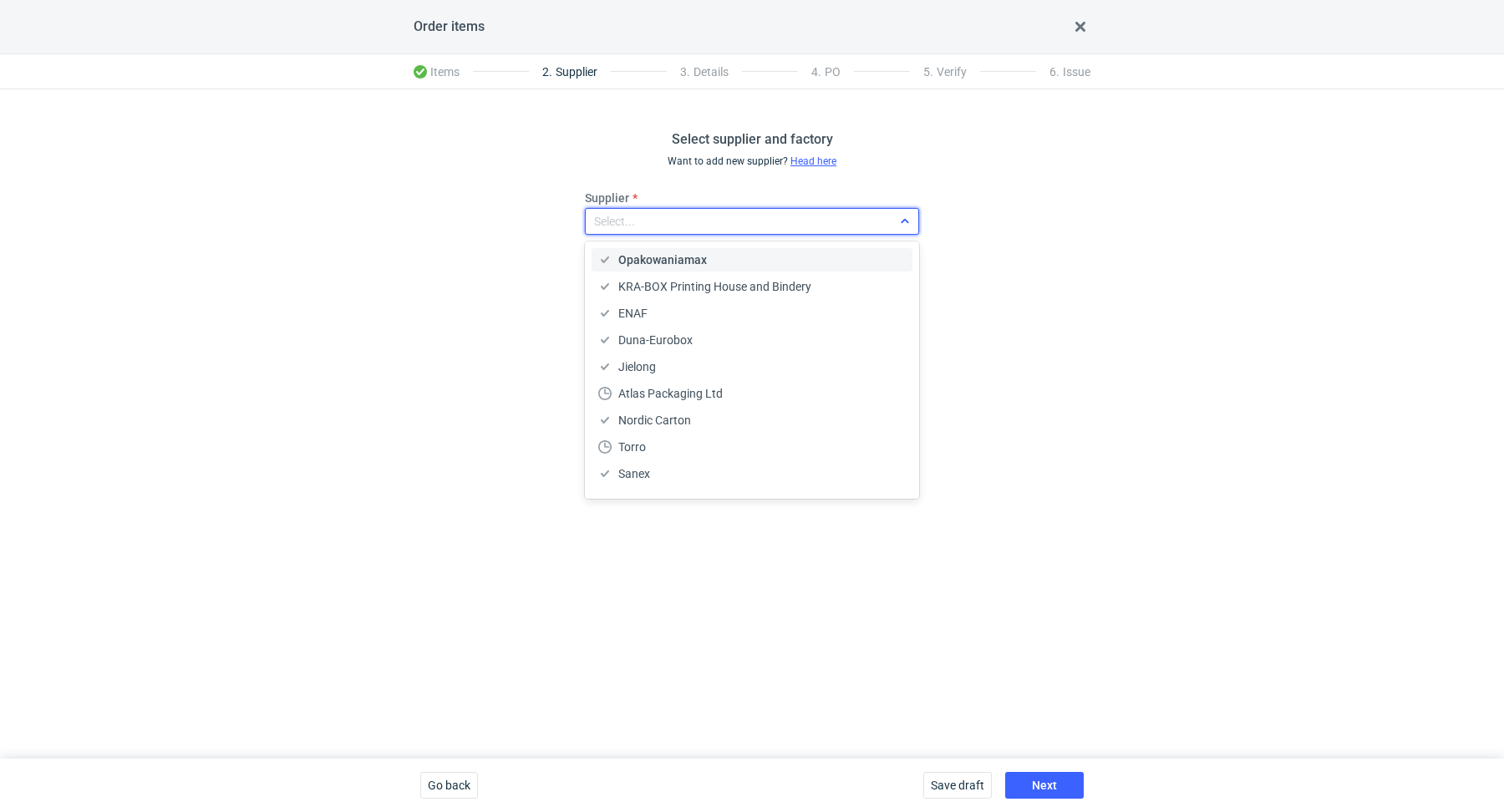
click at [690, 228] on div "Select..." at bounding box center [739, 221] width 306 height 24
type input "TFP"
click at [712, 246] on div "TFP Sp. z o.o." at bounding box center [753, 260] width 324 height 30
click at [711, 252] on div "TFP Sp. z o.o." at bounding box center [751, 260] width 307 height 17
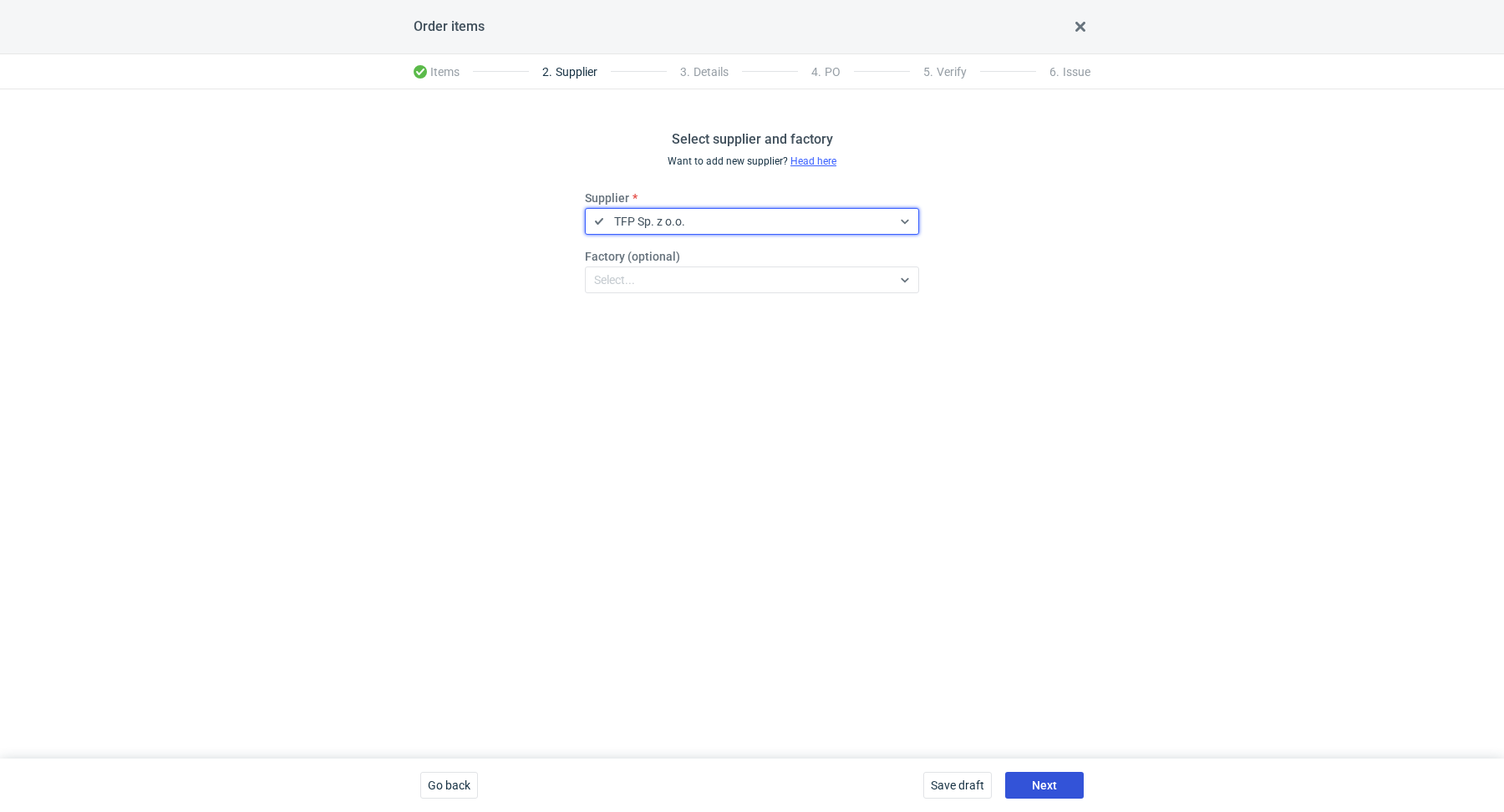
click at [1033, 783] on span "Next" at bounding box center [1044, 785] width 26 height 11
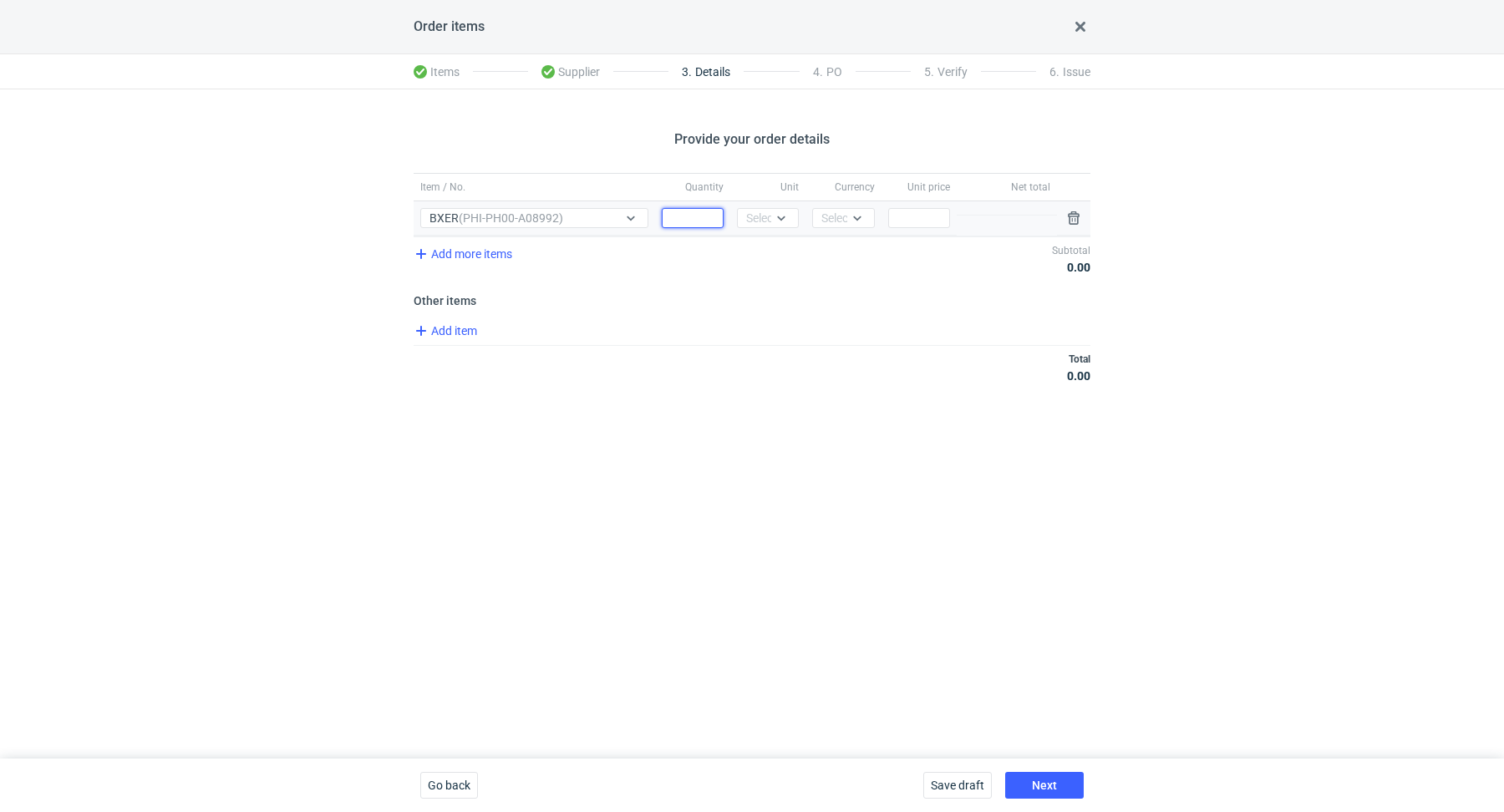
click at [704, 211] on input "Quantity" at bounding box center [692, 217] width 61 height 20
paste input "2500"
type input "2500"
drag, startPoint x: 728, startPoint y: 215, endPoint x: 741, endPoint y: 217, distance: 13.2
click at [728, 215] on div "Quantity 2500" at bounding box center [692, 218] width 76 height 34
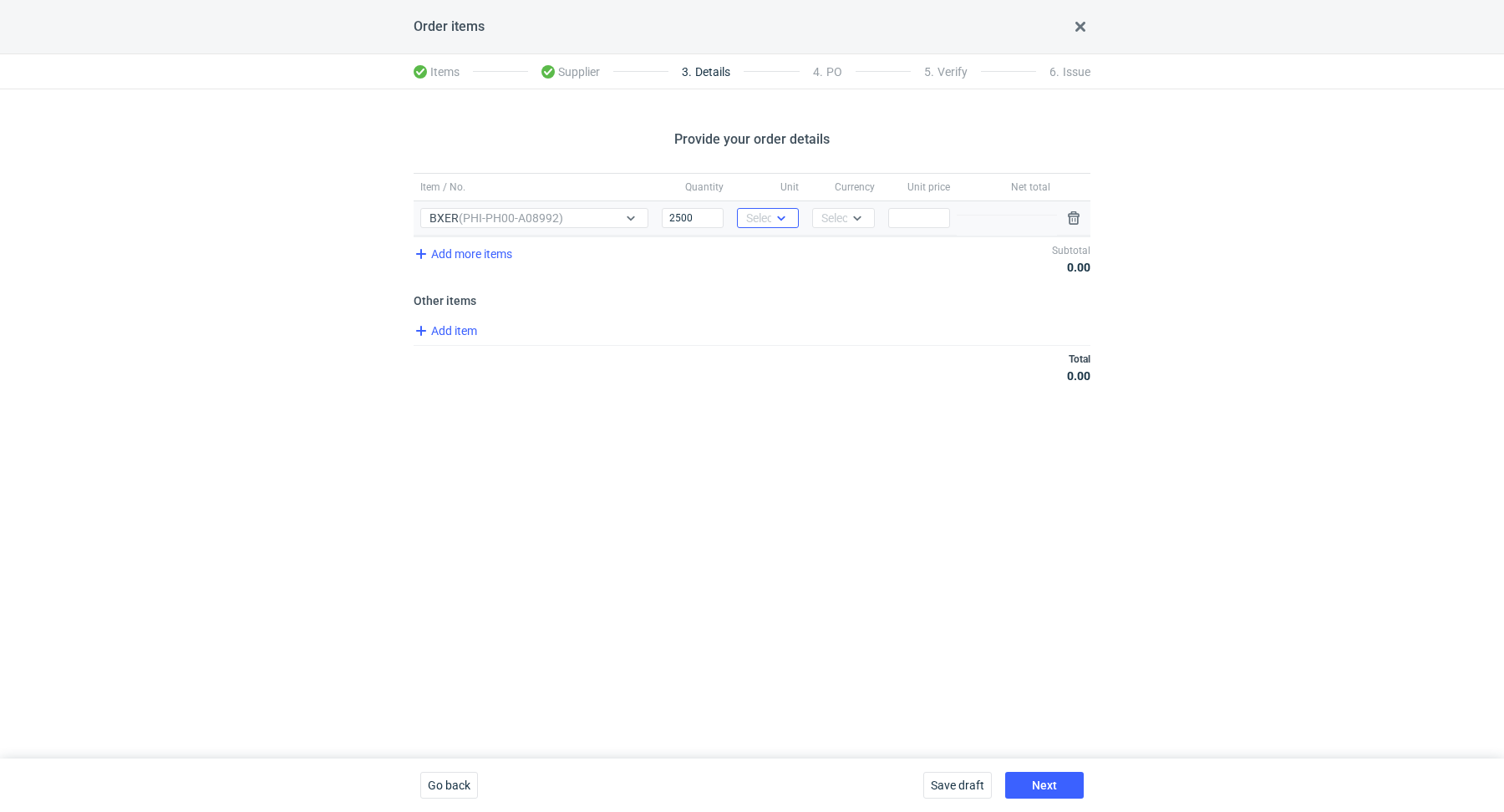
click at [753, 216] on div "Select..." at bounding box center [766, 218] width 41 height 17
click at [769, 249] on div "pcs" at bounding box center [767, 252] width 35 height 17
click at [853, 218] on icon at bounding box center [857, 218] width 13 height 13
click at [856, 248] on div "PLN" at bounding box center [843, 252] width 35 height 17
click at [797, 347] on div "Total 0.00" at bounding box center [752, 366] width 676 height 44
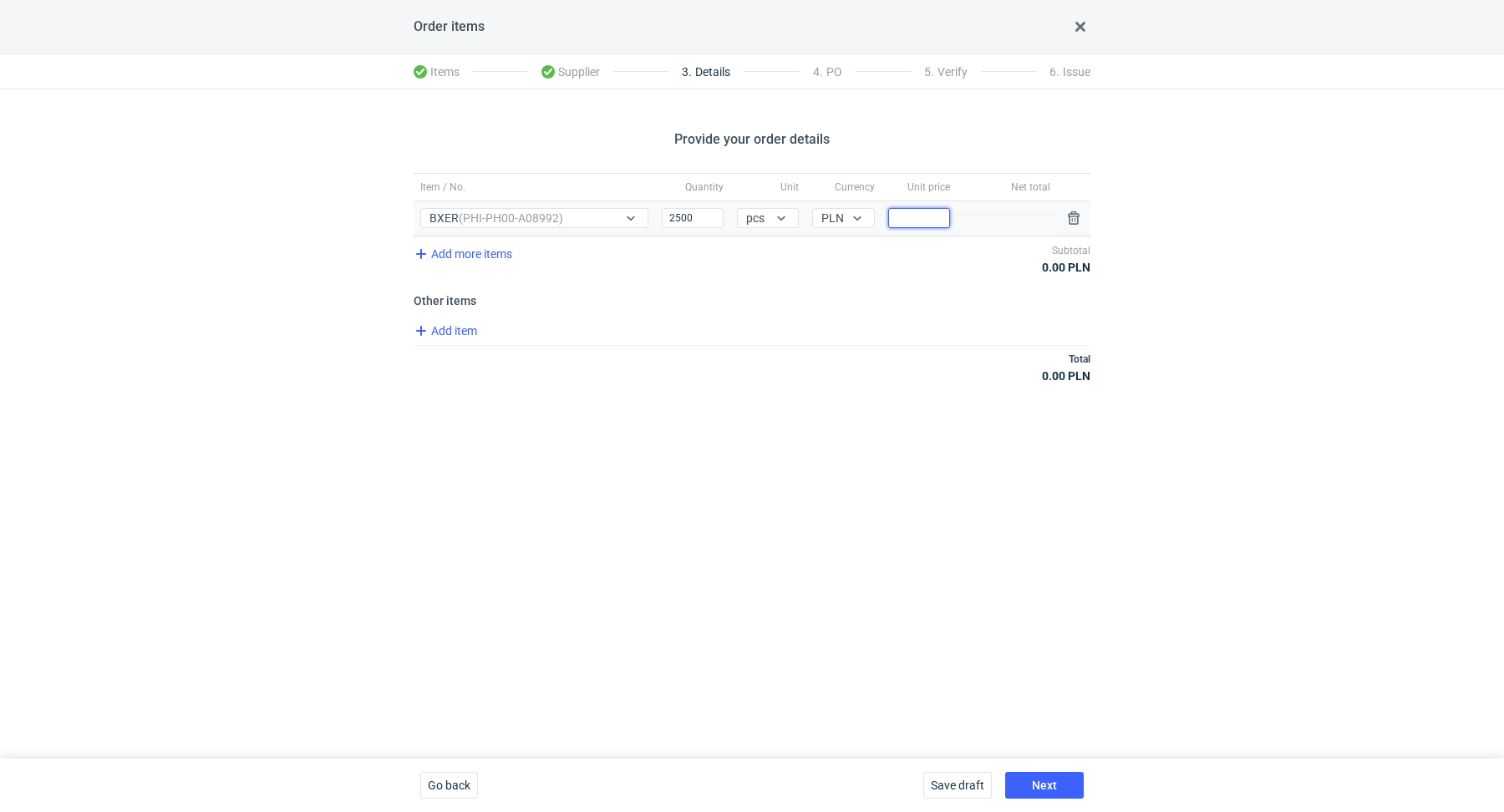
click at [914, 224] on input "Price" at bounding box center [918, 217] width 61 height 20
paste input "1.68"
type input "1.68"
click at [832, 418] on div "Provide your order details Item / No. Quantity Unit Currency Unit price Net tot…" at bounding box center [752, 424] width 1504 height 668
click at [1043, 783] on span "Next" at bounding box center [1044, 785] width 26 height 11
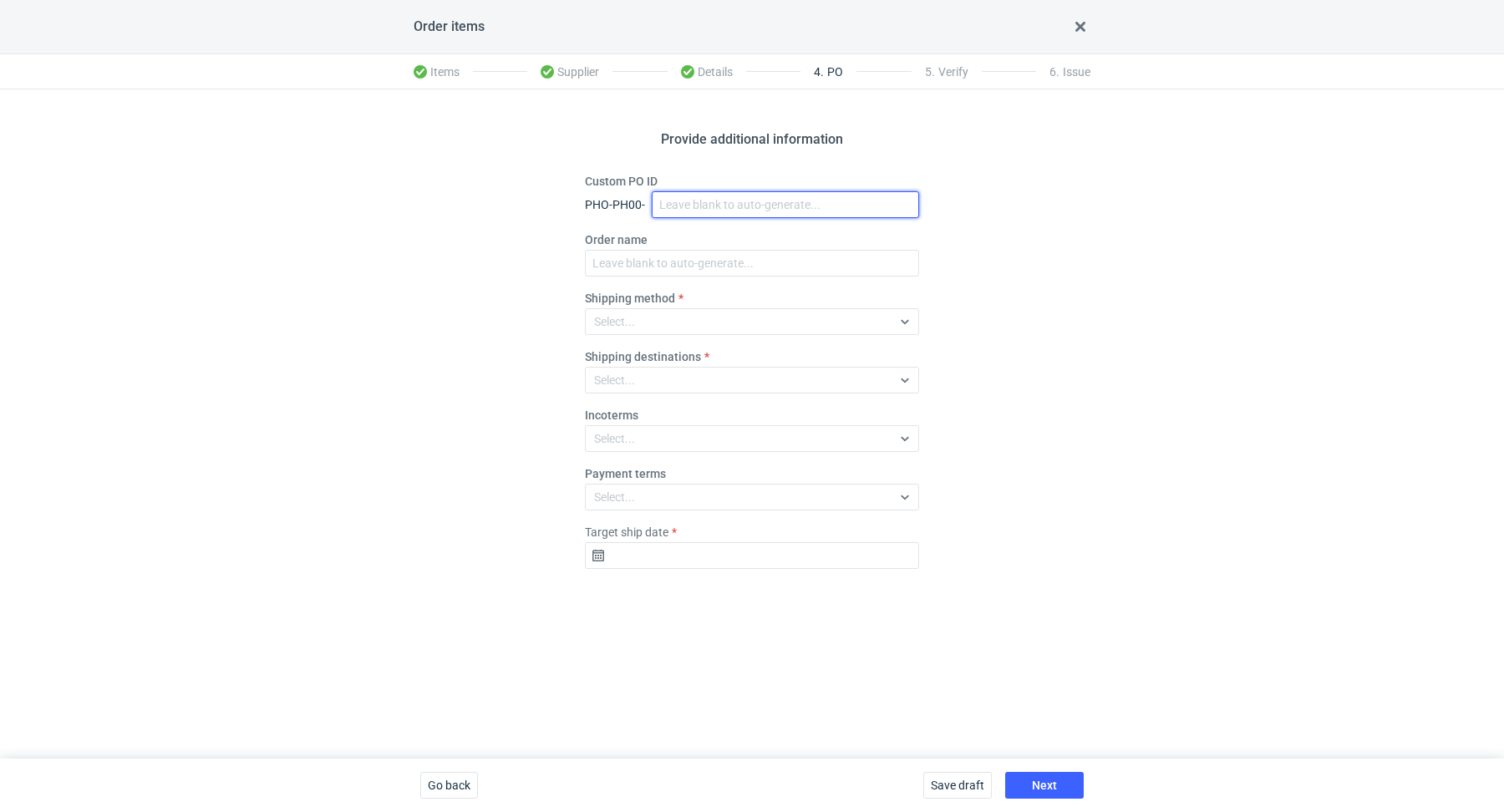
click at [711, 201] on input "Custom PO ID" at bounding box center [785, 204] width 267 height 26
paste input "R419689057"
paste input "BXER"
drag, startPoint x: 787, startPoint y: 206, endPoint x: 649, endPoint y: 178, distance: 140.8
click at [649, 178] on div "Custom PO ID PHO-PH00- R419689057_BXER" at bounding box center [752, 195] width 334 height 45
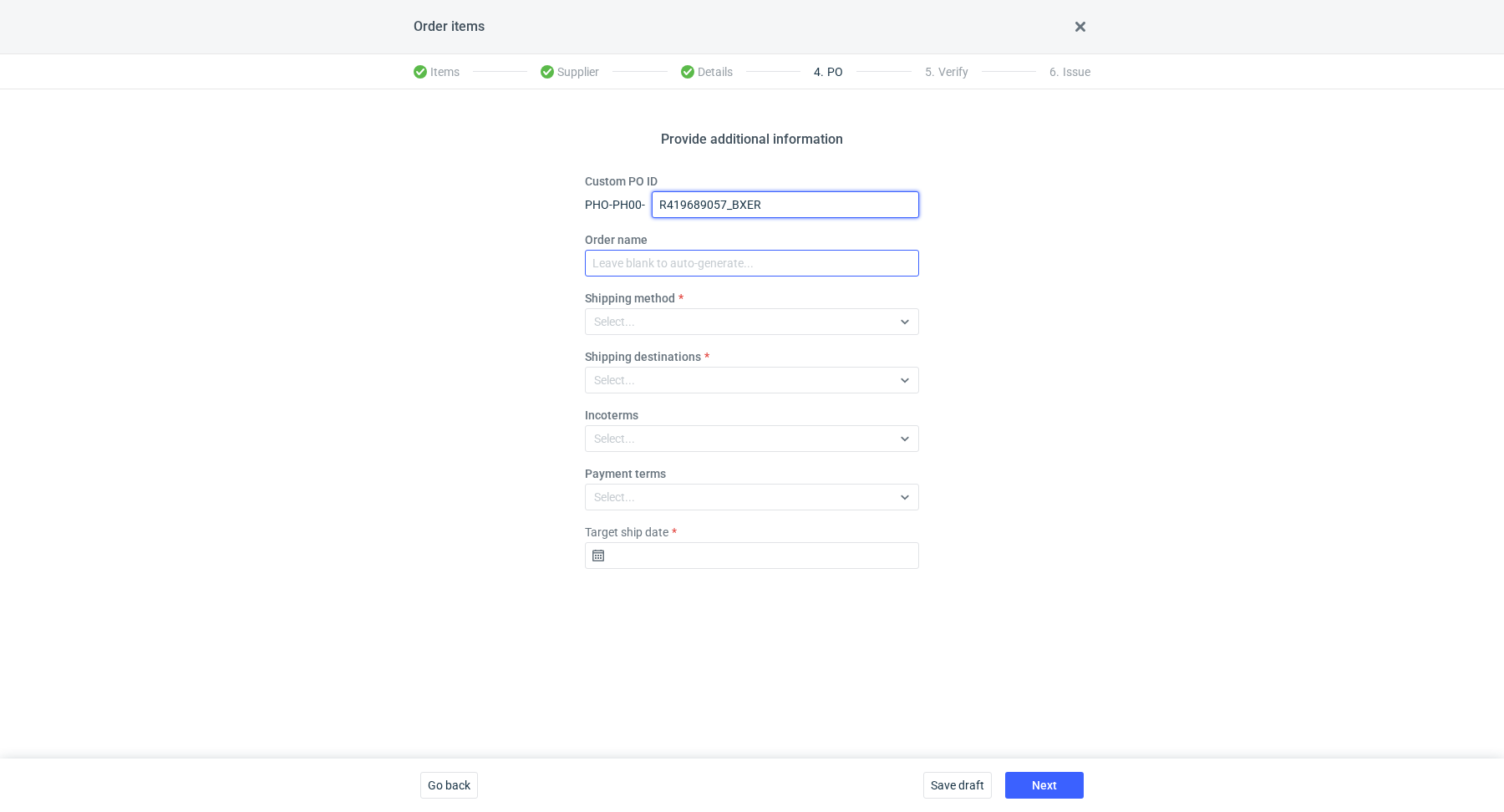
type input "R419689057_BXER"
click at [670, 260] on input "Order name" at bounding box center [752, 262] width 334 height 26
paste input "R419689057_BXER"
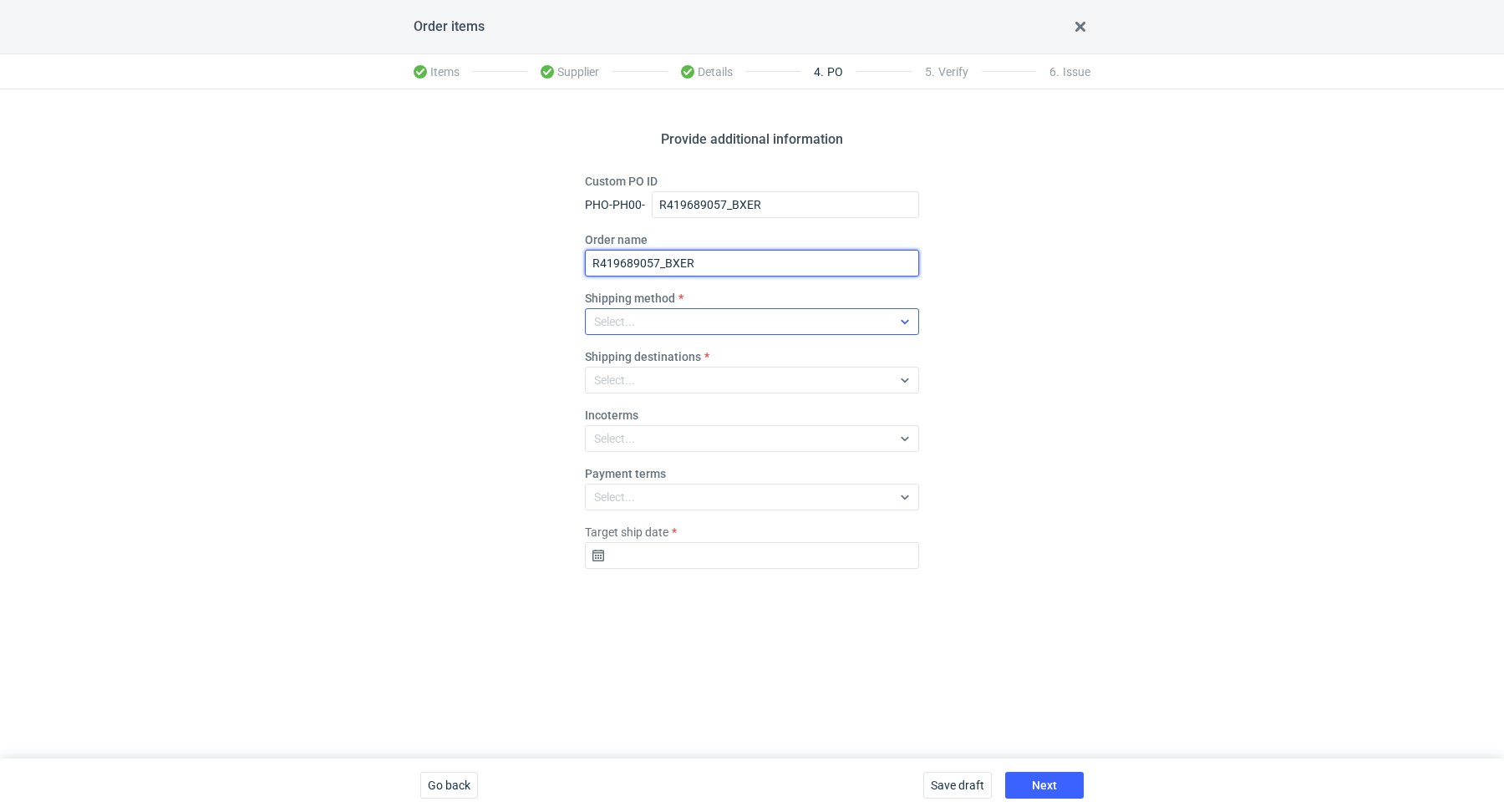
type input "R419689057_BXER"
click at [672, 313] on div "Select..." at bounding box center [739, 321] width 306 height 24
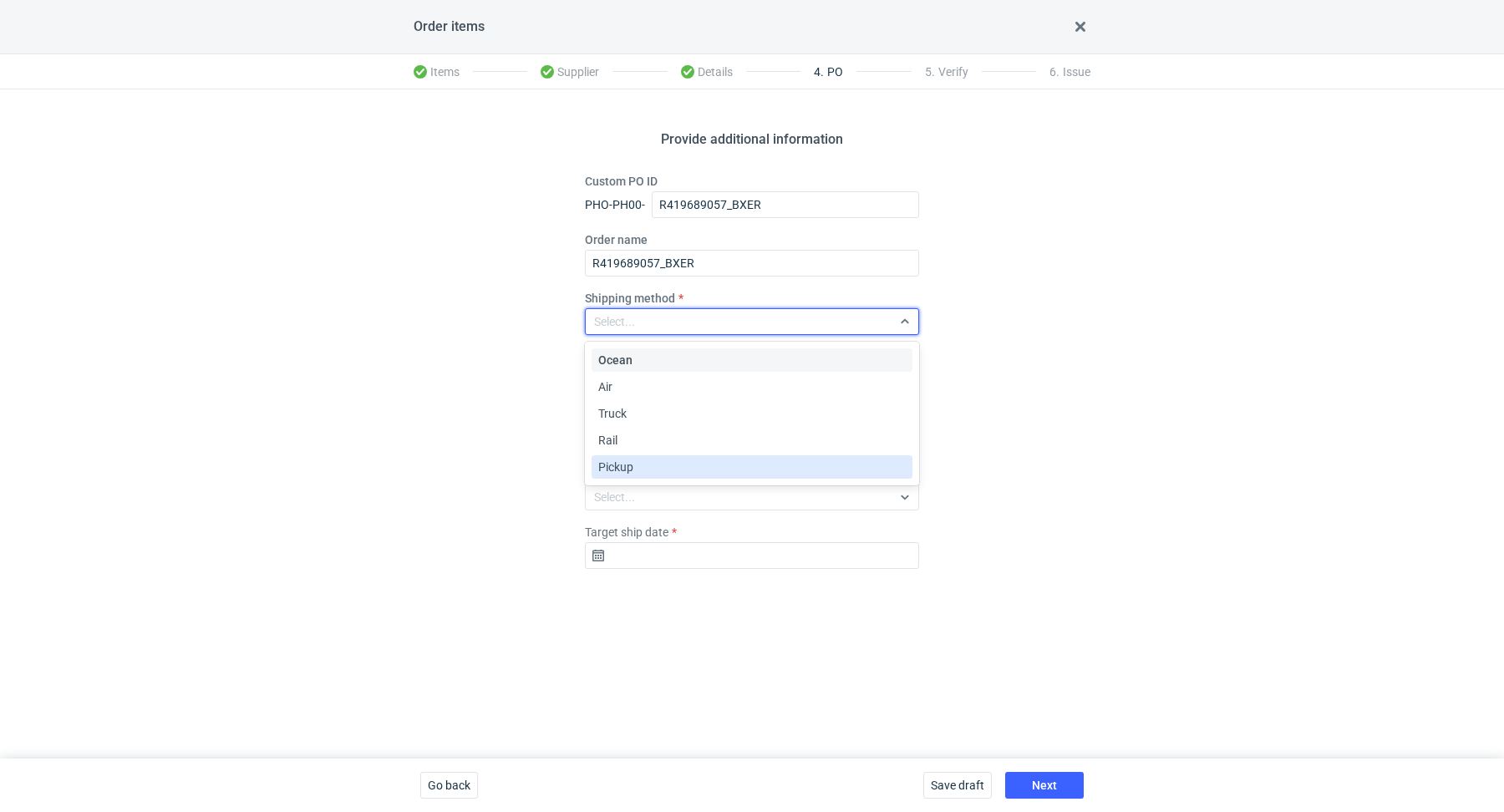
click at [675, 462] on div "Pickup" at bounding box center [751, 466] width 307 height 17
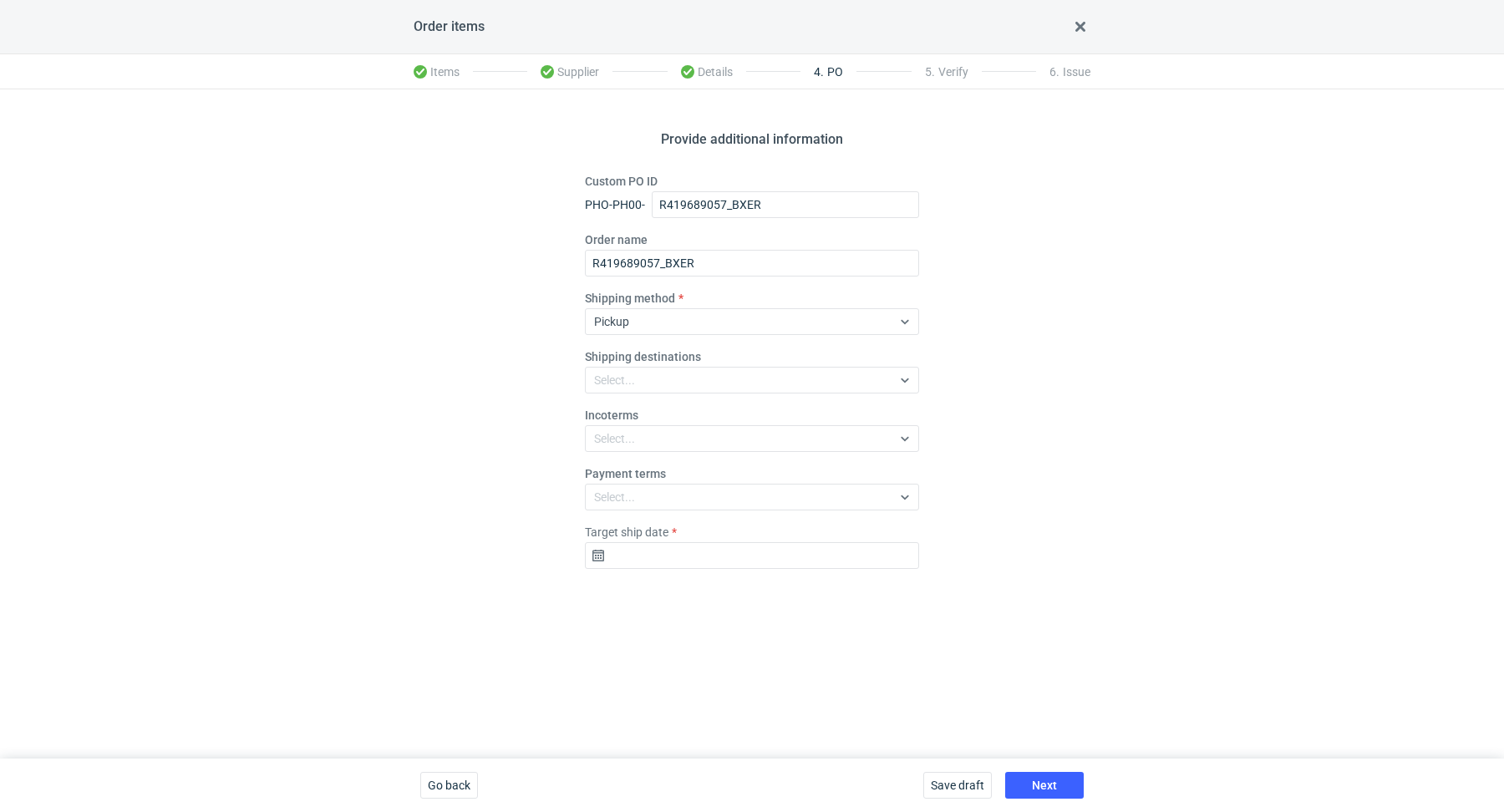
click at [1044, 410] on div "Provide additional information Custom PO ID PHO-PH00- R419689057_BXER Order nam…" at bounding box center [752, 424] width 1504 height 668
click at [683, 552] on input "Target ship date" at bounding box center [752, 555] width 334 height 26
click at [845, 286] on icon "Go forward 1 month" at bounding box center [839, 291] width 13 height 13
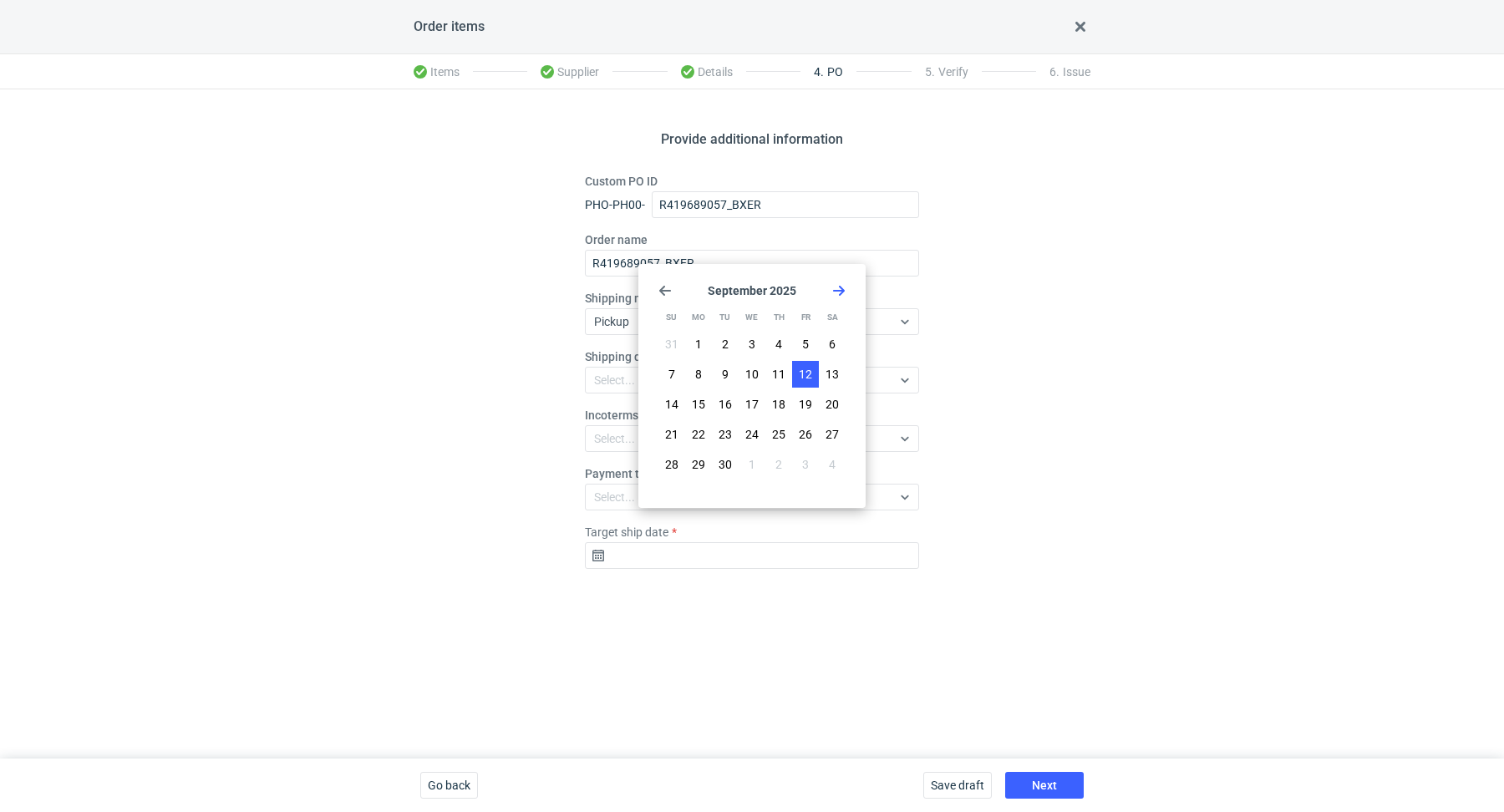
click at [814, 364] on button "12" at bounding box center [805, 374] width 26 height 26
type input "2025-09-12"
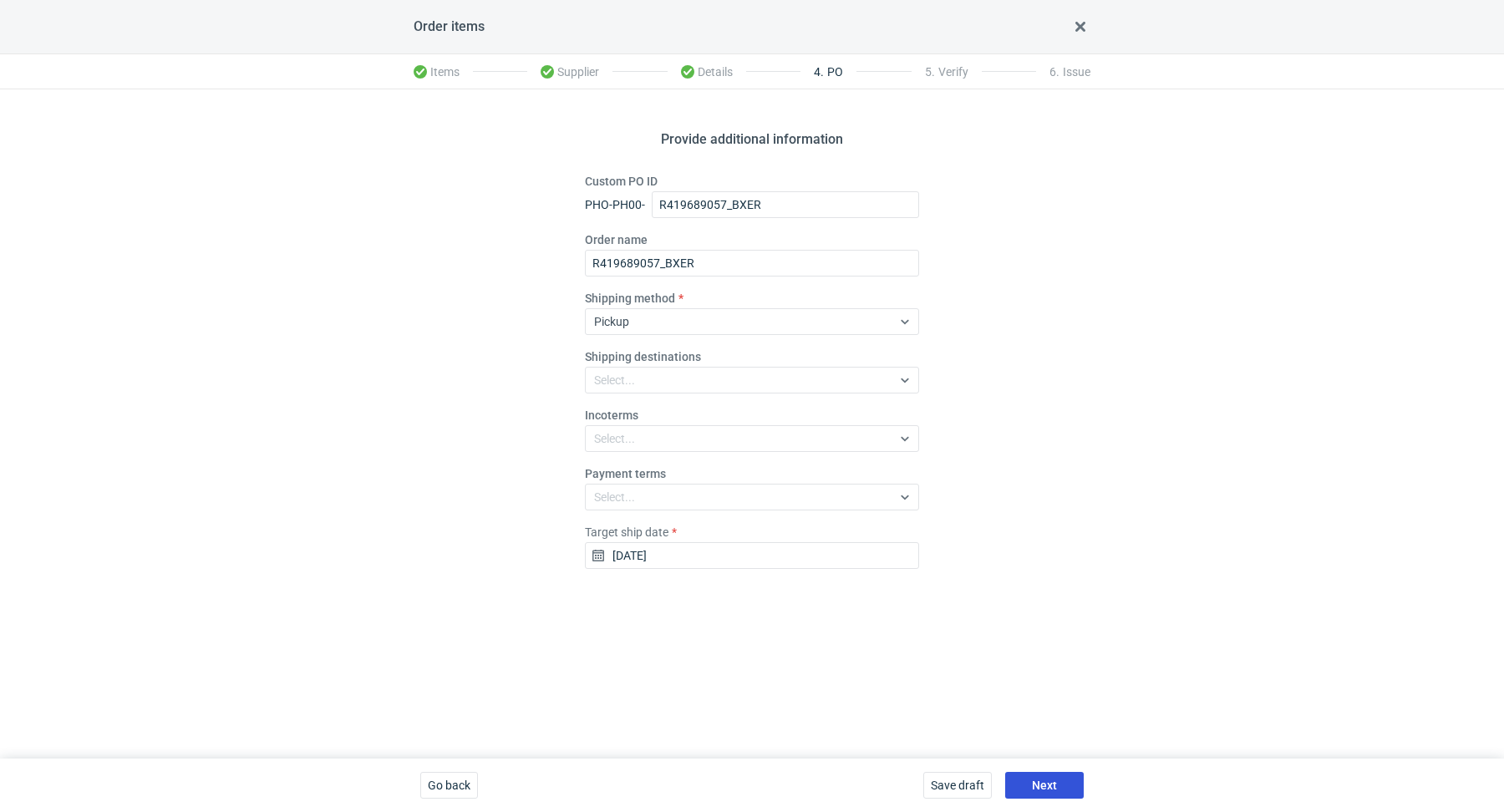
click at [1072, 772] on button "Next" at bounding box center [1044, 785] width 78 height 26
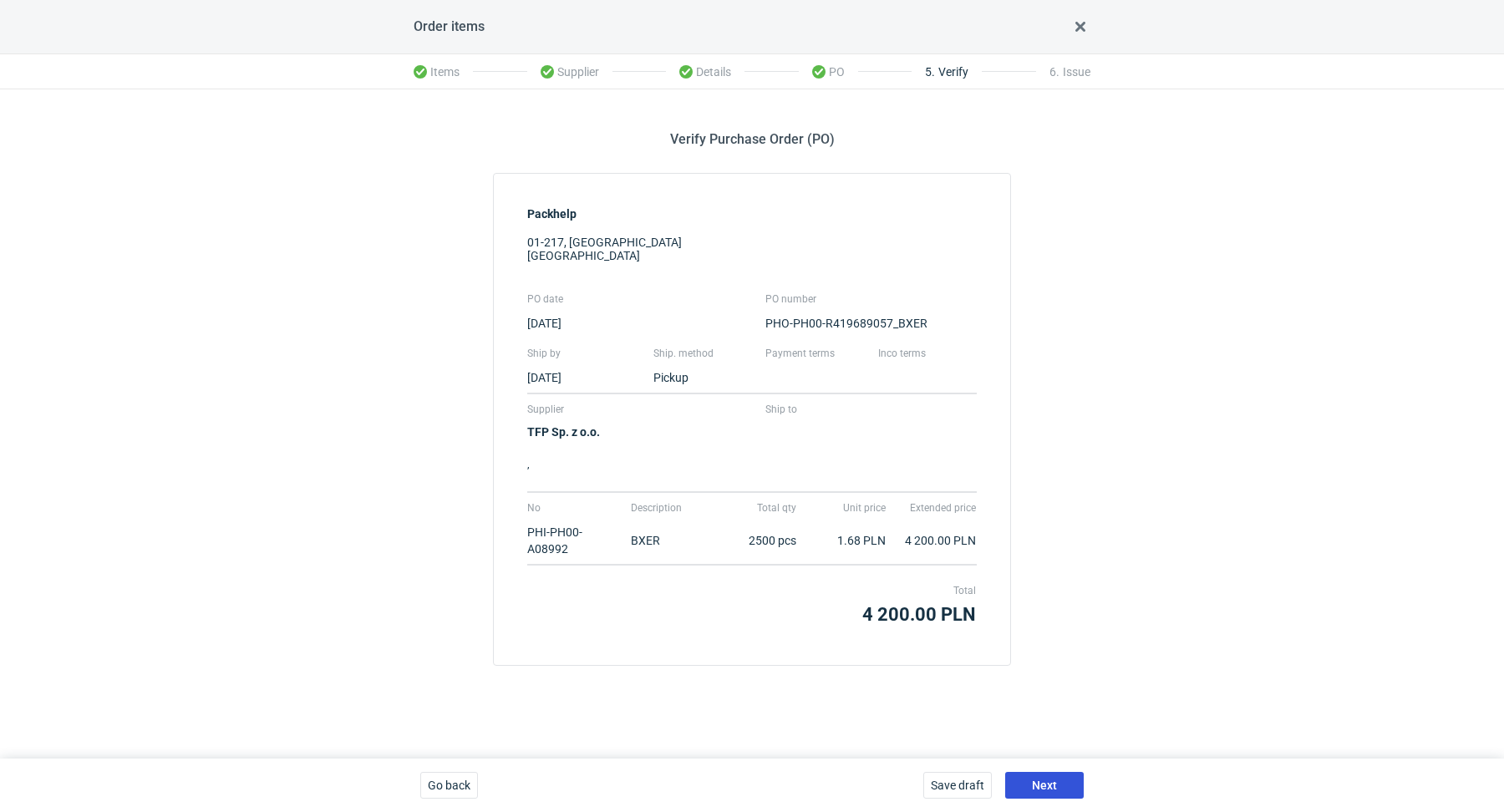
click at [1058, 790] on button "Next" at bounding box center [1044, 785] width 78 height 26
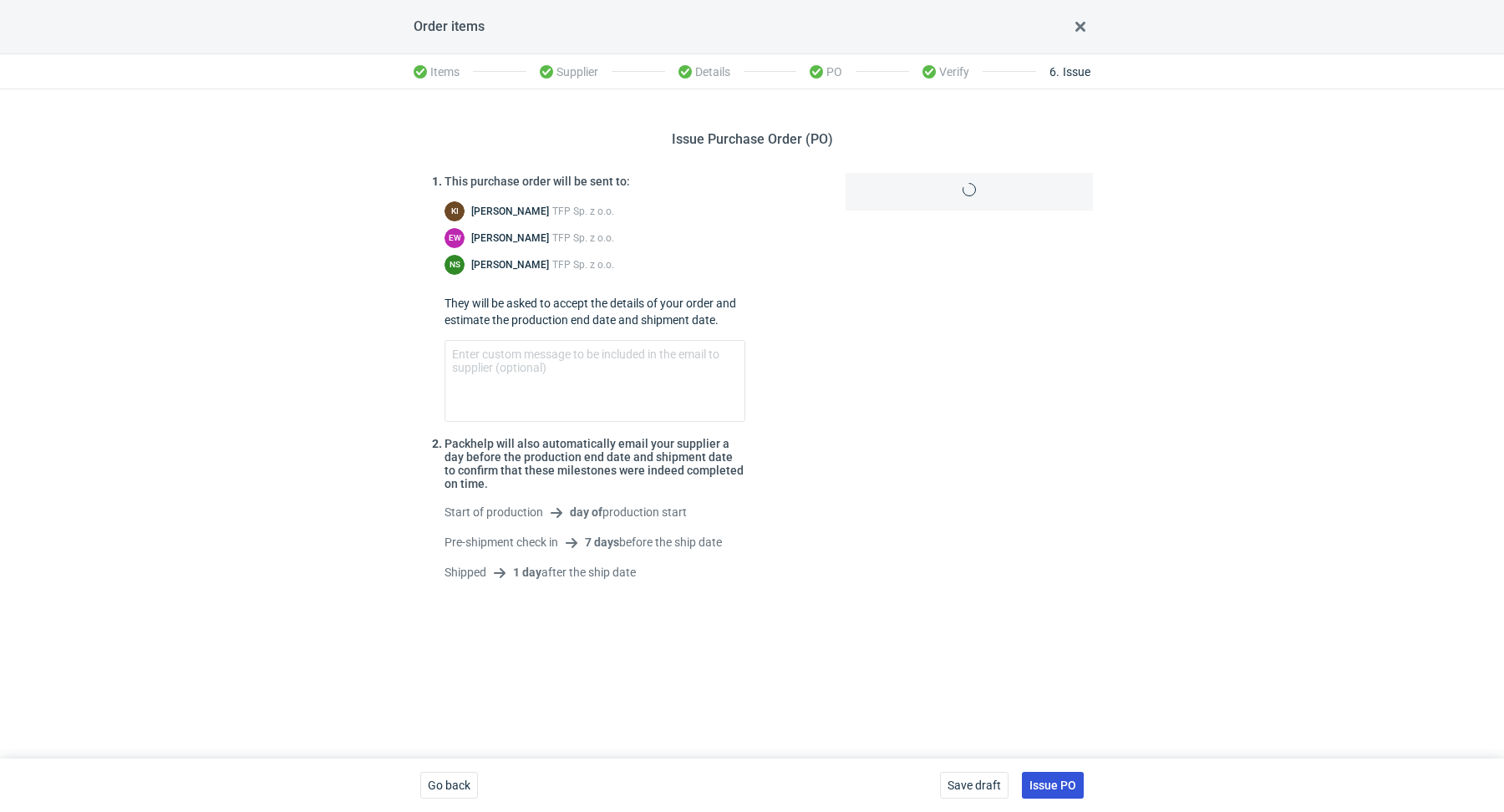
click at [1058, 789] on span "Issue PO" at bounding box center [1052, 785] width 47 height 11
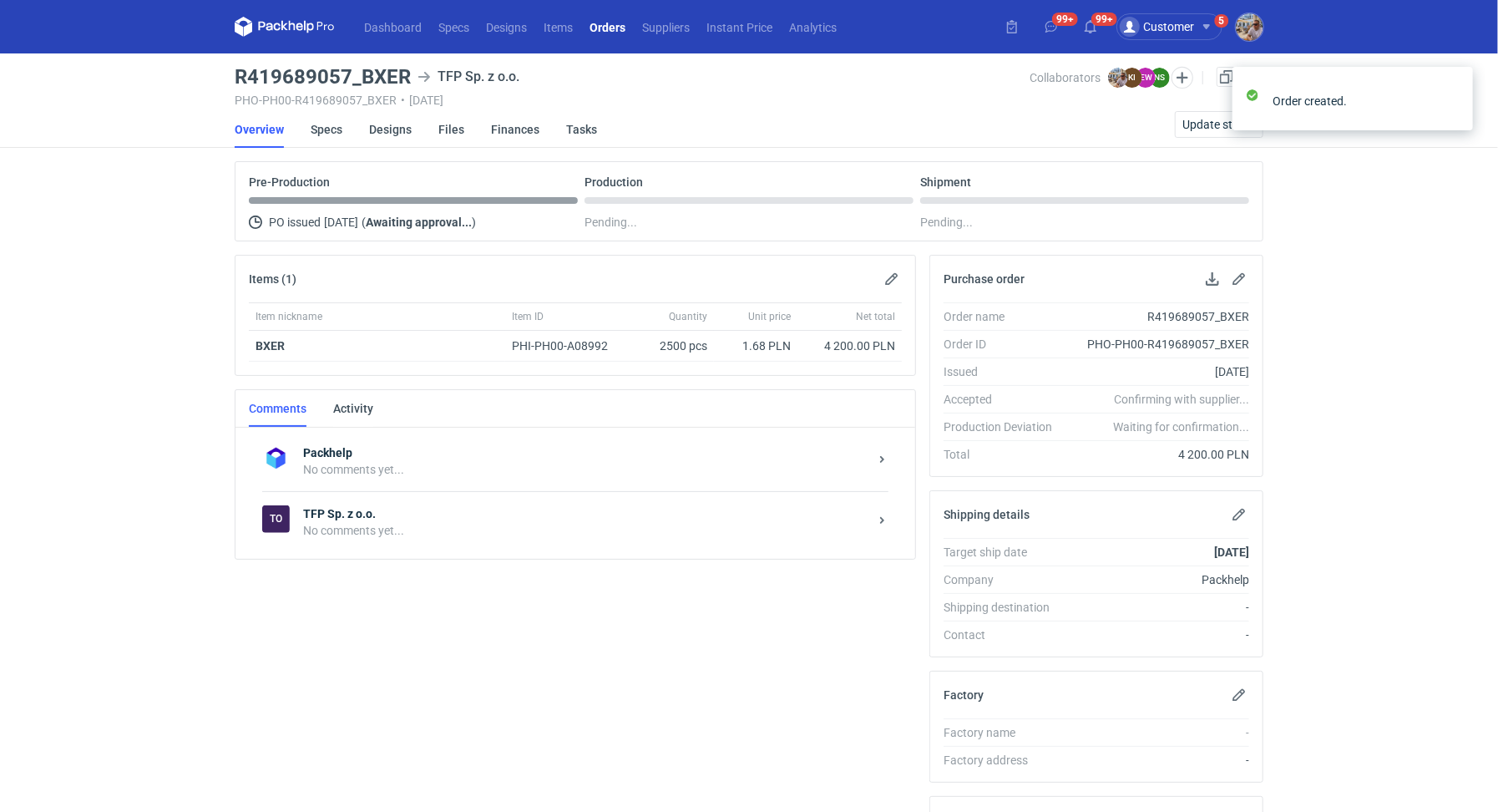
click at [474, 526] on div "No comments yet..." at bounding box center [586, 531] width 566 height 17
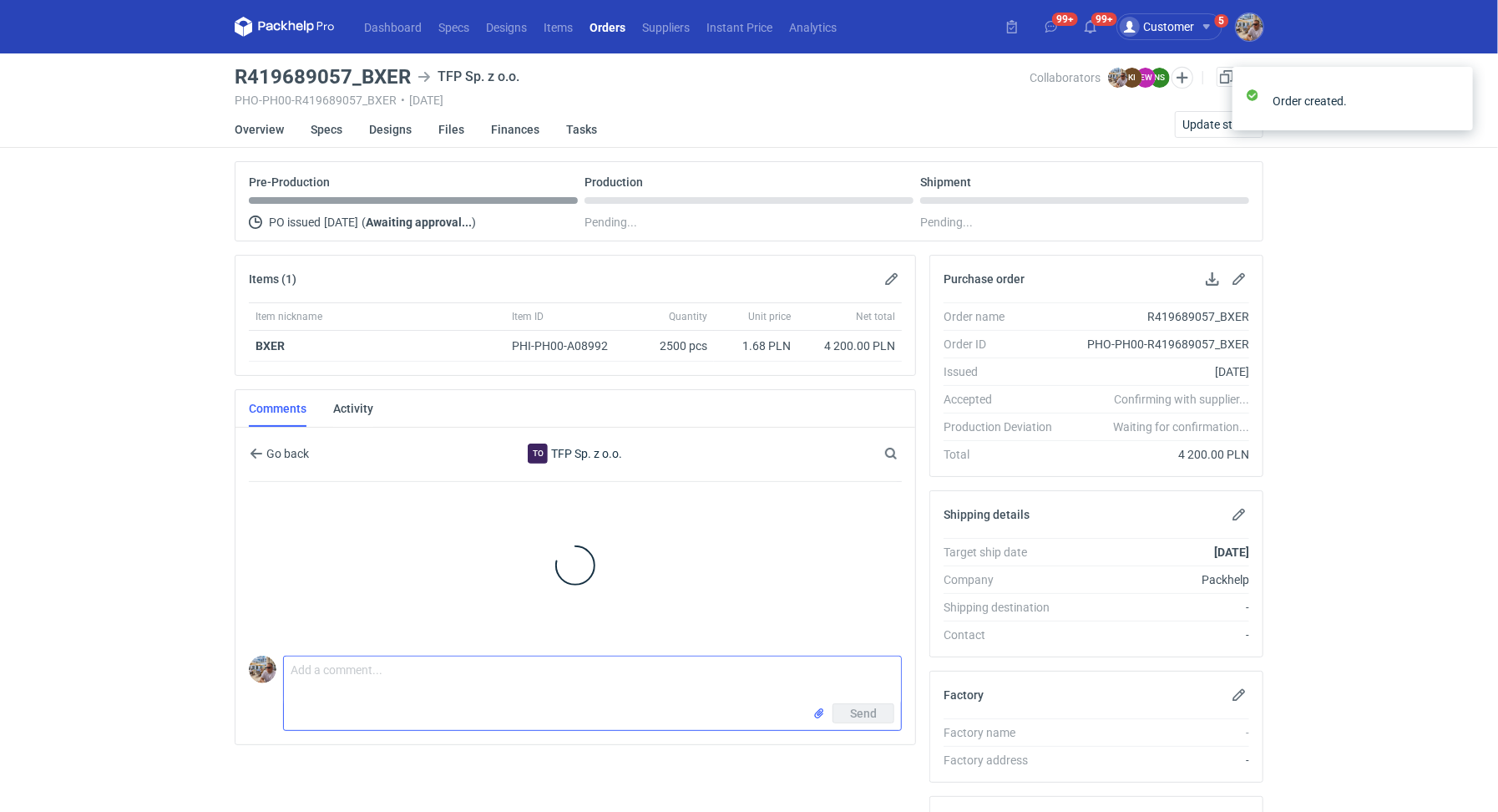
click at [398, 691] on textarea "Comment message" at bounding box center [592, 680] width 617 height 47
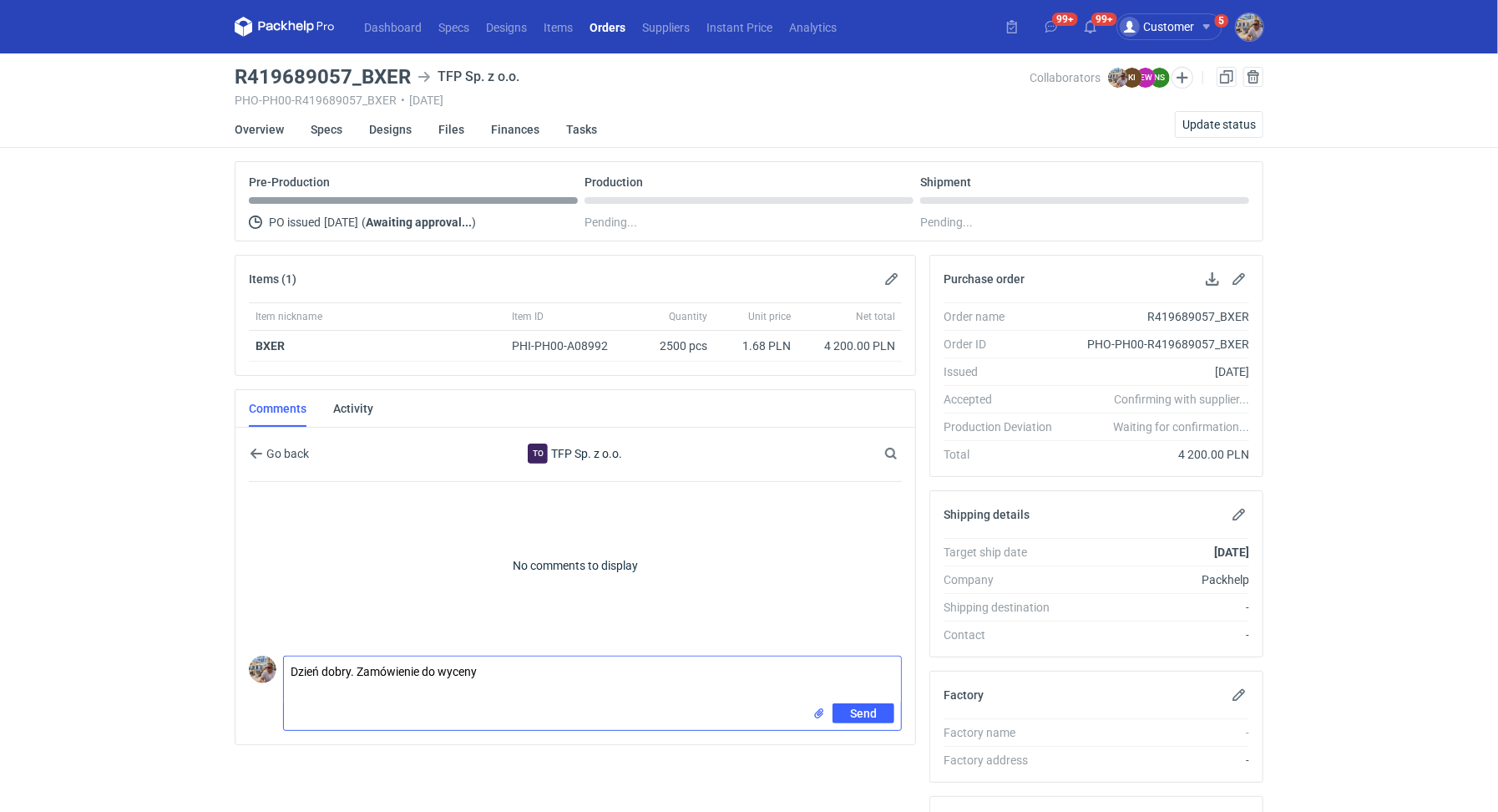
paste textarea "CASZ - 2"
type textarea "Dzień dobry. Zamówienie do wyceny CASZ - 2. Zmiany w designie, proszę o użycie …"
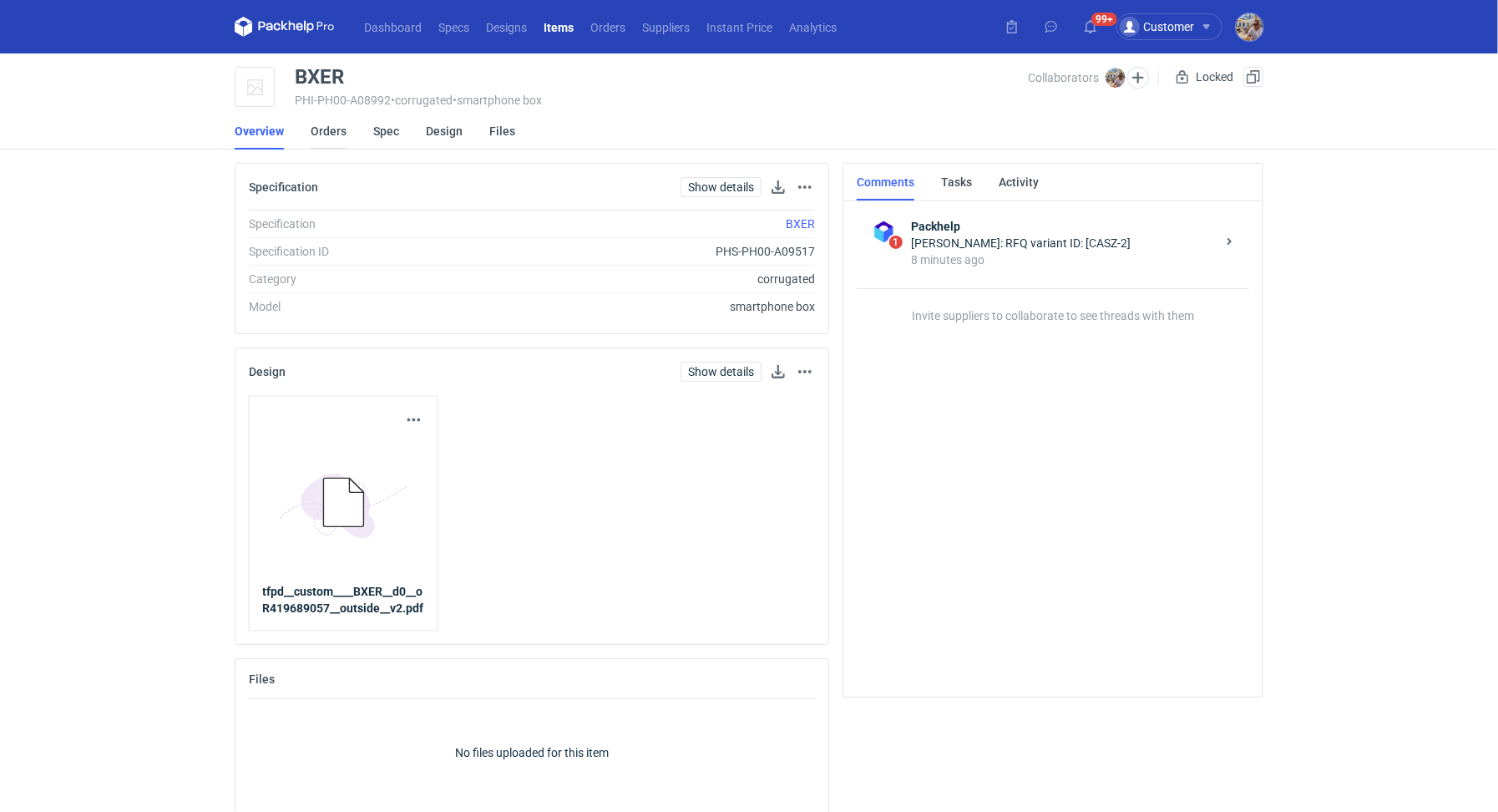
click at [331, 127] on link "Orders" at bounding box center [329, 130] width 36 height 37
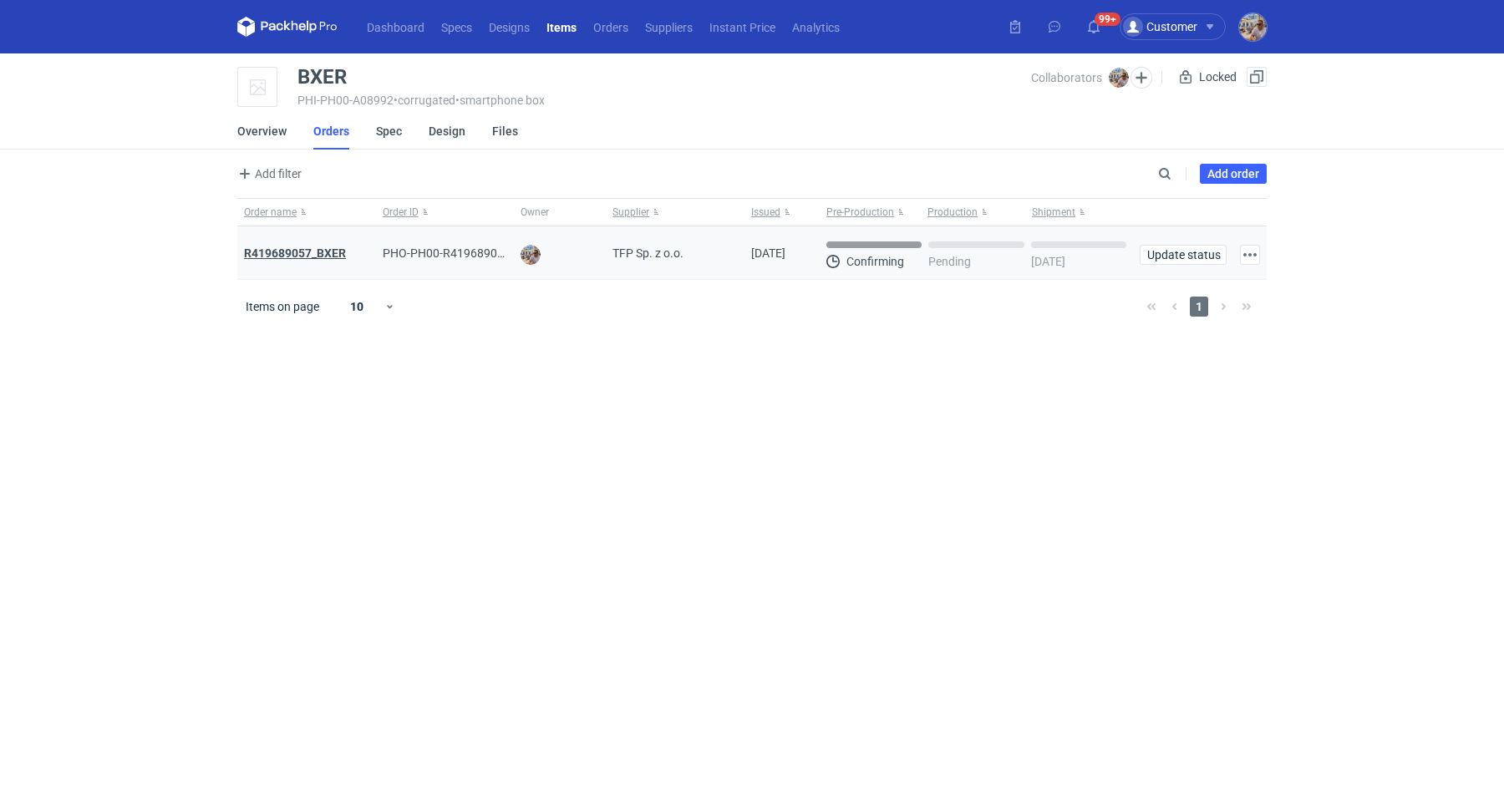
click at [324, 253] on strong "R419689057_BXER" at bounding box center [295, 253] width 102 height 13
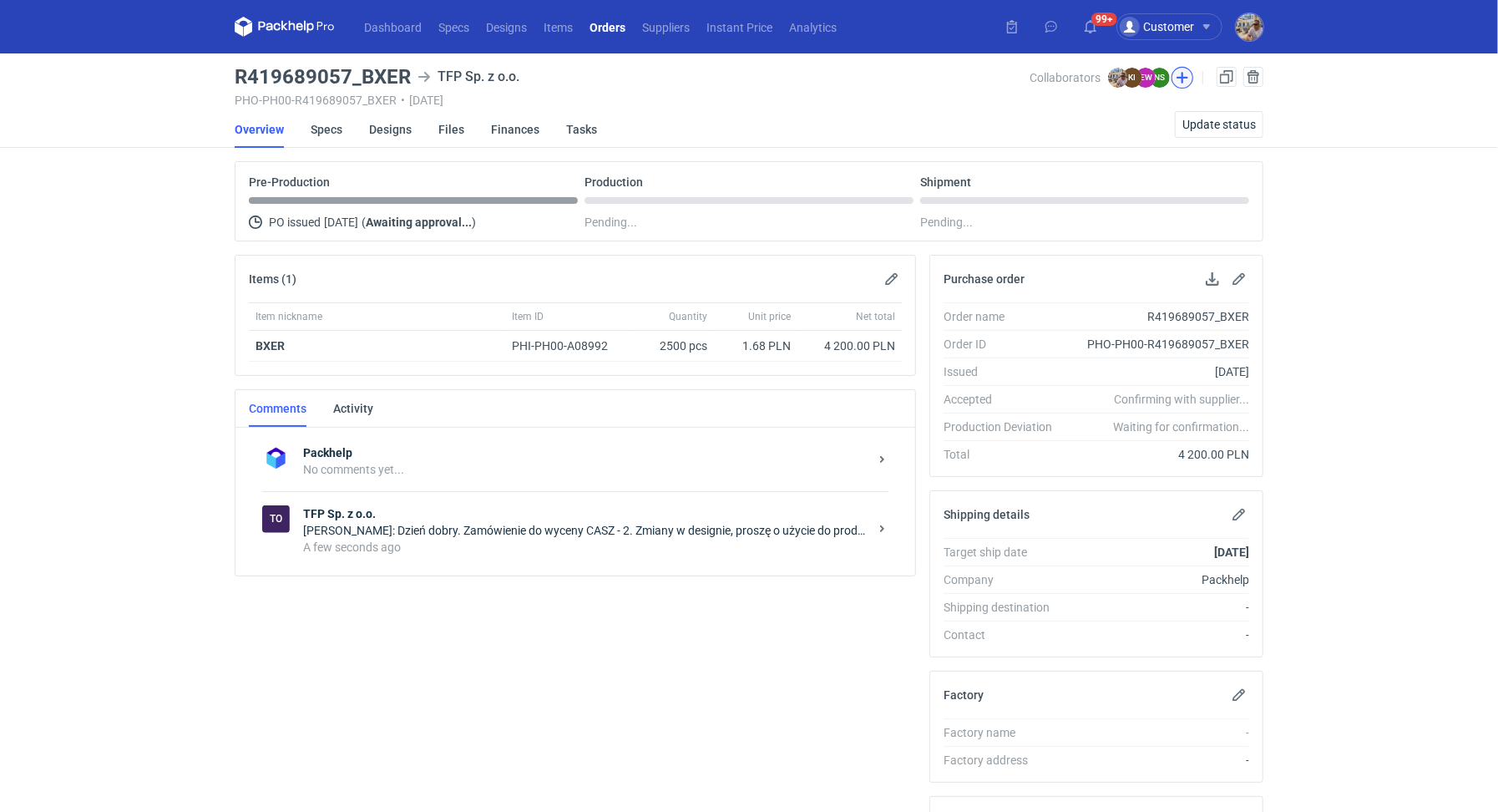
click at [1184, 73] on button "button" at bounding box center [1183, 77] width 22 height 22
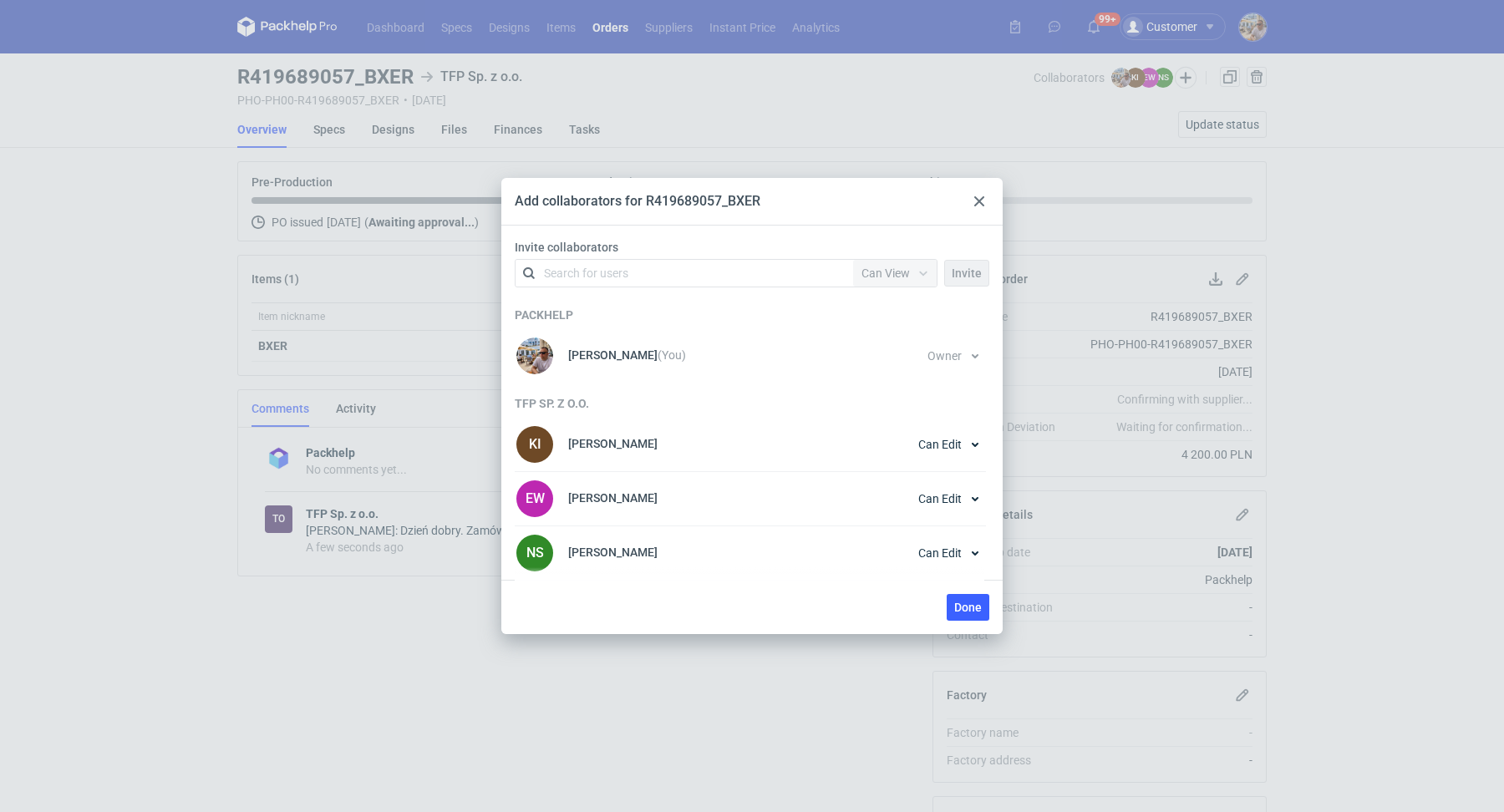
click at [613, 274] on div "Search for users" at bounding box center [586, 273] width 84 height 17
type input "[PERSON_NAME]"
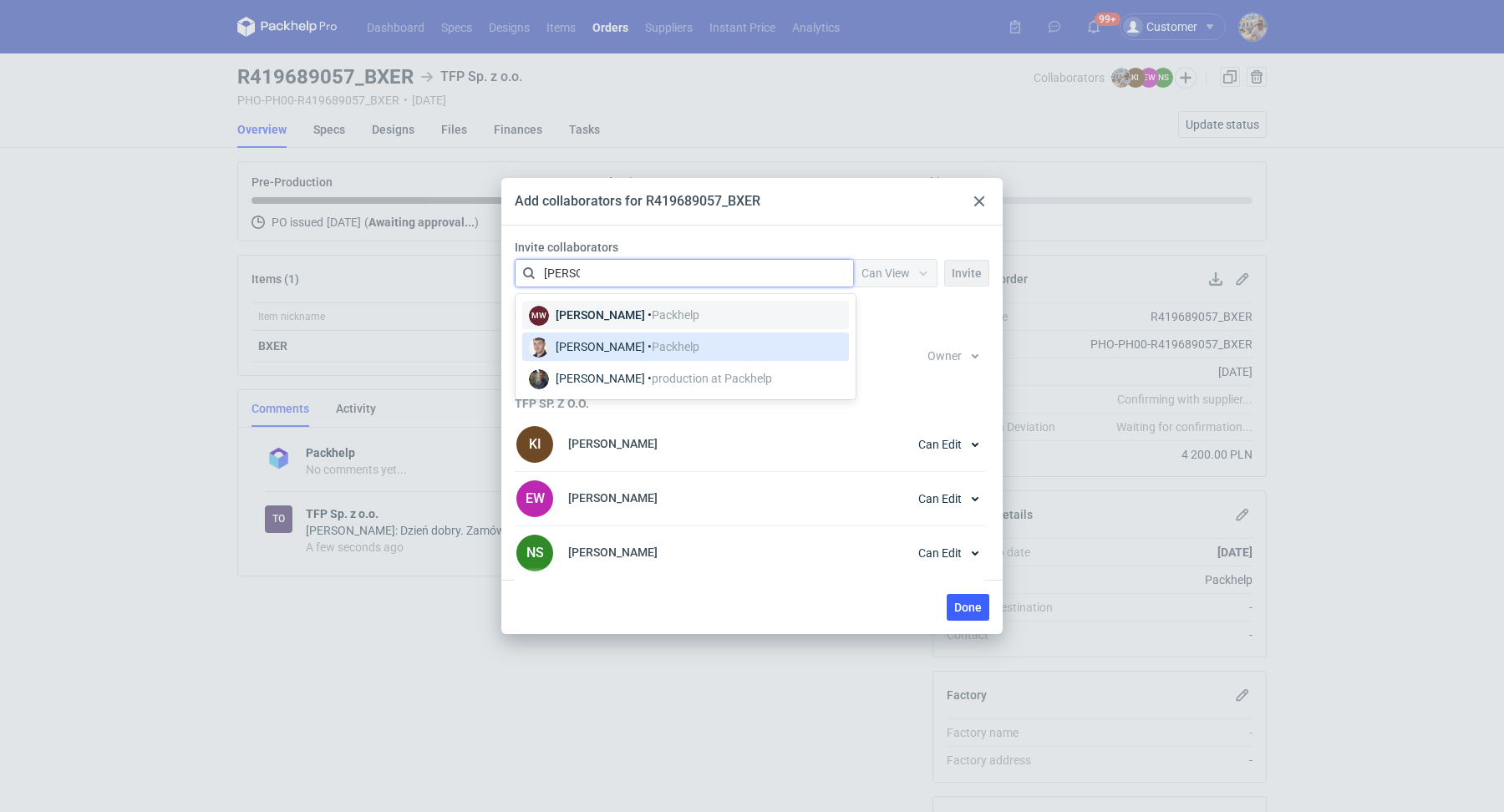
click at [618, 339] on div "[PERSON_NAME] • Packhelp" at bounding box center [627, 347] width 144 height 17
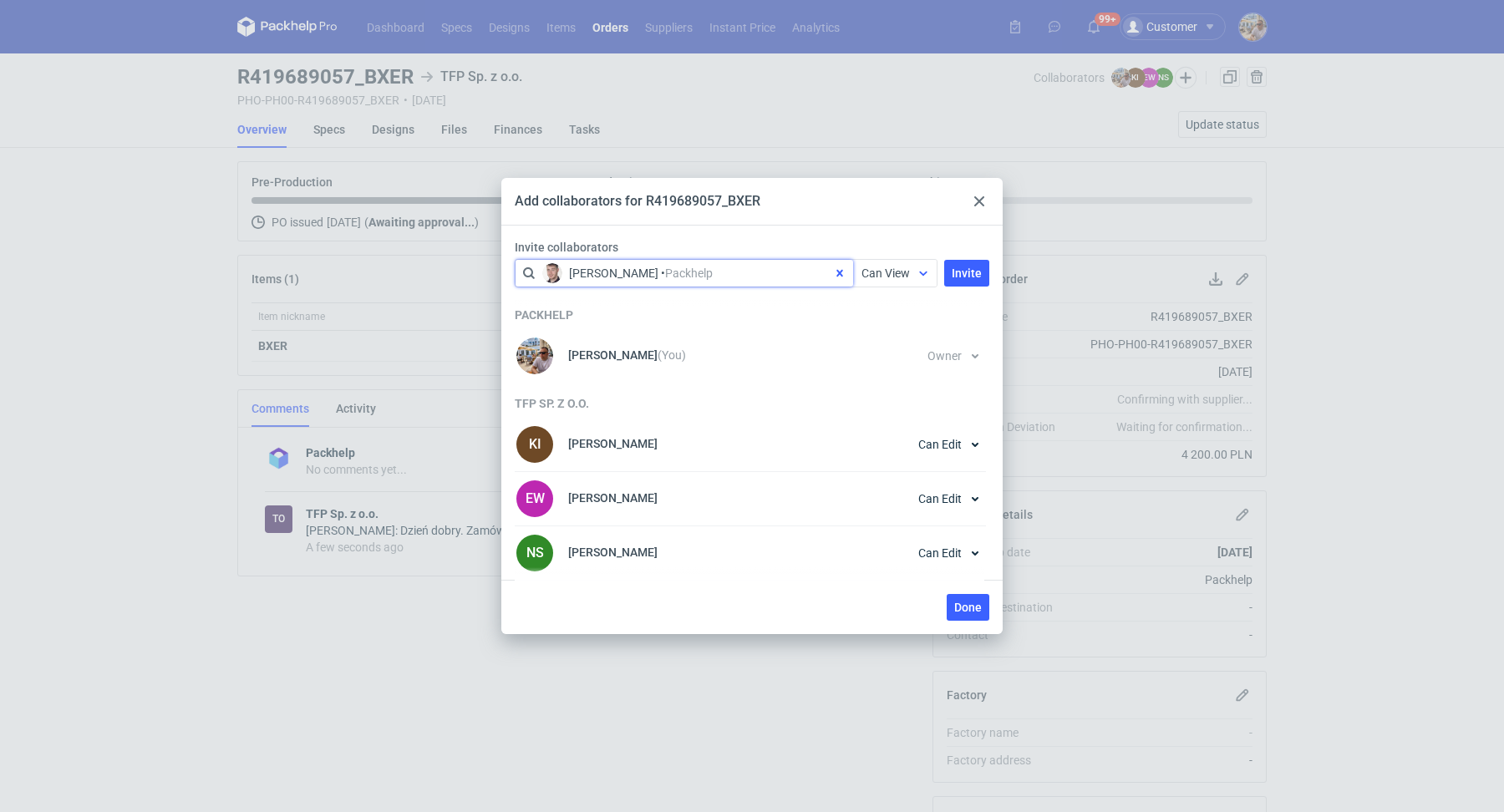
click at [884, 268] on span "Can View" at bounding box center [885, 273] width 48 height 13
click at [883, 358] on span "Owner" at bounding box center [886, 365] width 34 height 17
click at [969, 285] on button "Invite" at bounding box center [966, 273] width 45 height 26
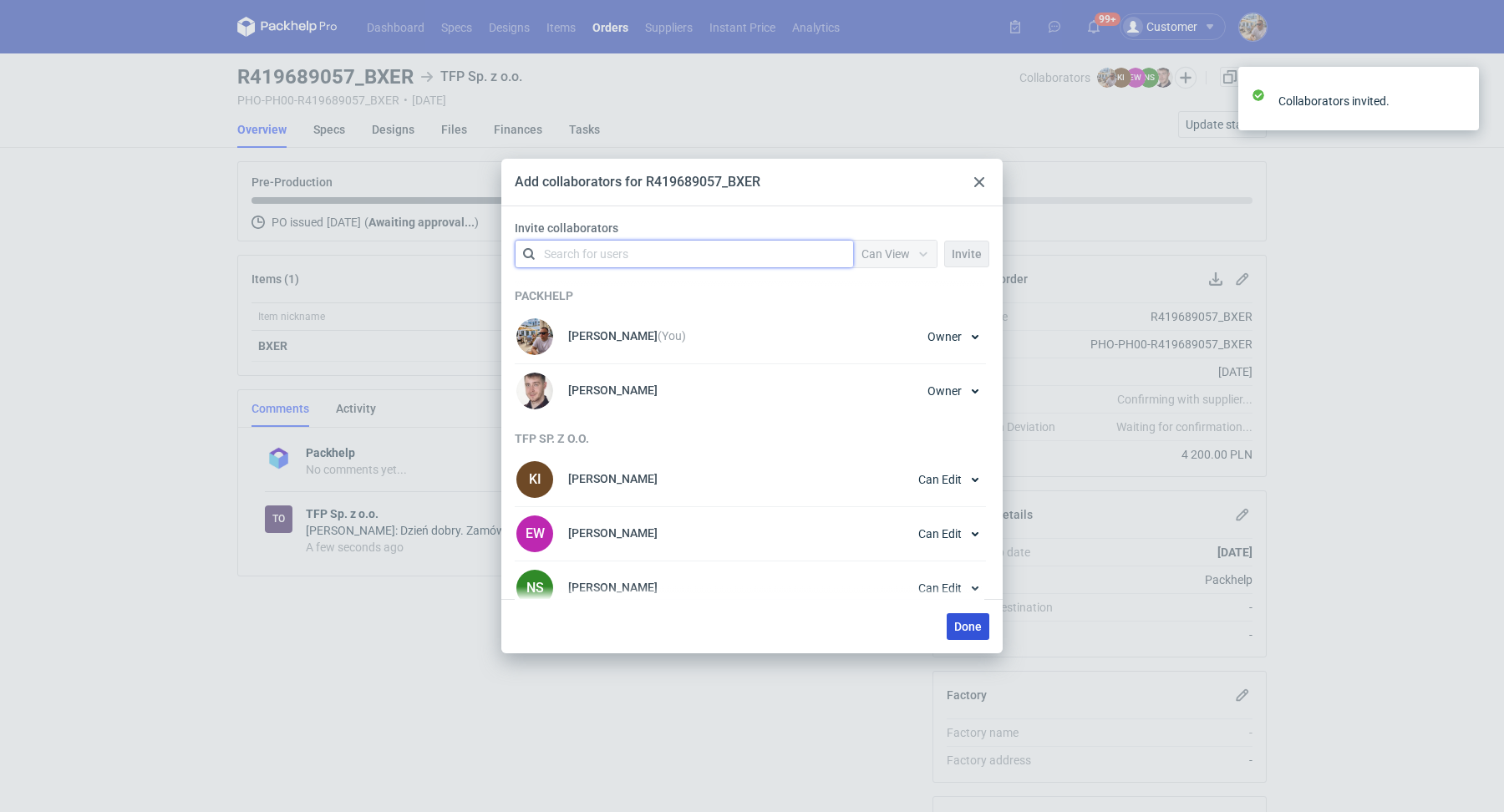
click at [985, 627] on button "Done" at bounding box center [967, 626] width 43 height 26
